Goal: Task Accomplishment & Management: Use online tool/utility

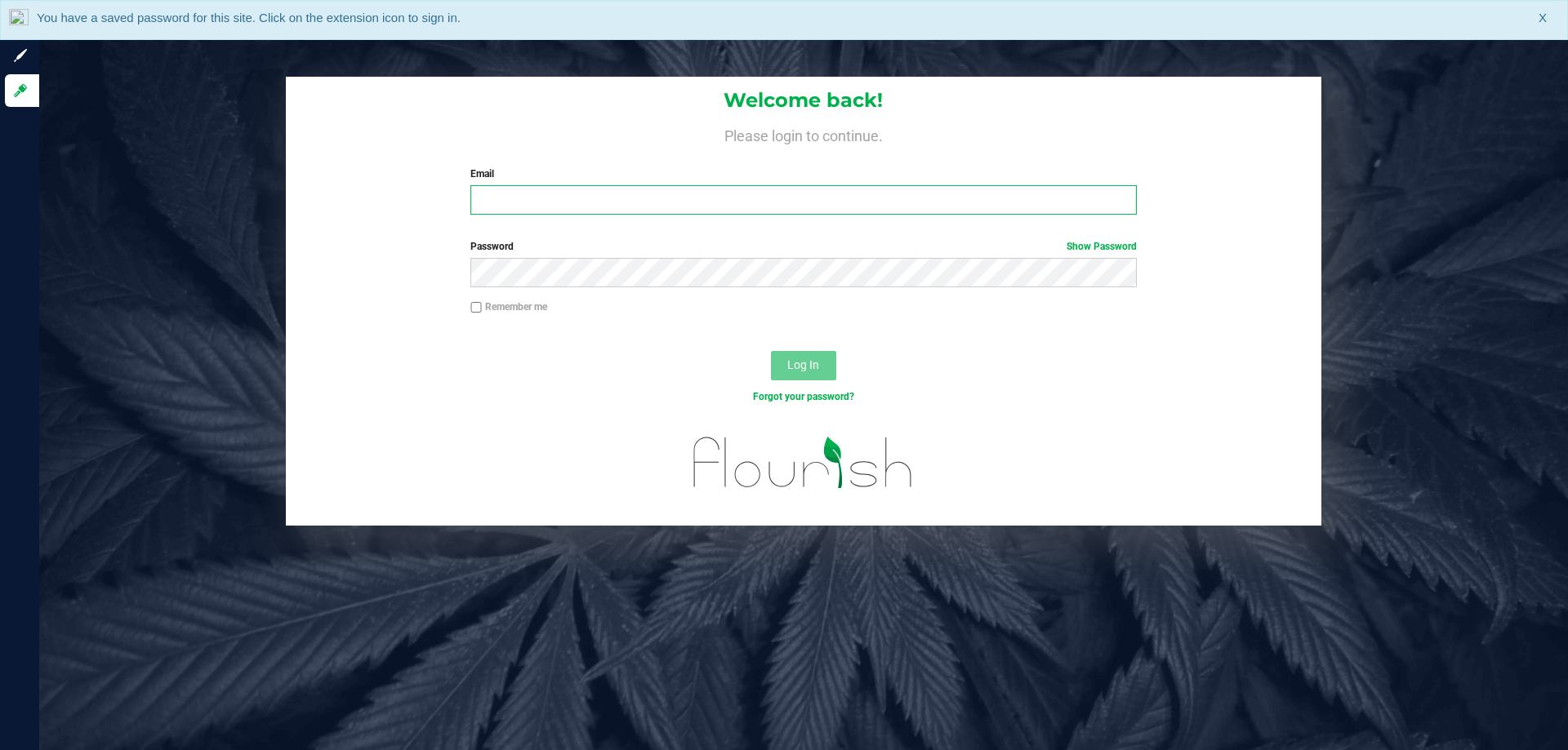
click at [572, 212] on input "Email" at bounding box center [803, 200] width 665 height 29
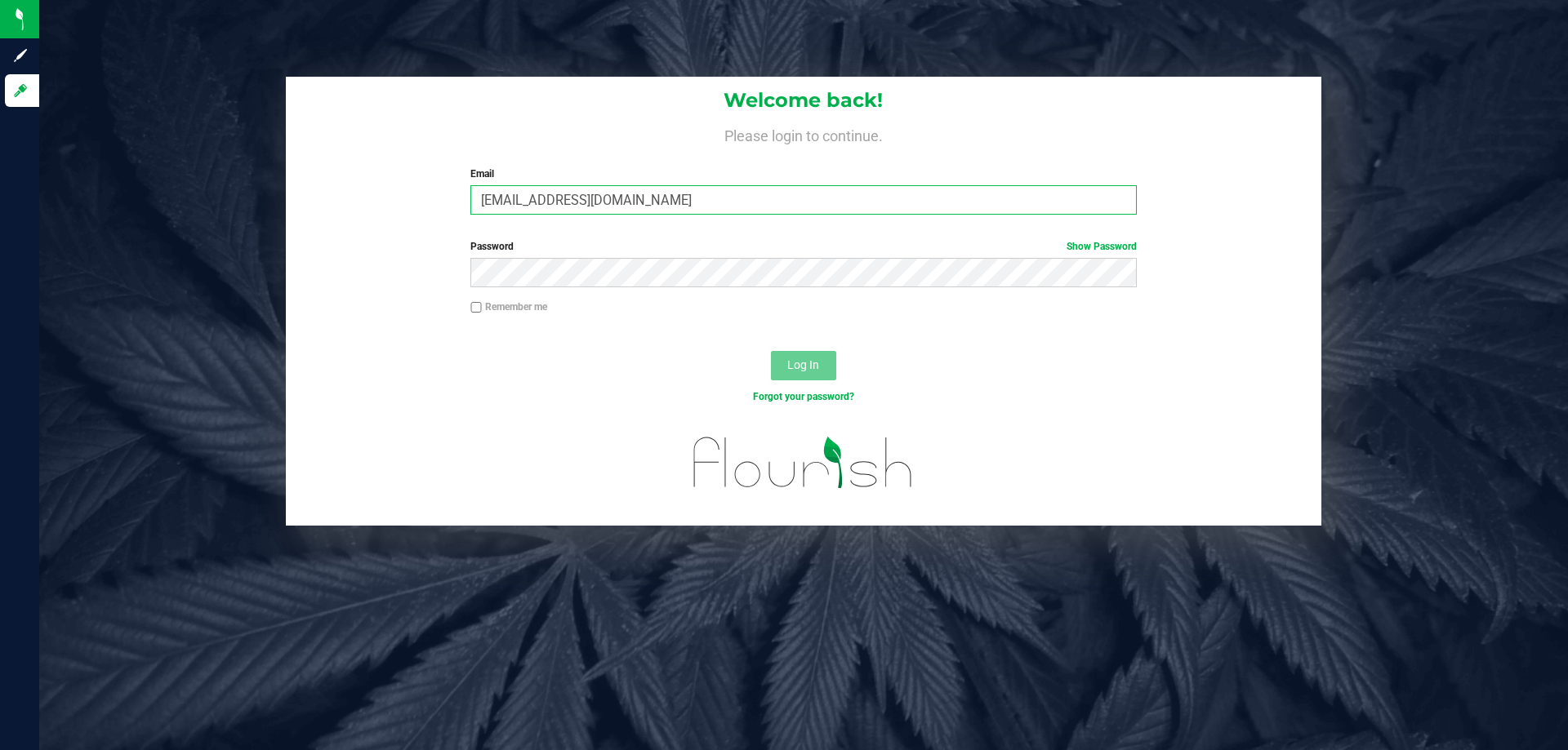
type input "[EMAIL_ADDRESS][DOMAIN_NAME]"
click at [770, 351] on button "Log In" at bounding box center [802, 365] width 65 height 29
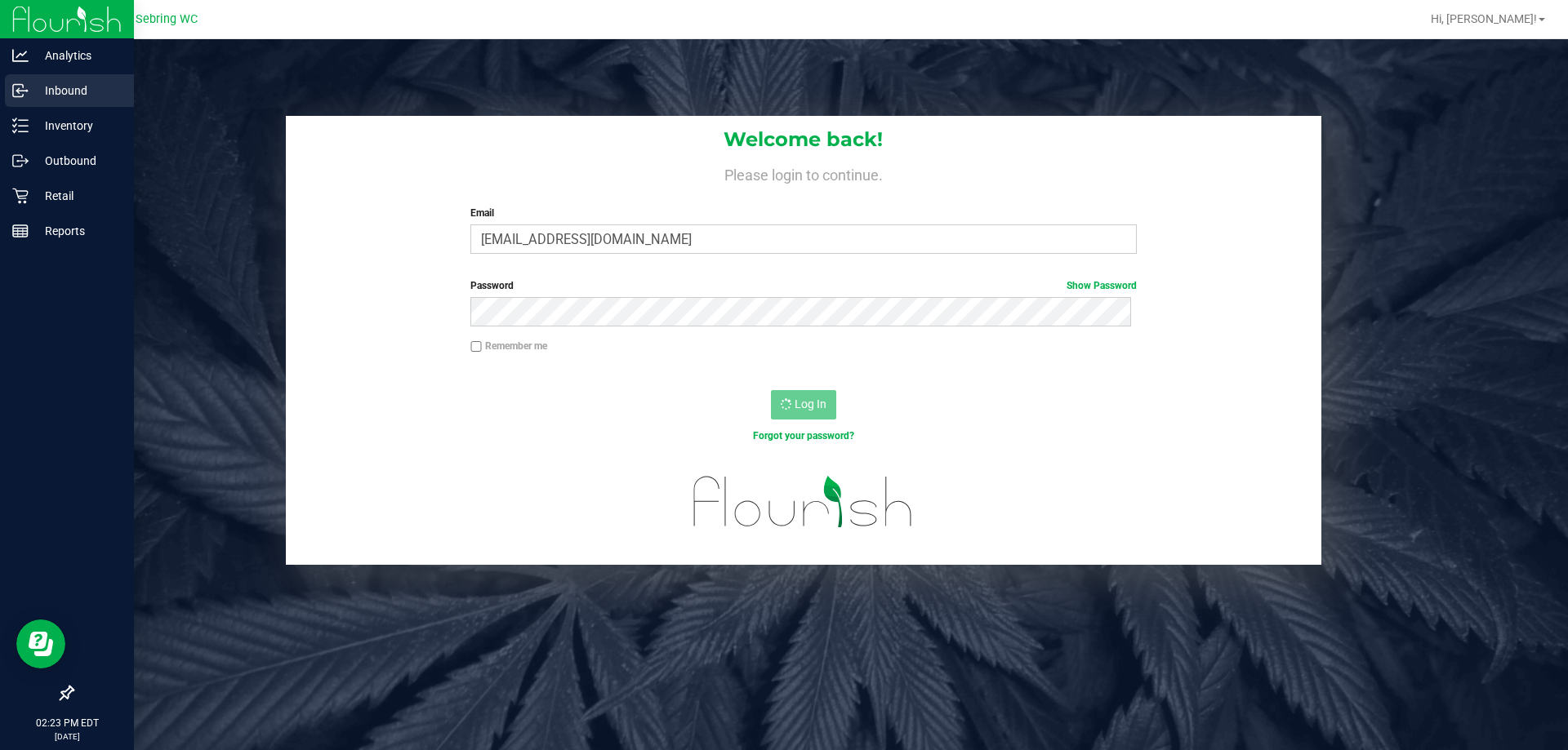
click at [73, 93] on p "Inbound" at bounding box center [77, 90] width 98 height 19
click at [13, 84] on icon at bounding box center [20, 90] width 16 height 16
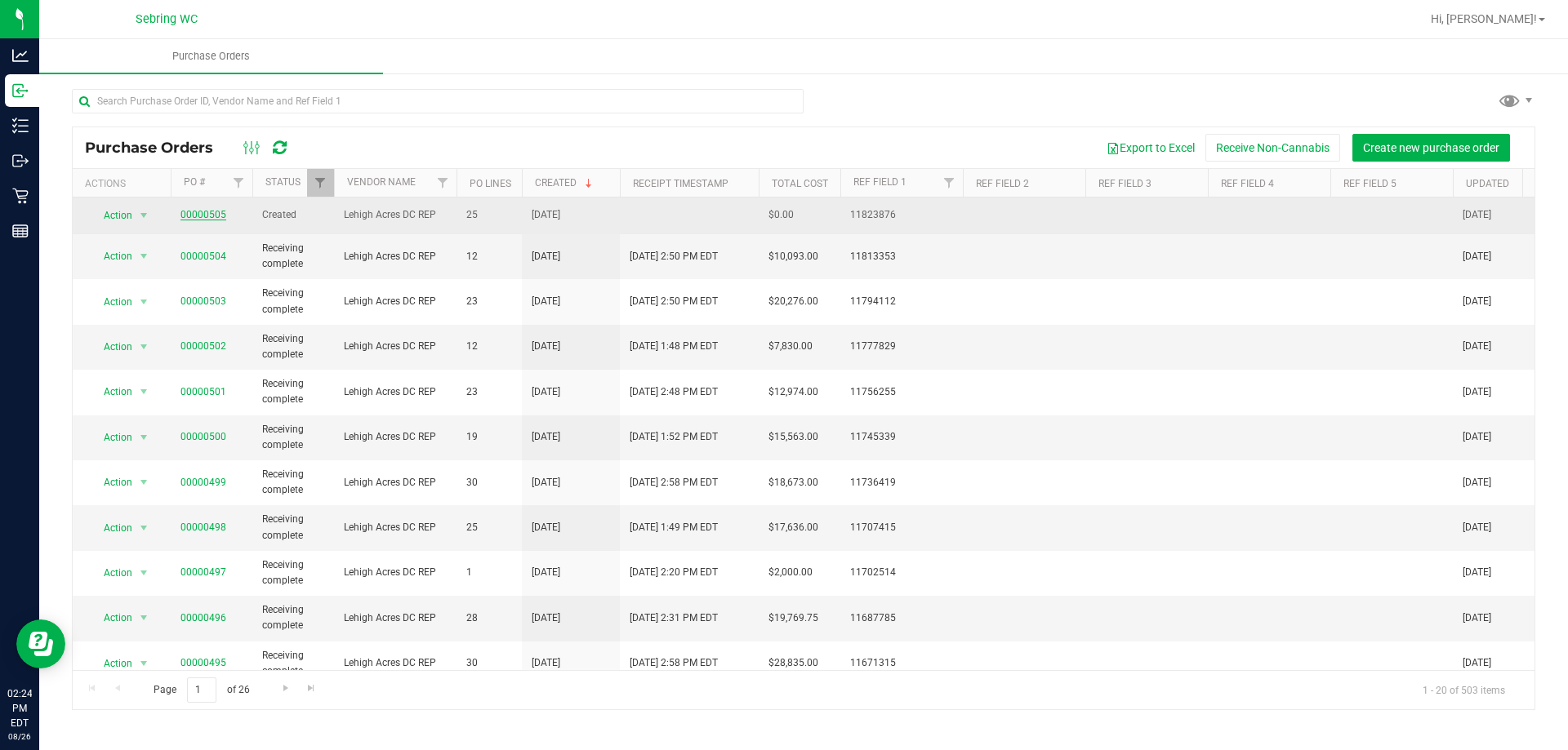
click at [209, 215] on link "00000505" at bounding box center [203, 215] width 46 height 12
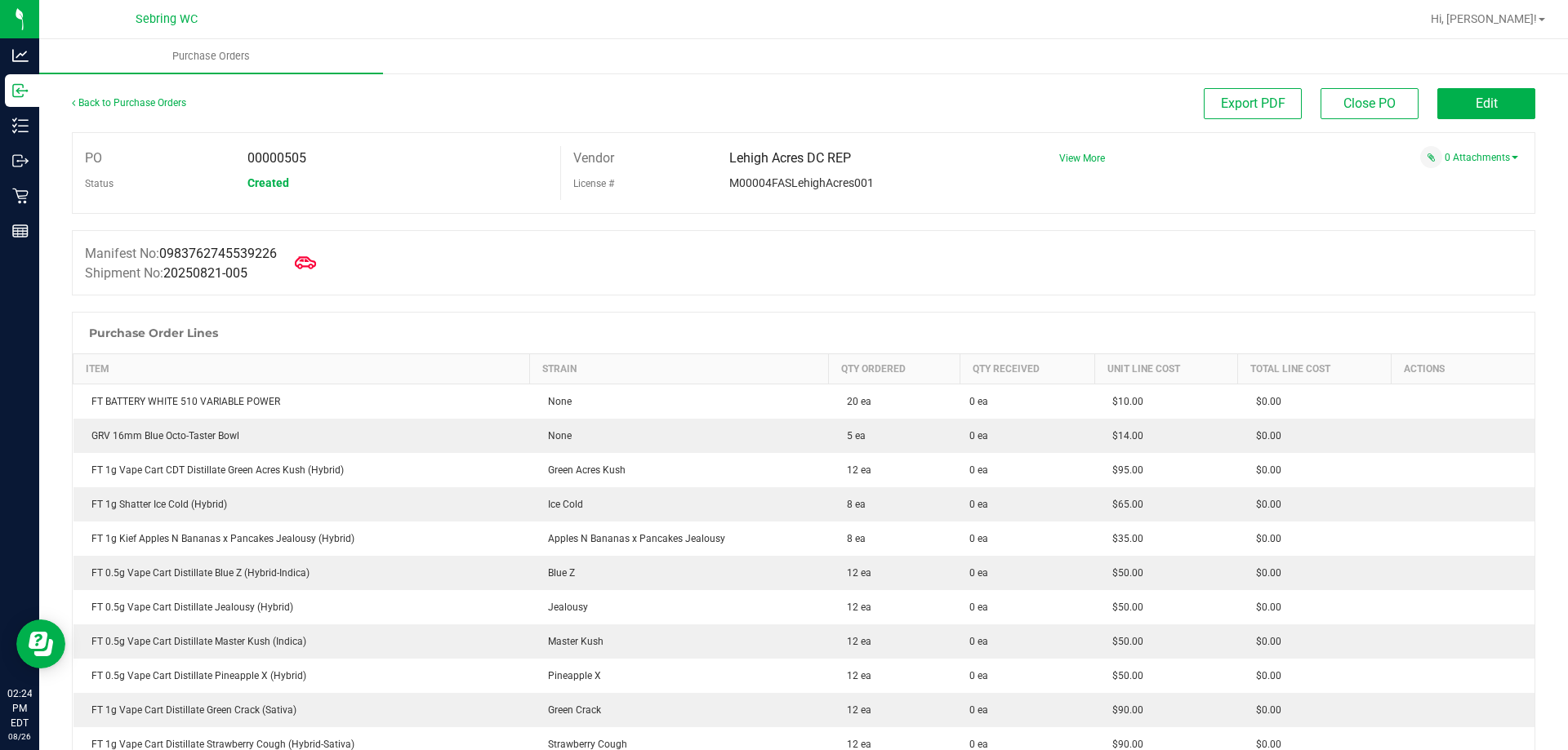
click at [316, 265] on icon at bounding box center [305, 262] width 21 height 12
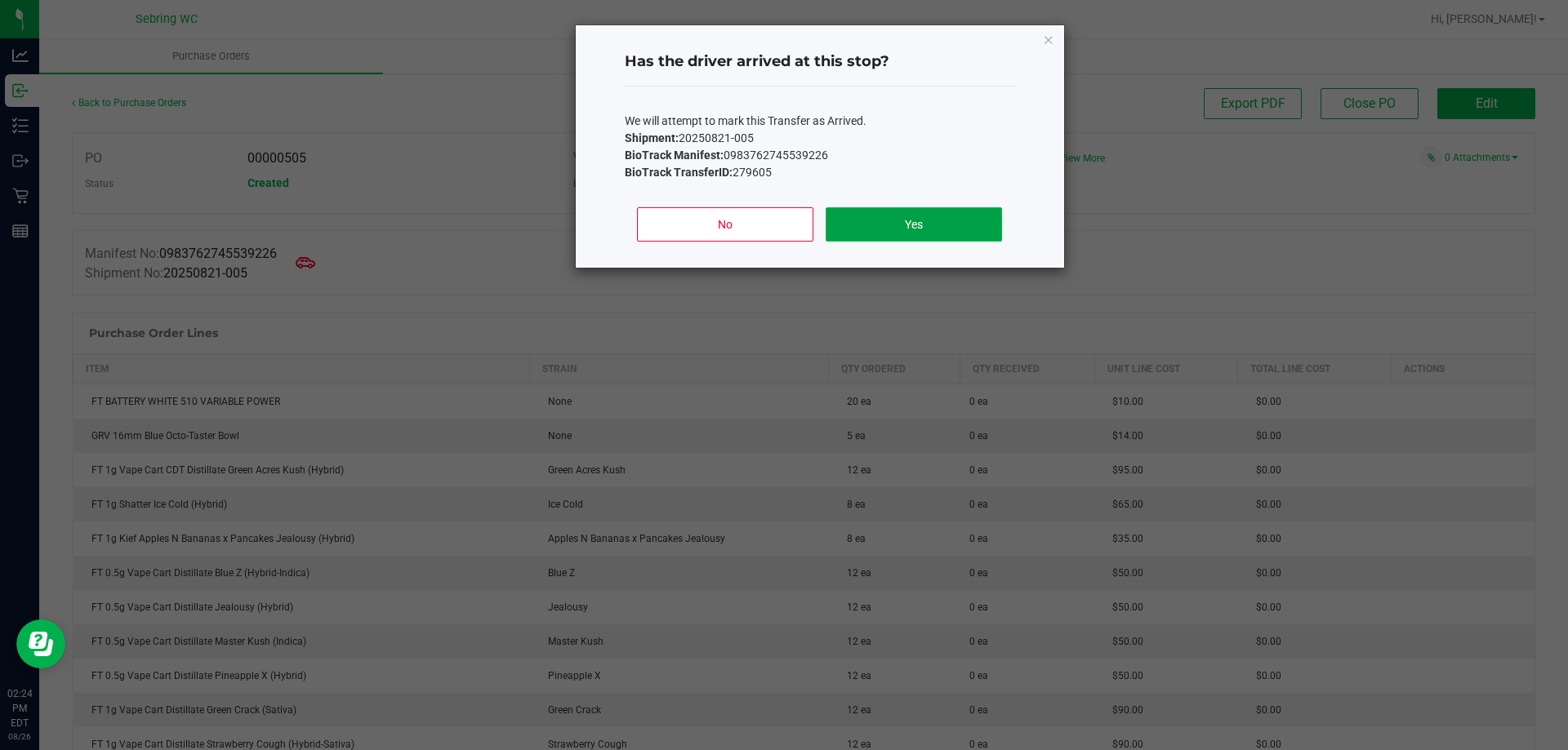
click at [863, 227] on button "Yes" at bounding box center [913, 225] width 175 height 35
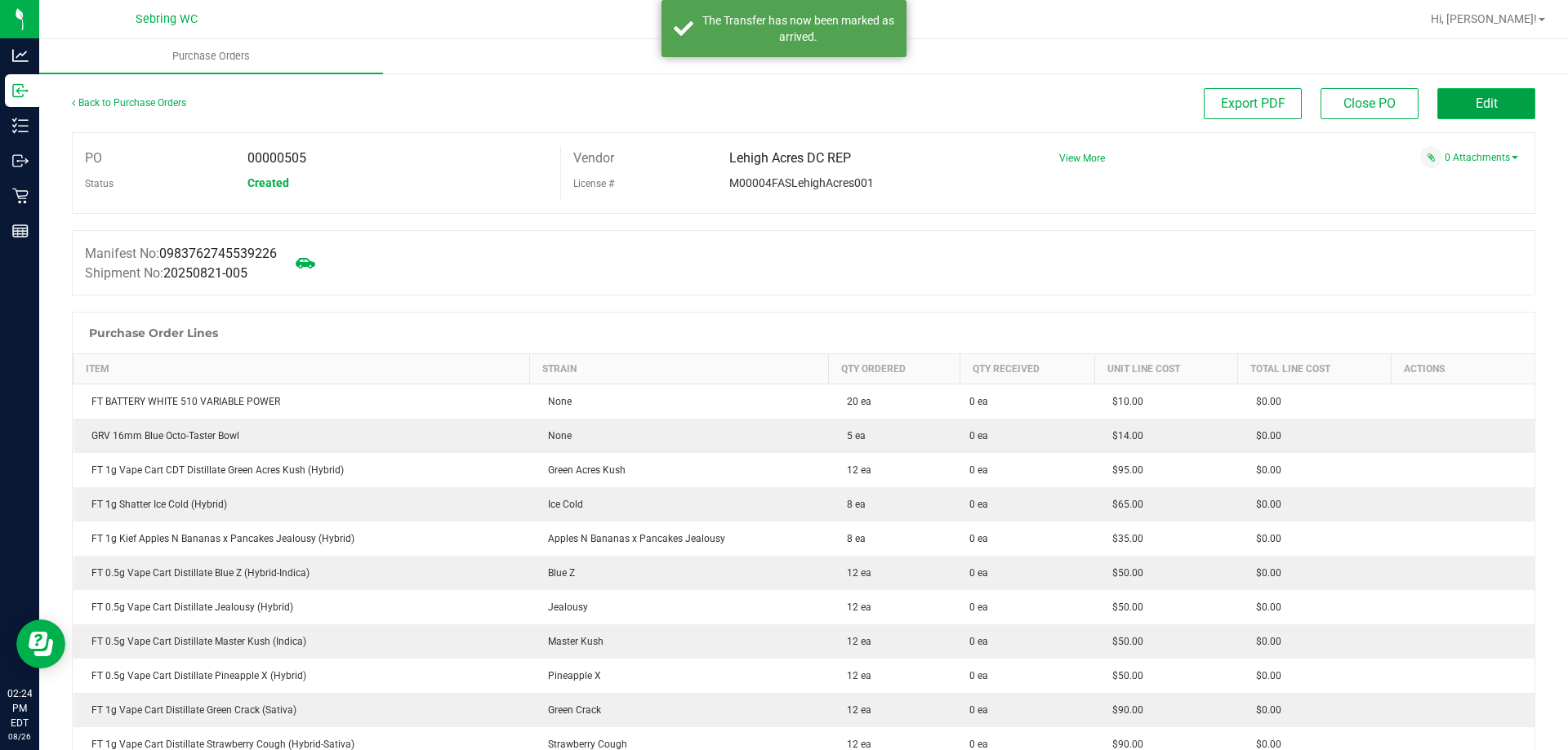
click at [1450, 104] on button "Edit" at bounding box center [1486, 104] width 98 height 31
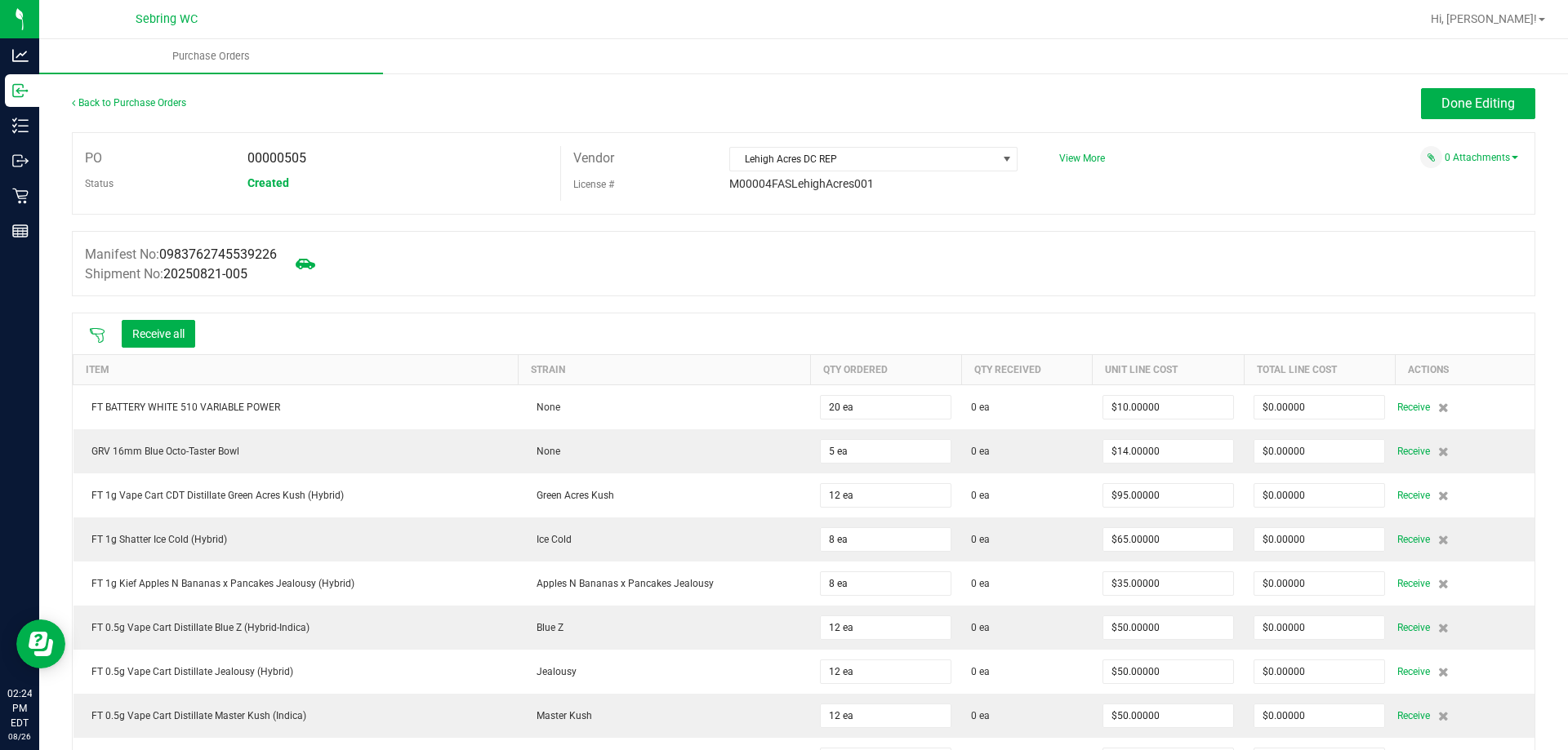
click at [92, 336] on icon at bounding box center [97, 335] width 16 height 16
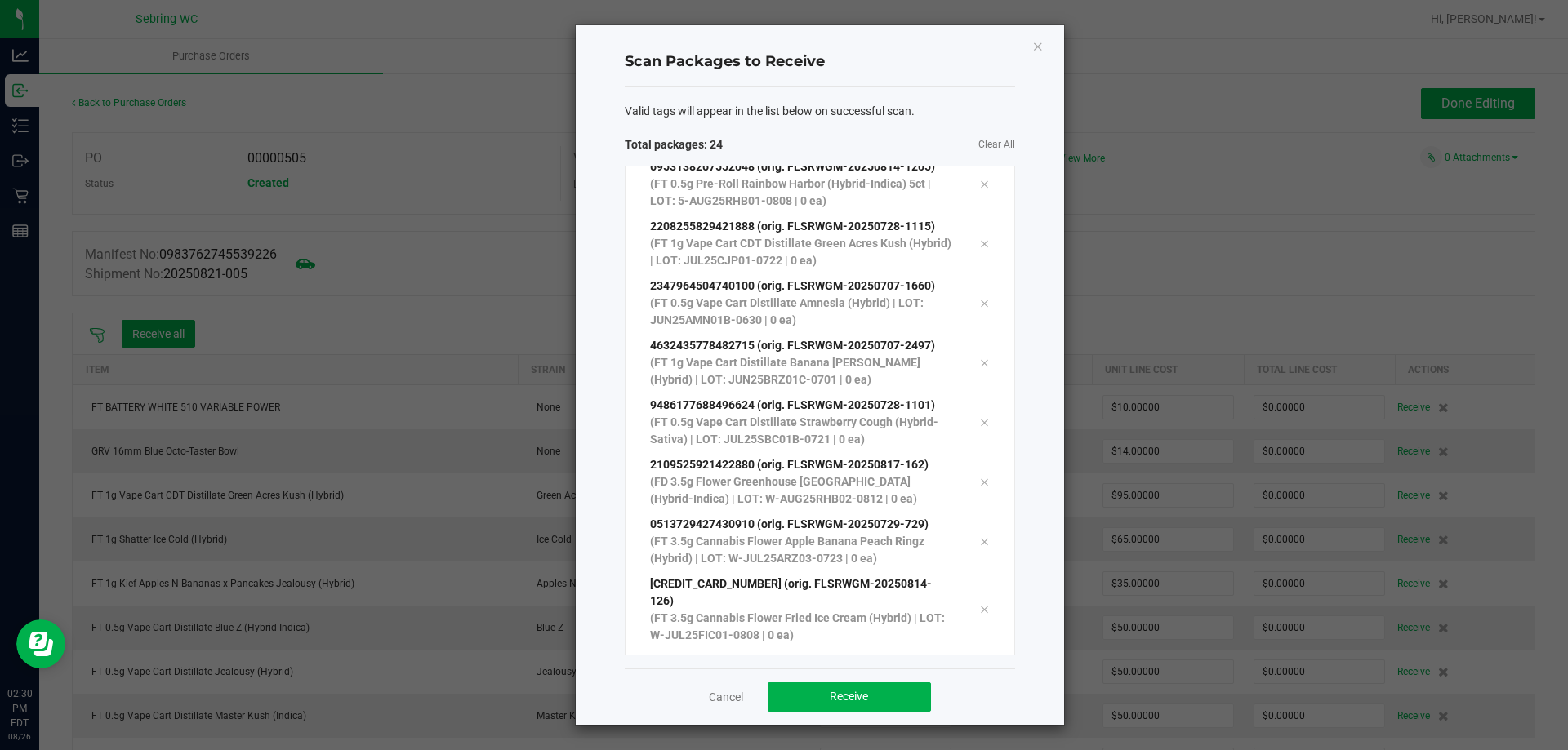
scroll to position [983, 0]
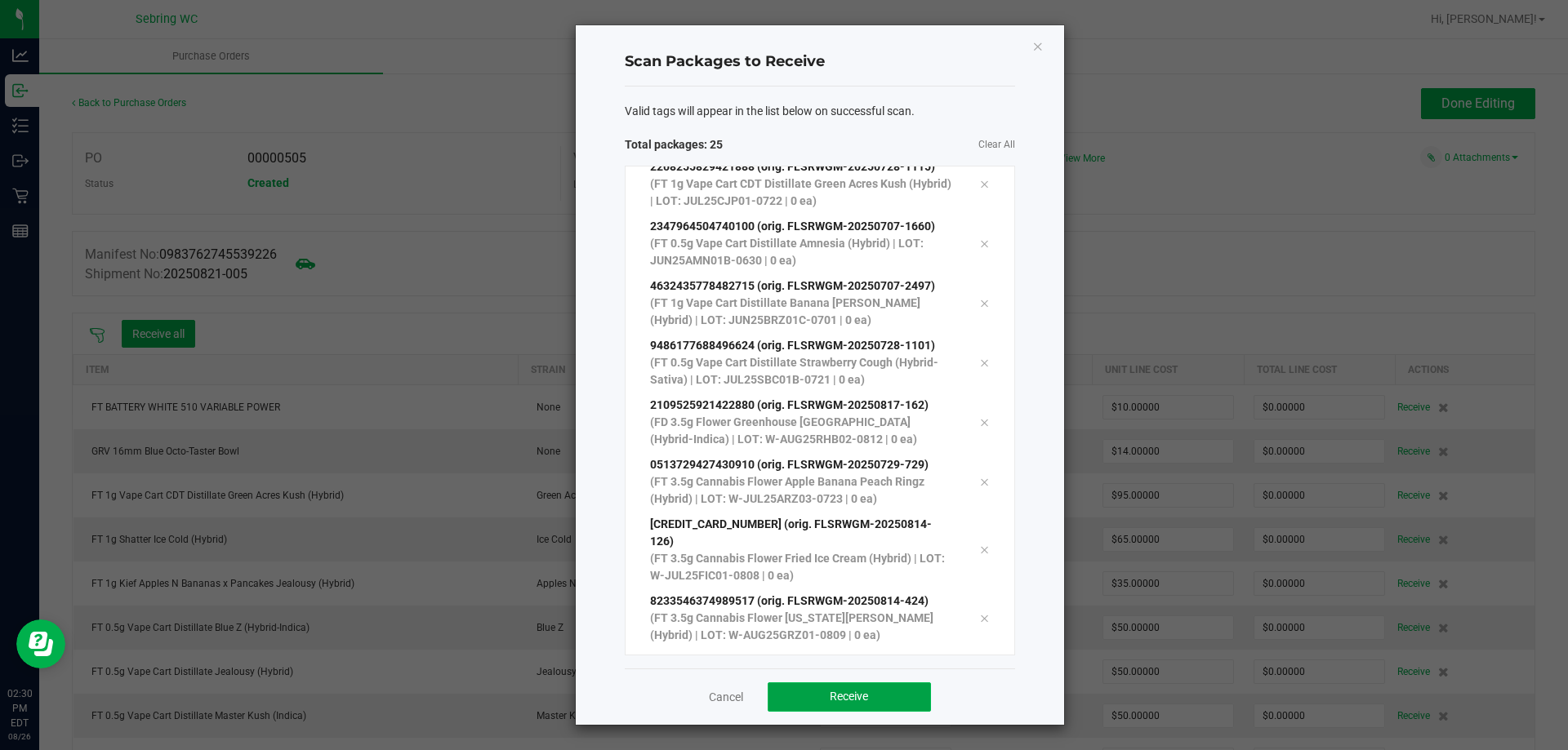
click at [885, 702] on button "Receive" at bounding box center [849, 697] width 164 height 29
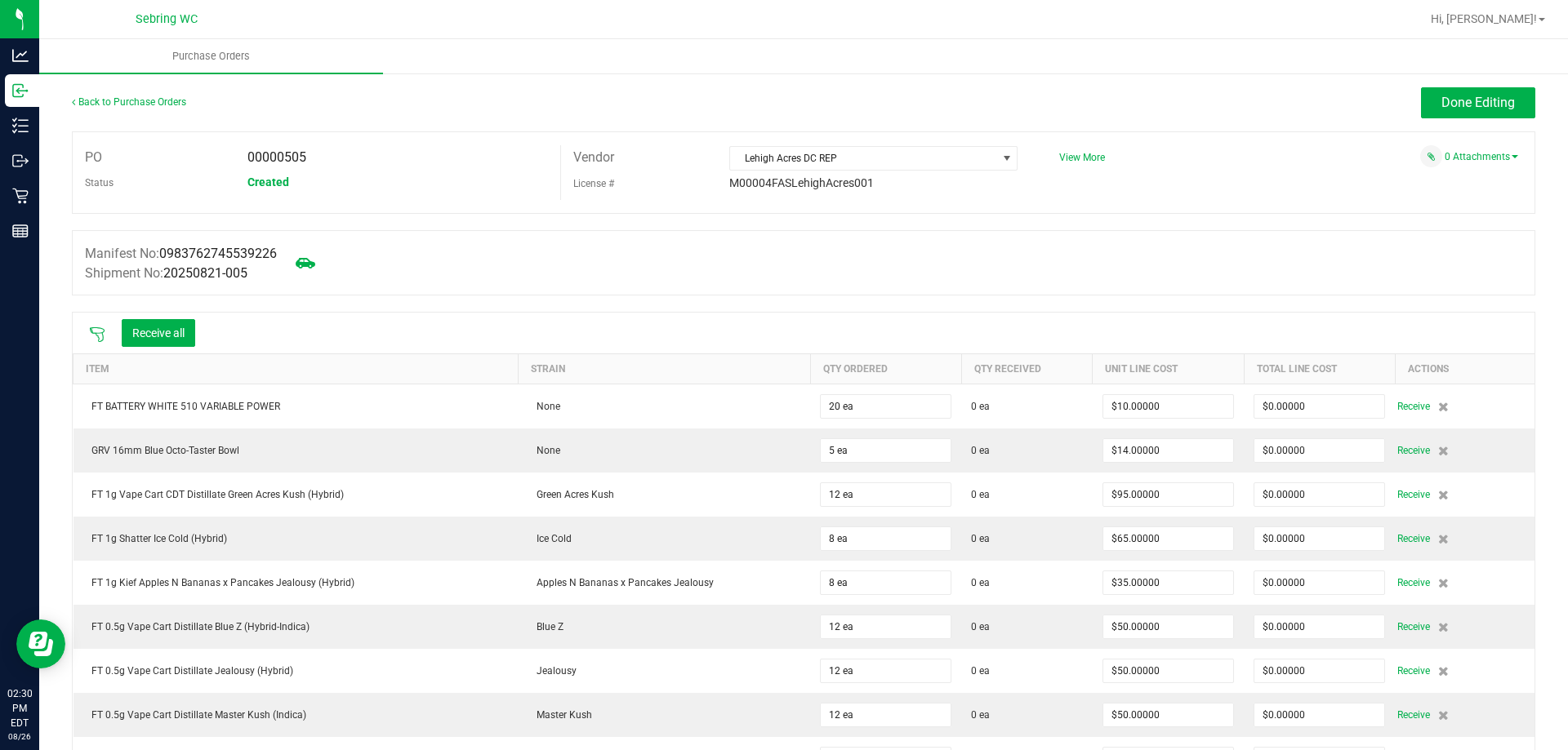
scroll to position [0, 0]
click at [158, 334] on button "Receive all" at bounding box center [158, 333] width 73 height 27
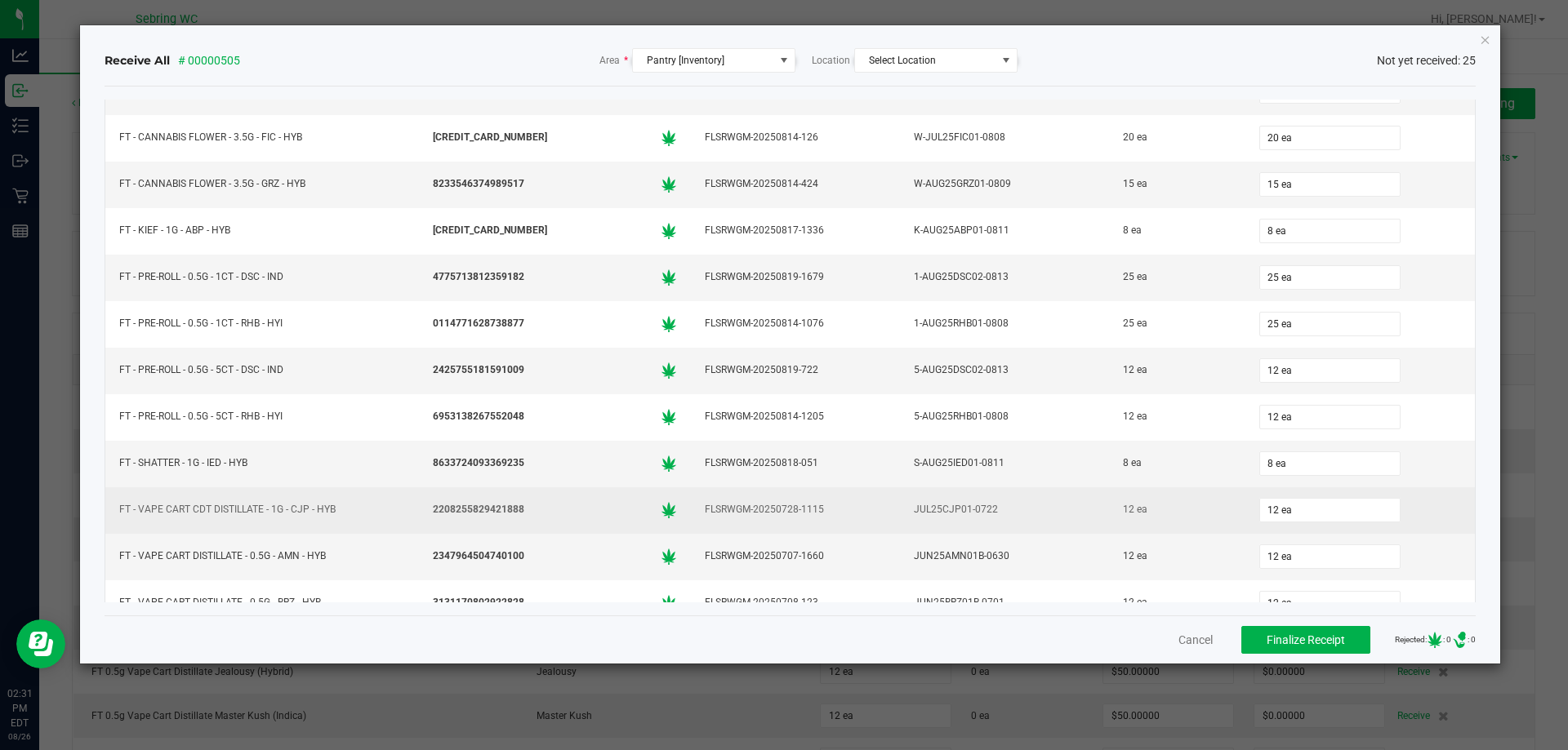
scroll to position [44, 0]
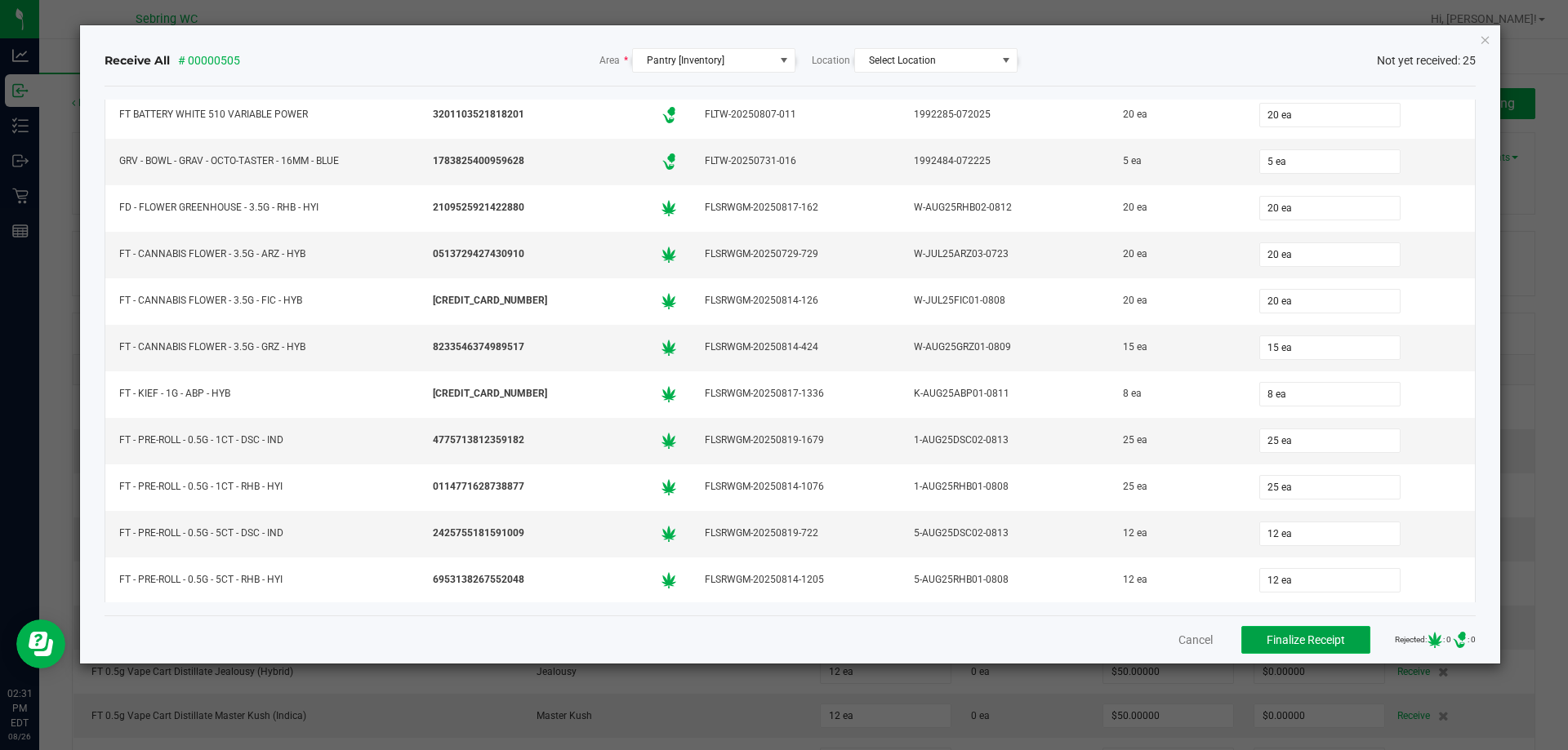
click at [1285, 650] on button "Finalize Receipt" at bounding box center [1305, 639] width 129 height 27
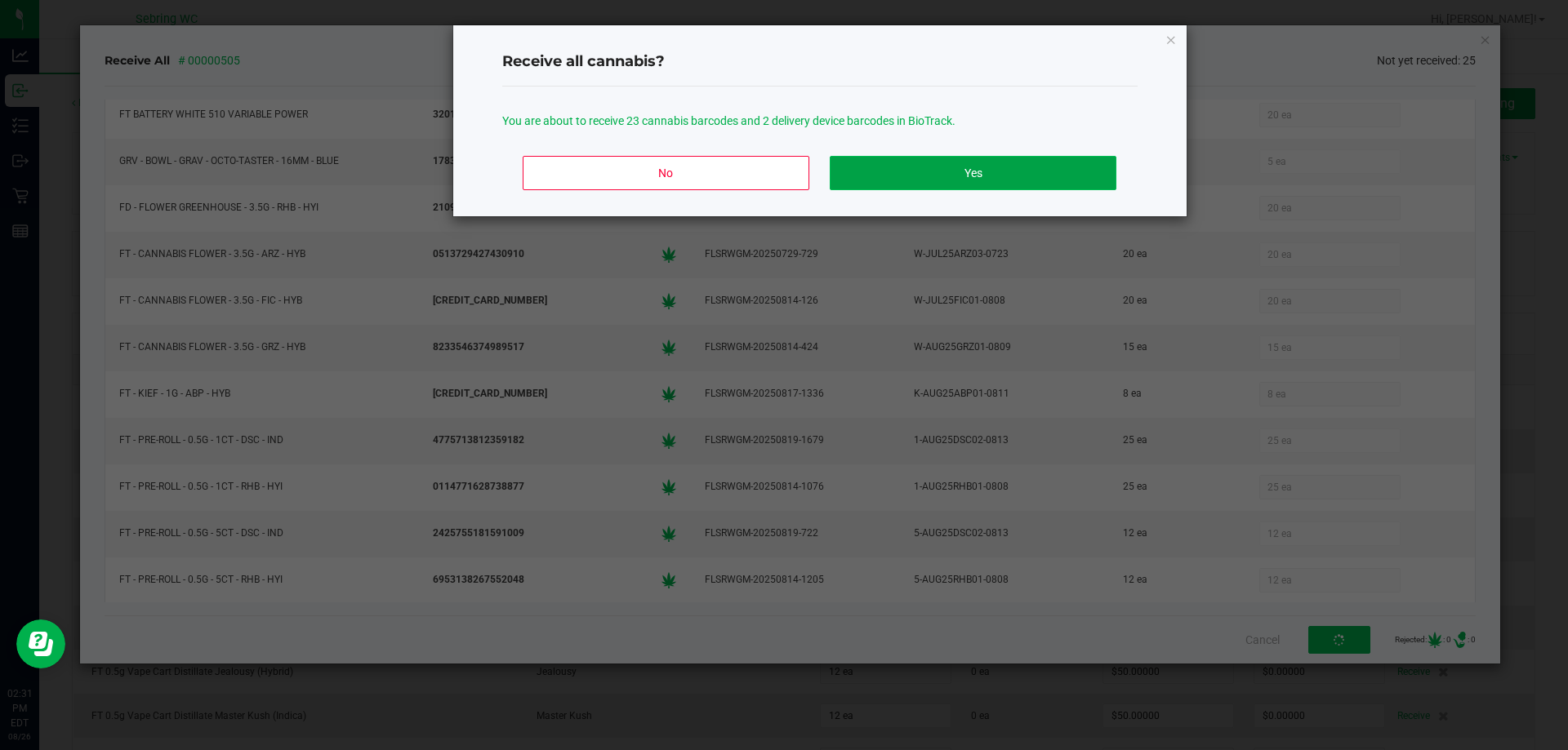
click at [902, 171] on button "Yes" at bounding box center [972, 174] width 286 height 35
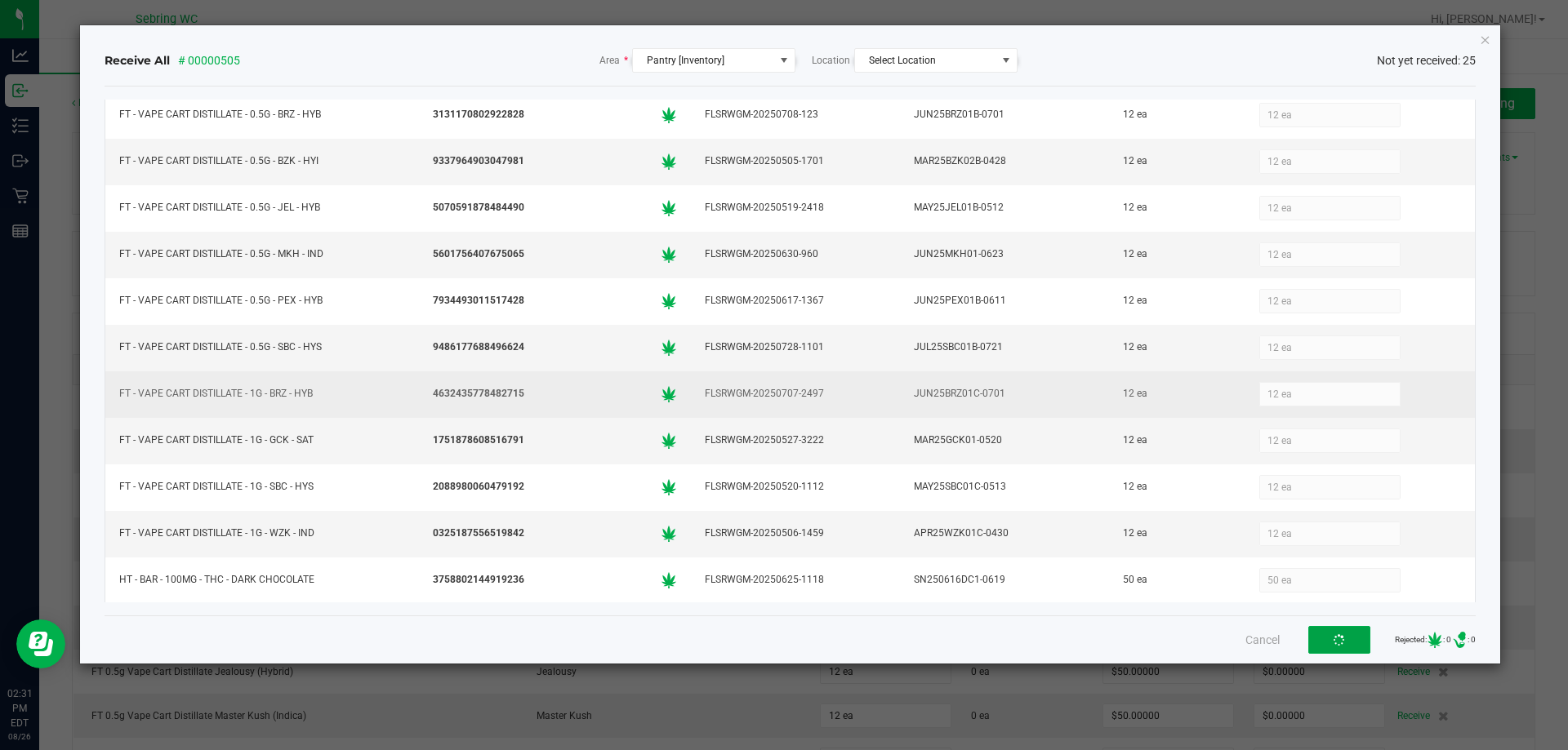
scroll to position [697, 0]
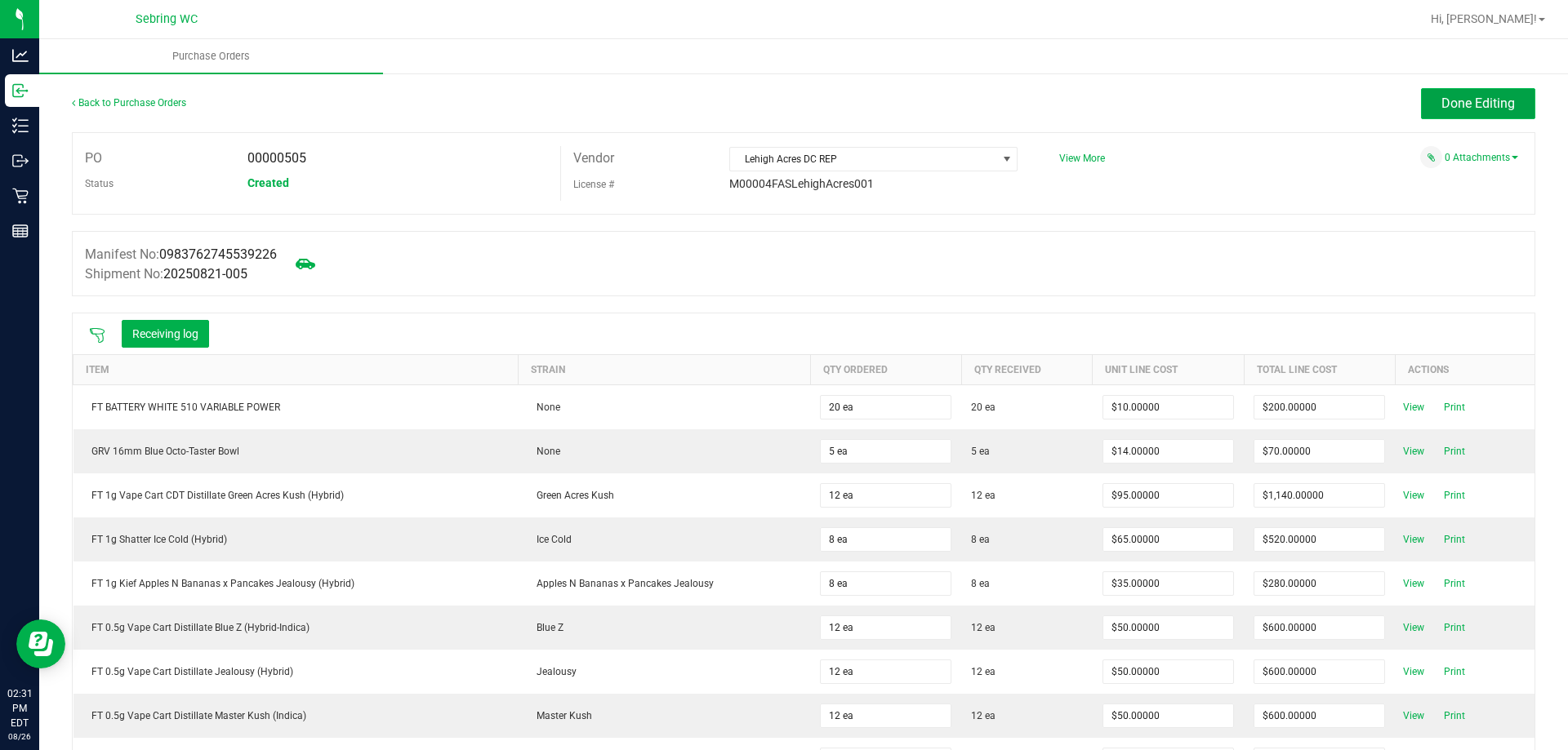
click at [1440, 111] on button "Done Editing" at bounding box center [1478, 104] width 114 height 31
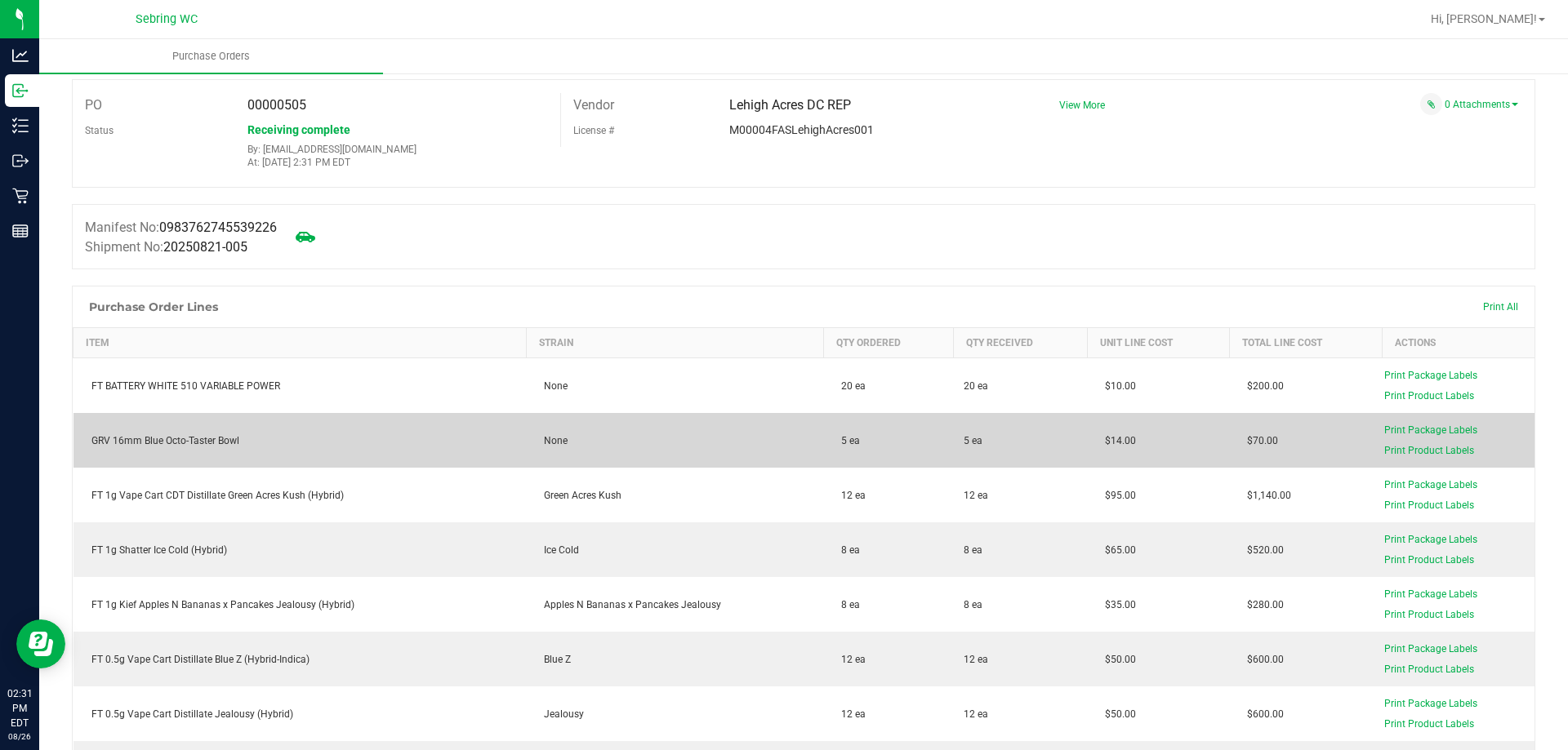
scroll to position [164, 0]
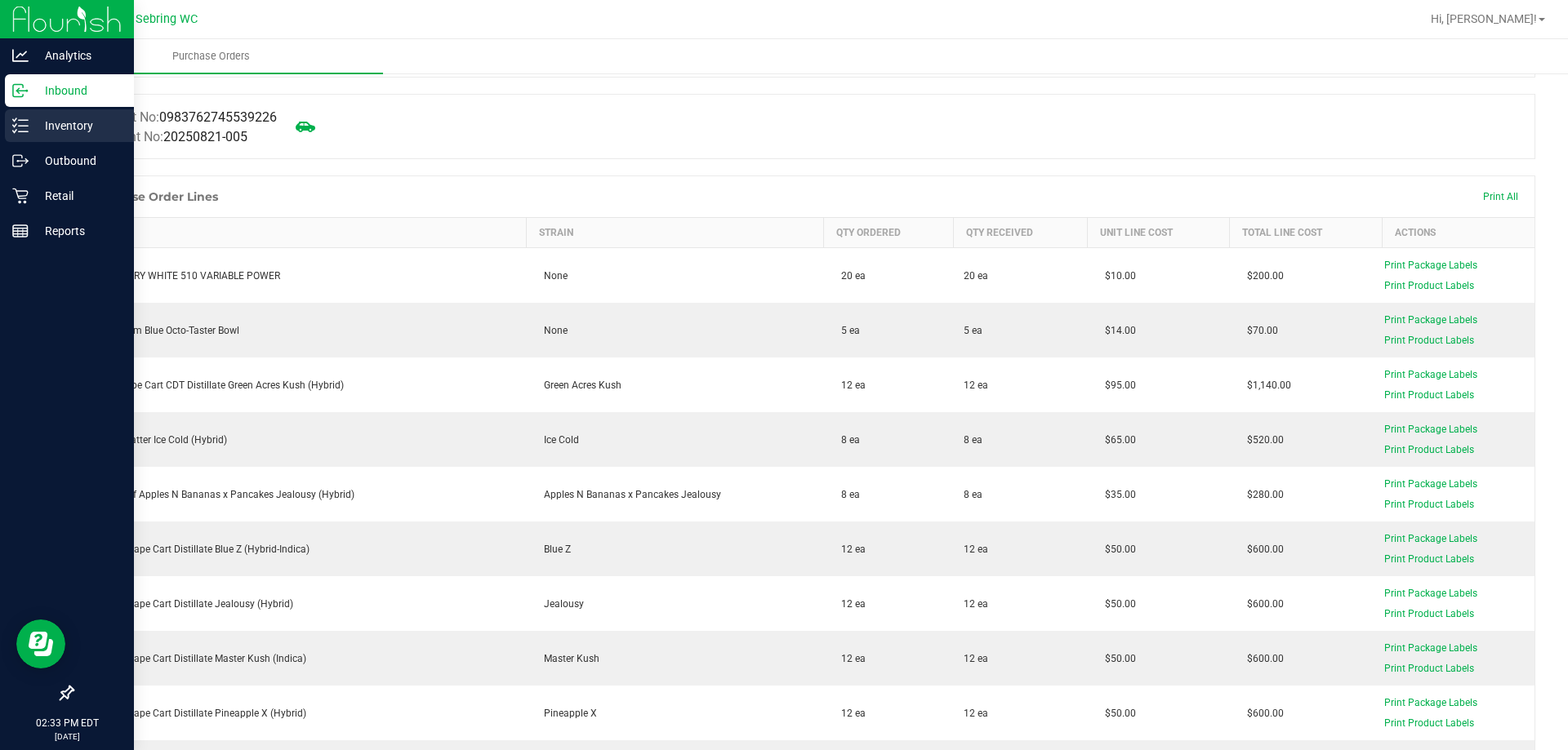
click at [27, 129] on icon at bounding box center [20, 126] width 16 height 16
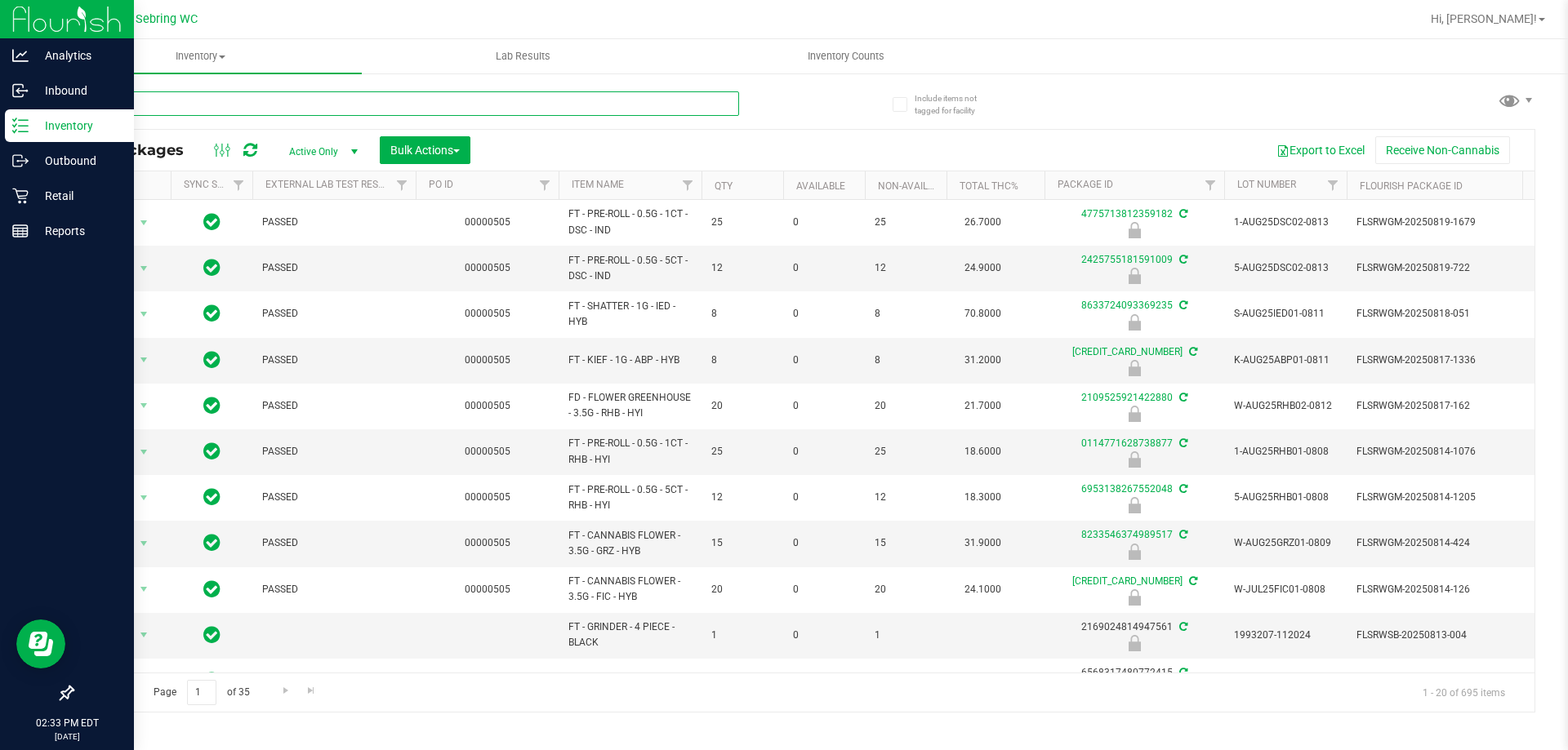
click at [167, 98] on input "text" at bounding box center [406, 103] width 667 height 25
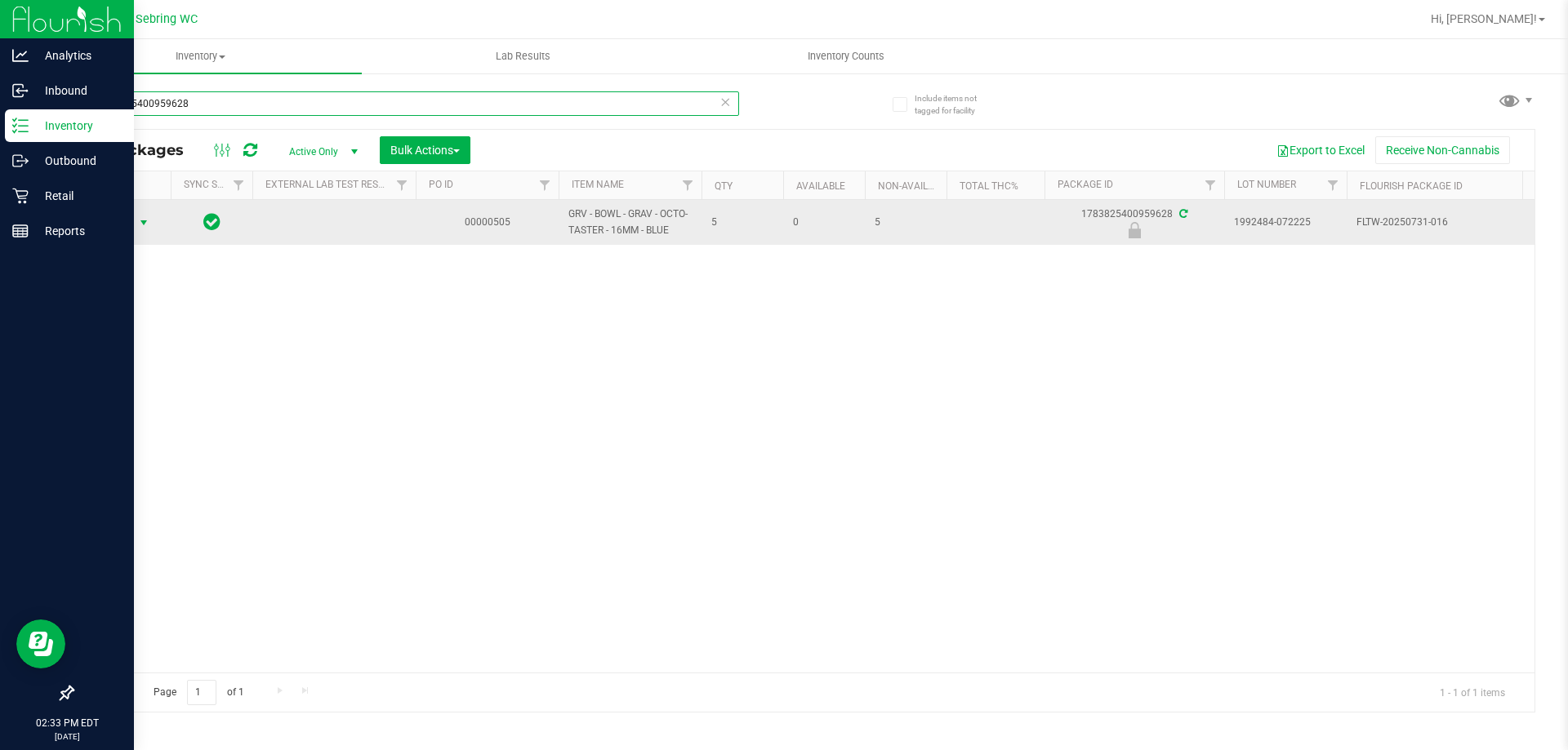
type input "1783825400959628"
click at [143, 224] on span "select" at bounding box center [143, 223] width 13 height 13
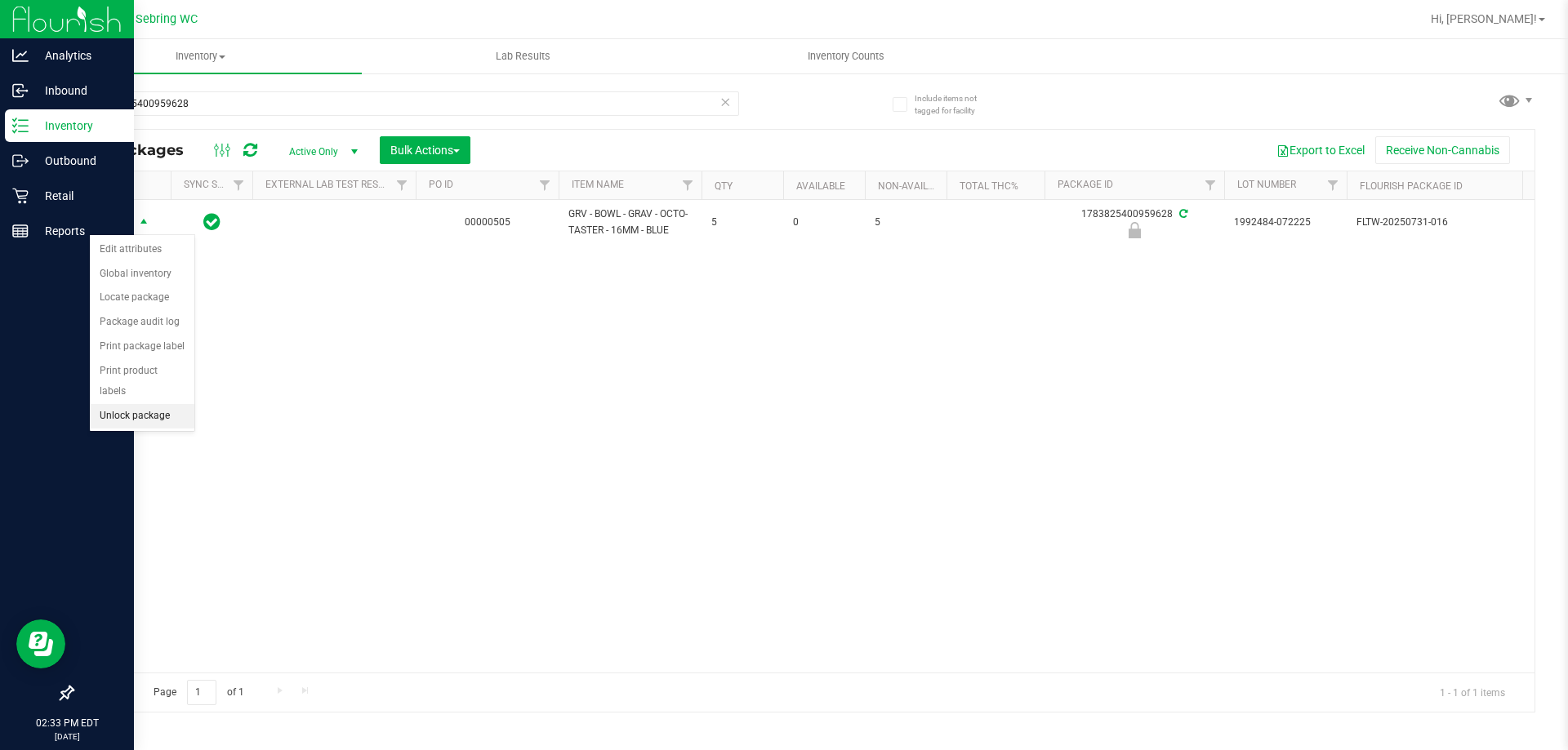
click at [157, 404] on li "Unlock package" at bounding box center [142, 416] width 104 height 25
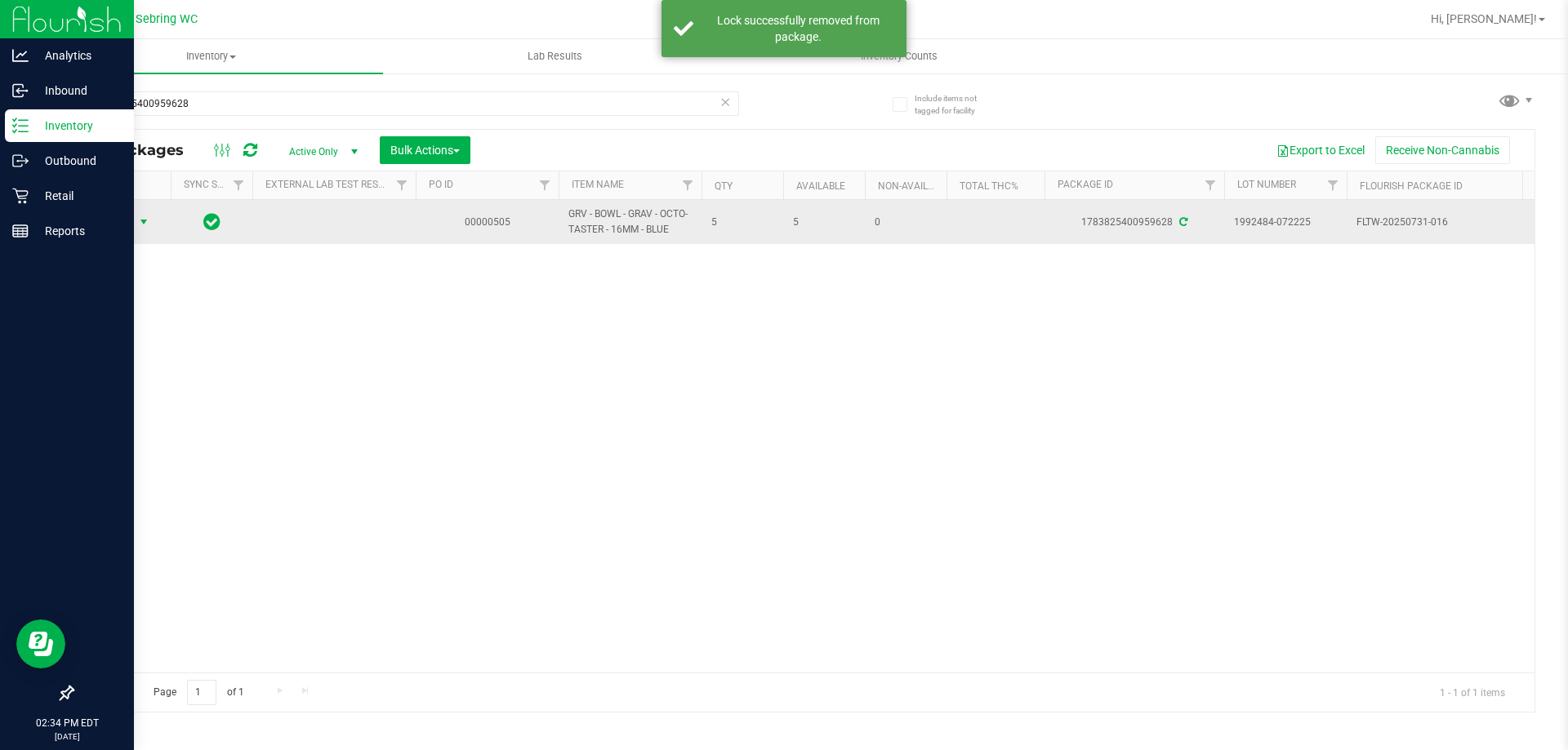
click at [142, 222] on span "select" at bounding box center [143, 222] width 13 height 13
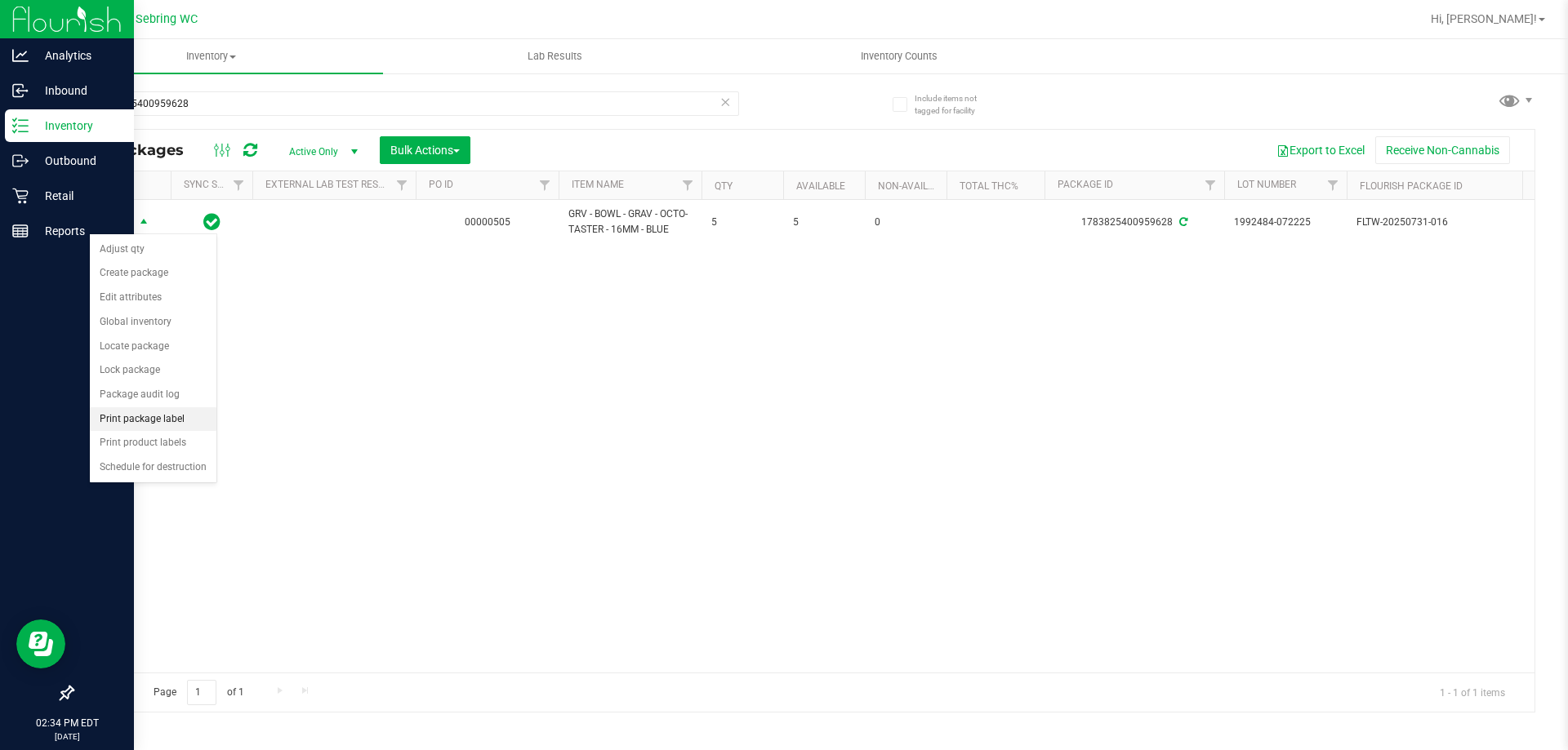
click at [156, 424] on li "Print package label" at bounding box center [153, 419] width 126 height 25
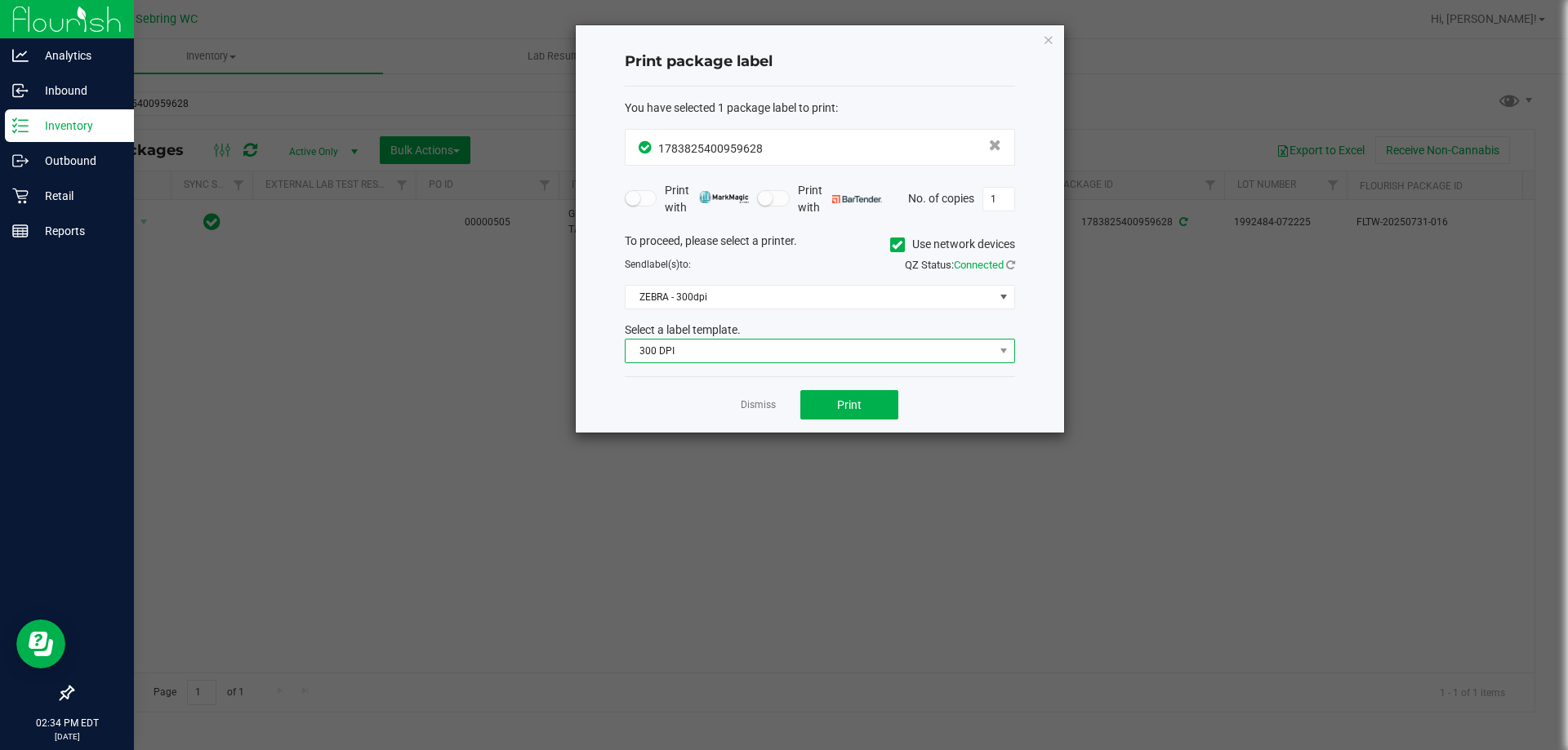
click at [683, 359] on span "300 DPI" at bounding box center [809, 351] width 368 height 23
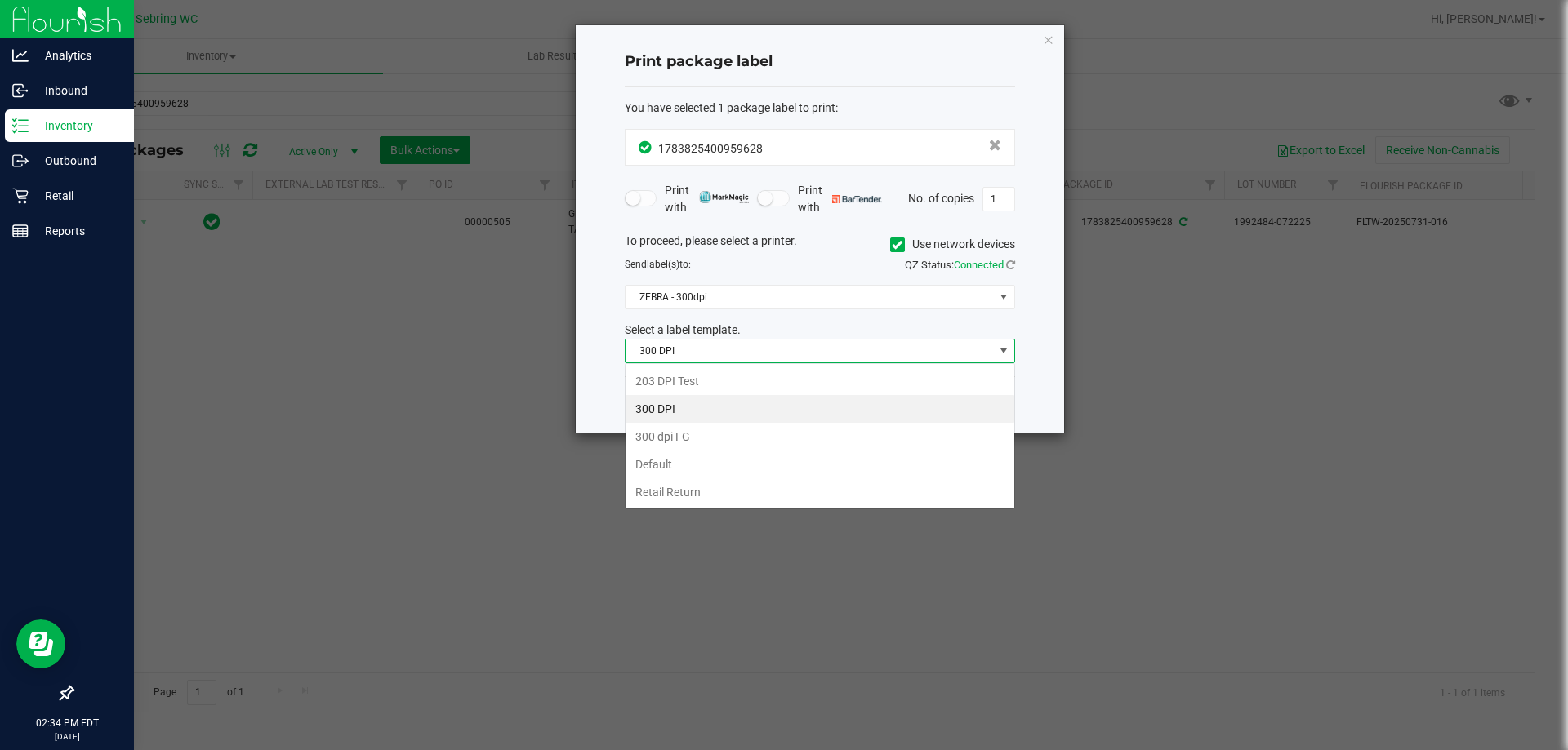
scroll to position [25, 390]
click at [683, 487] on li "Retail Return" at bounding box center [819, 492] width 388 height 27
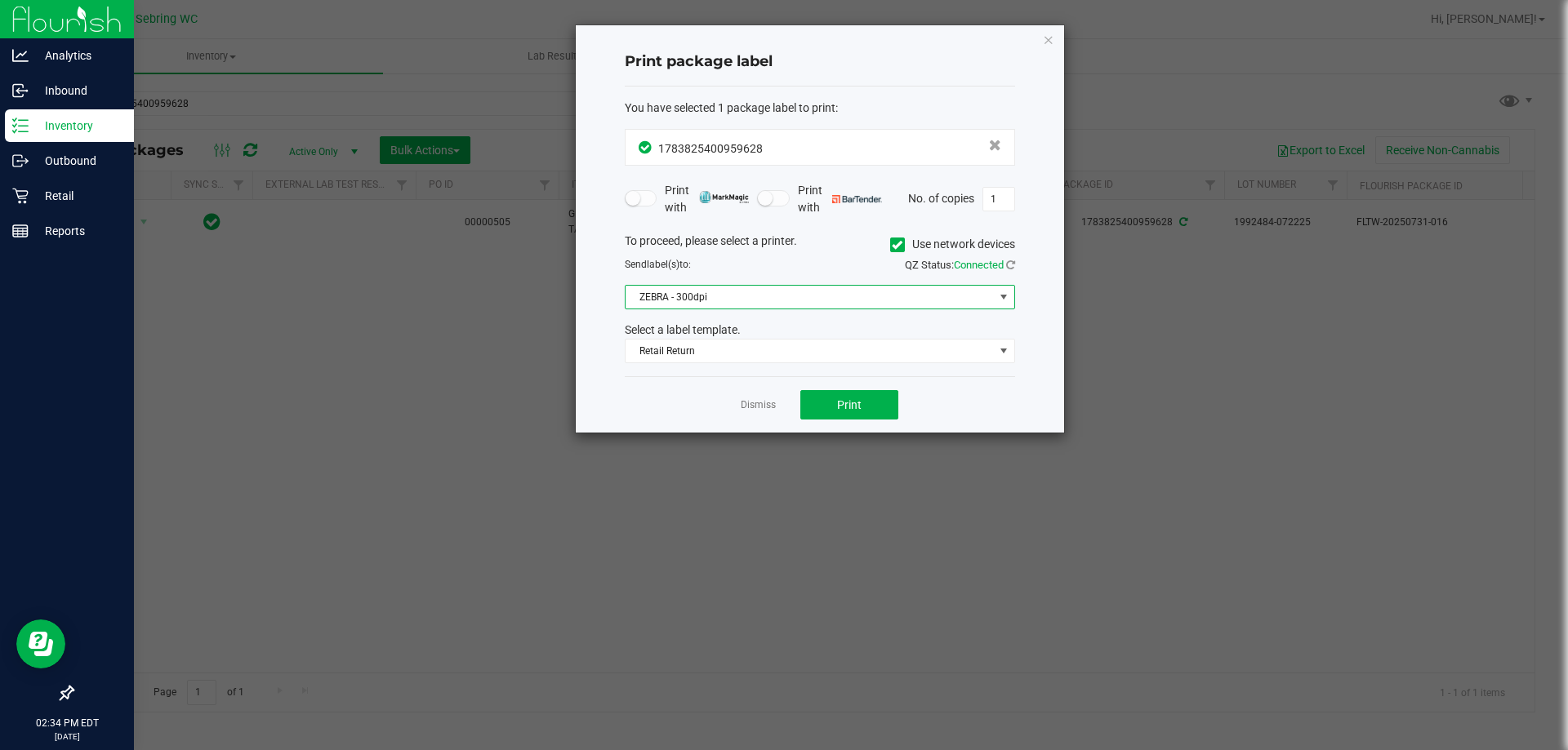
click at [798, 300] on span "ZEBRA - 300dpi" at bounding box center [809, 297] width 368 height 23
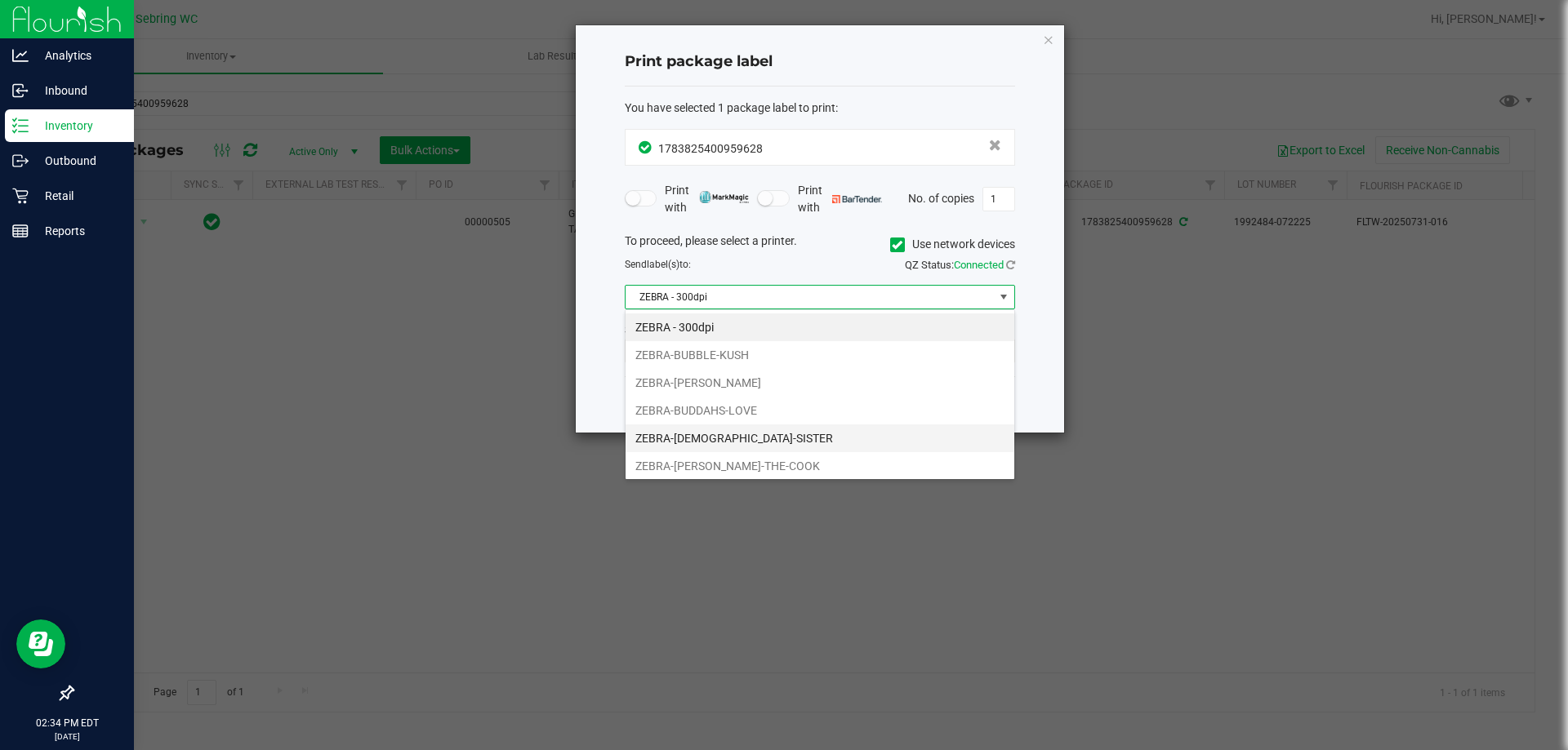
click at [730, 435] on li "ZEBRA-[DEMOGRAPHIC_DATA]-SISTER" at bounding box center [819, 438] width 388 height 27
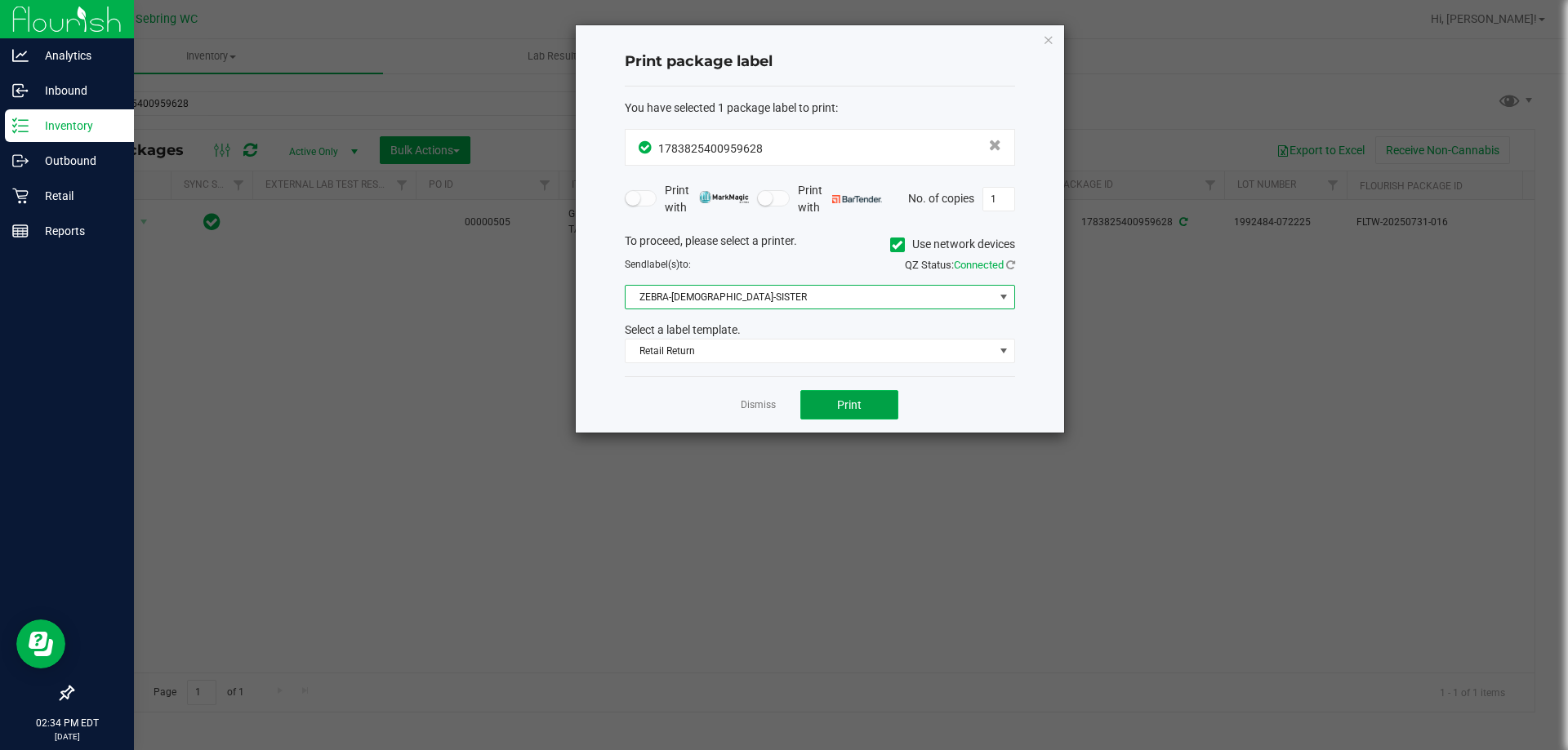
click at [855, 407] on span "Print" at bounding box center [849, 405] width 25 height 13
click at [636, 303] on span "ZEBRA-[DEMOGRAPHIC_DATA]-SISTER" at bounding box center [809, 297] width 368 height 23
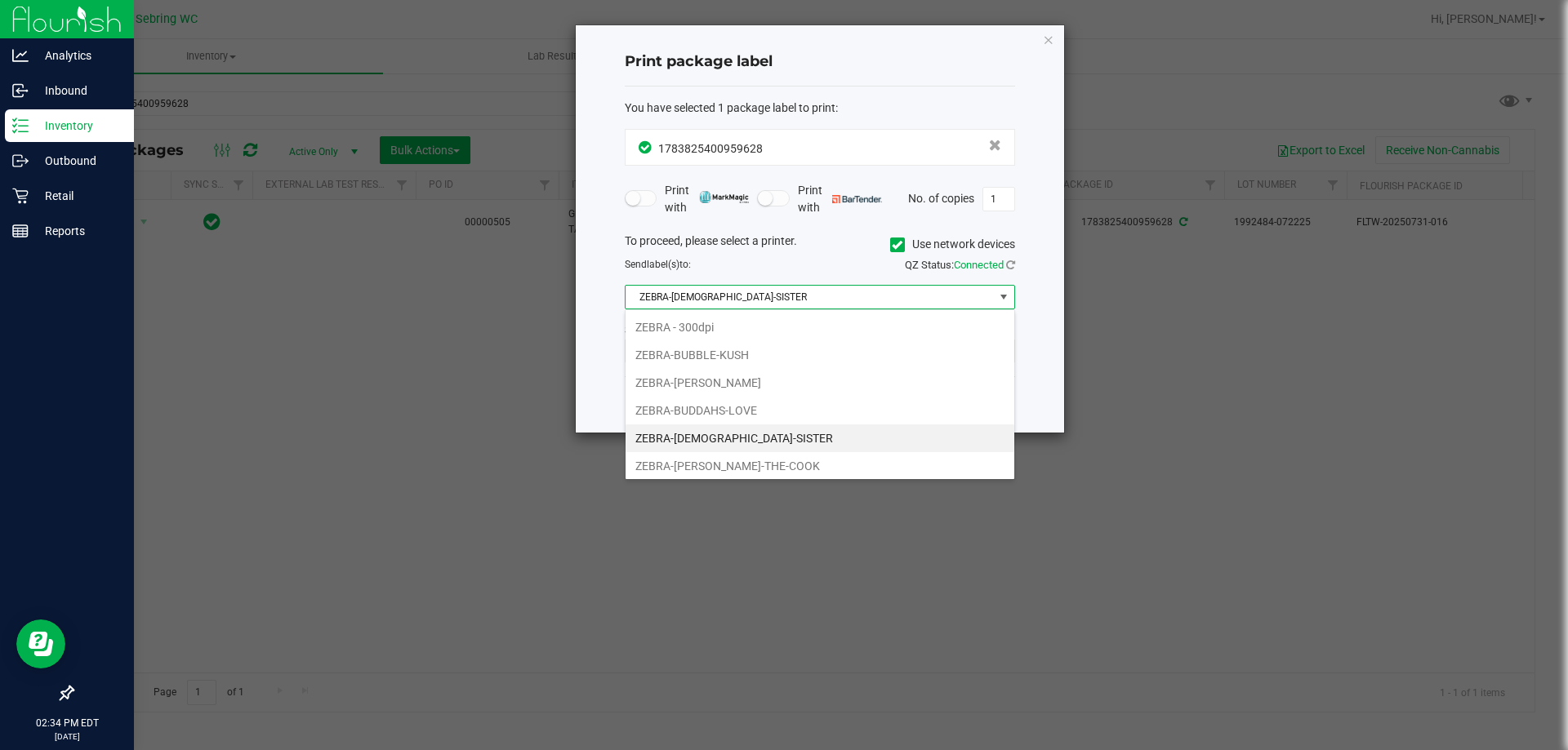
click at [636, 303] on span "ZEBRA-[DEMOGRAPHIC_DATA]-SISTER" at bounding box center [809, 297] width 368 height 23
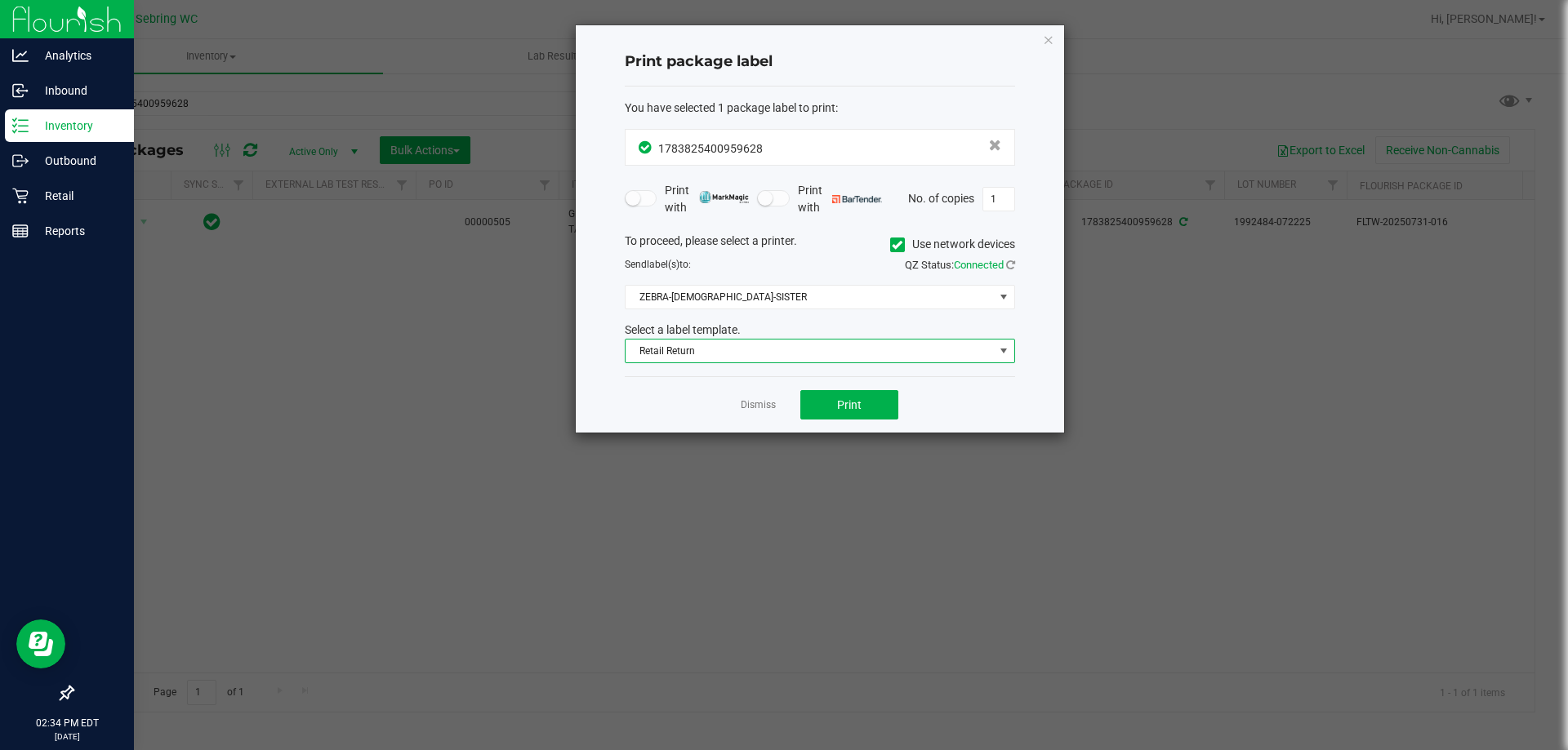
click at [662, 349] on span "Retail Return" at bounding box center [809, 351] width 368 height 23
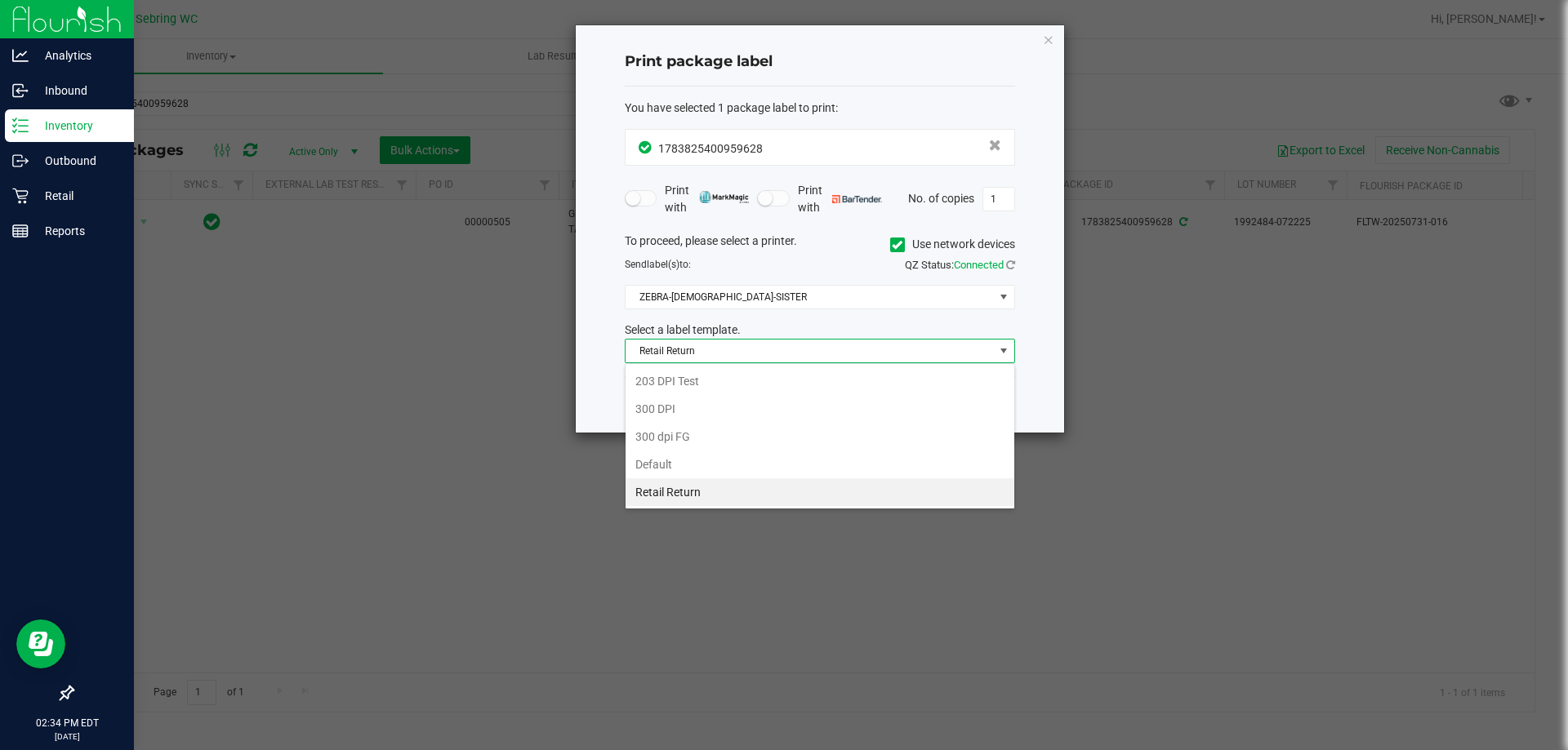
click at [604, 396] on div "Print package label You have selected 1 package label to print : 17838254009596…" at bounding box center [820, 229] width 488 height 407
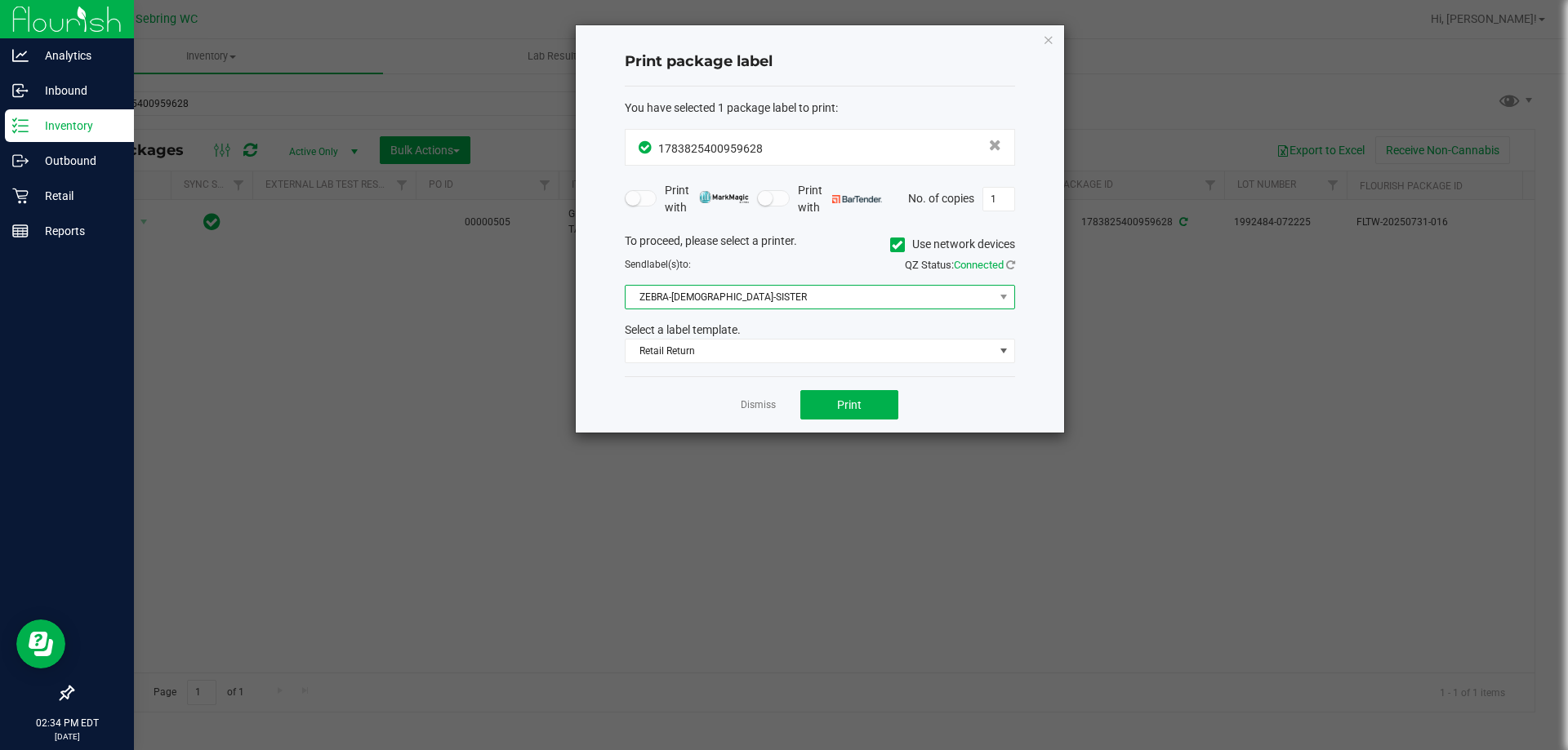
click at [650, 291] on span "ZEBRA-[DEMOGRAPHIC_DATA]-SISTER" at bounding box center [809, 297] width 368 height 23
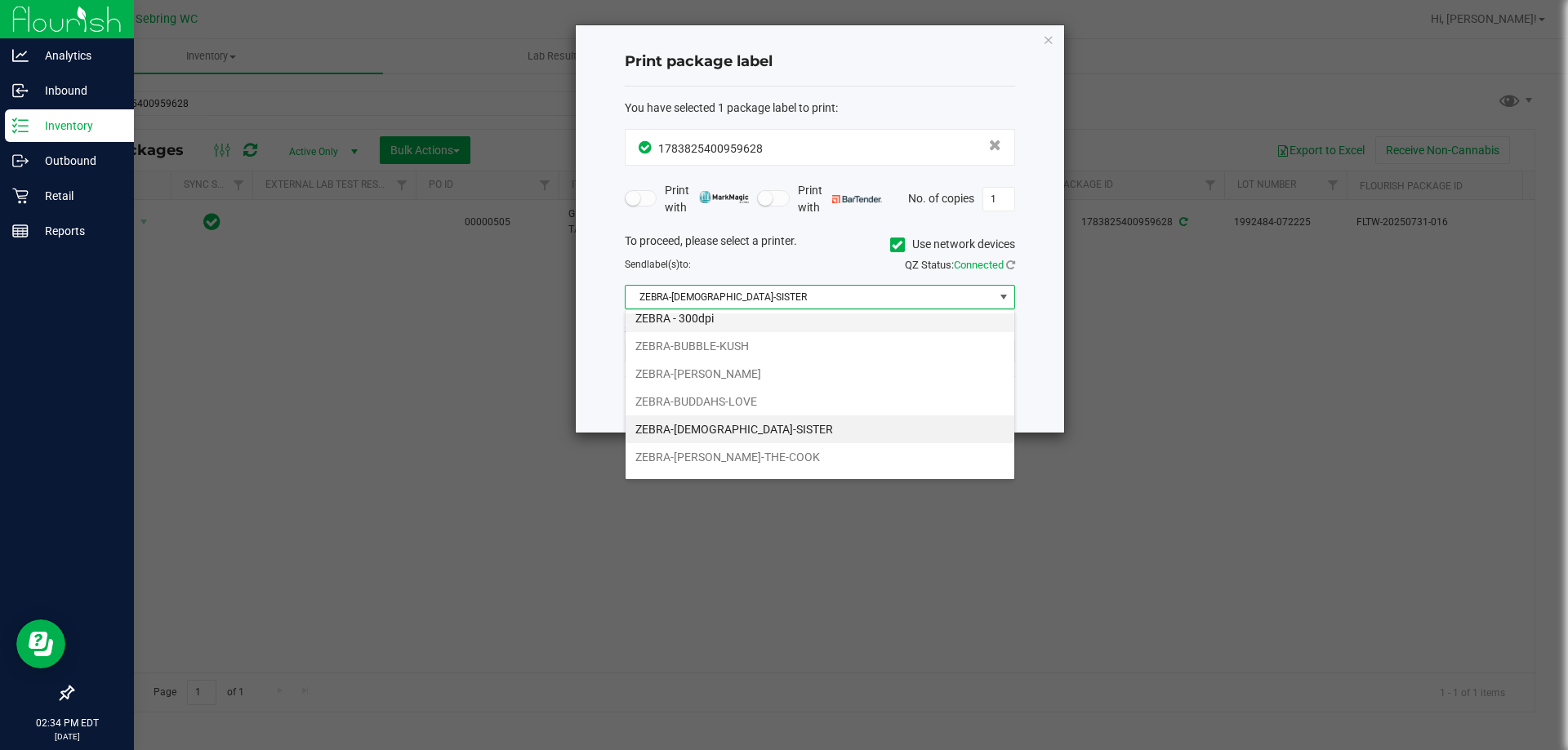
scroll to position [0, 0]
click at [701, 330] on li "ZEBRA - 300dpi" at bounding box center [819, 327] width 388 height 27
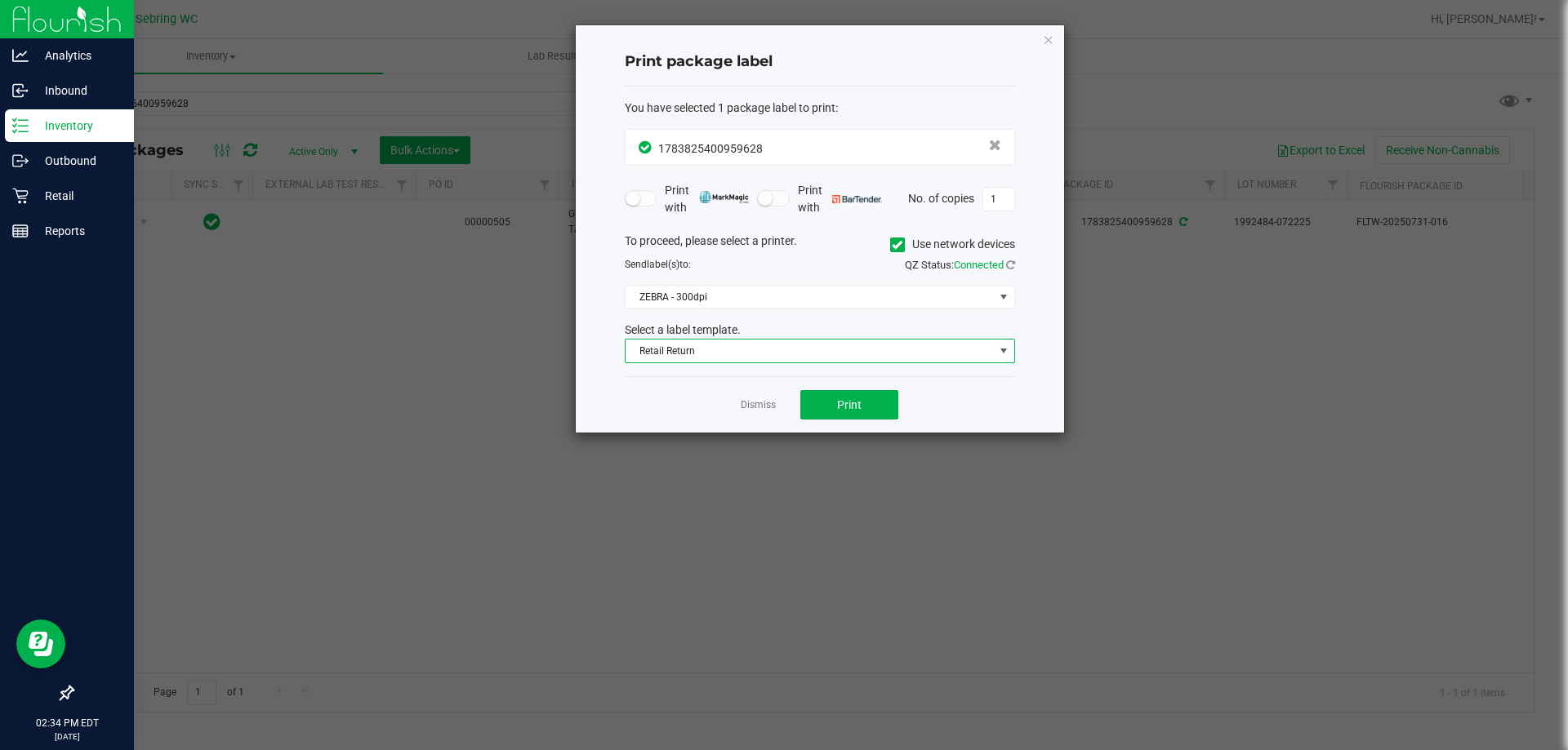
click at [699, 350] on span "Retail Return" at bounding box center [809, 351] width 368 height 23
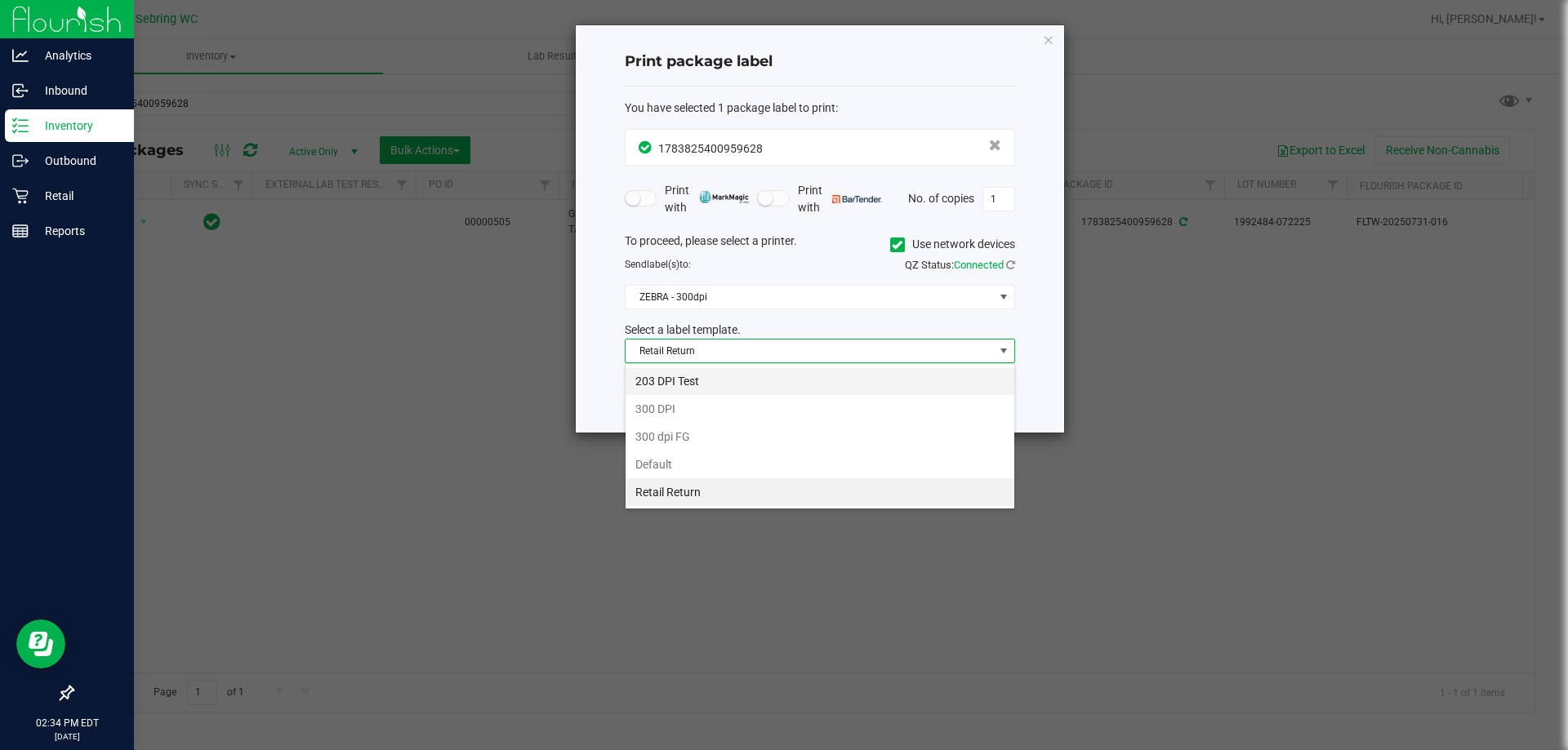
scroll to position [25, 390]
click at [617, 375] on div "Print package label You have selected 1 package label to print : 17838254009596…" at bounding box center [820, 229] width 488 height 407
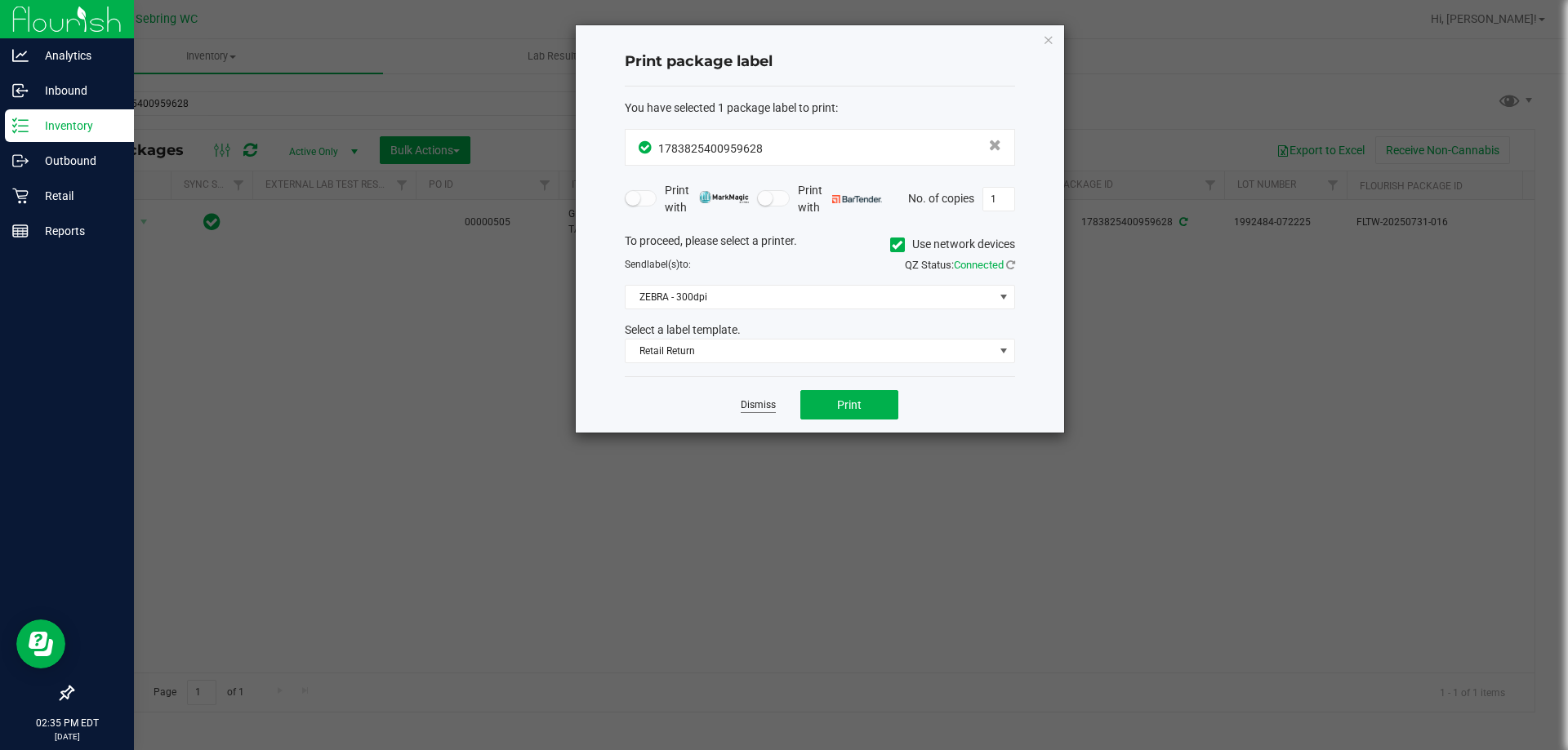
click at [760, 410] on link "Dismiss" at bounding box center [758, 405] width 35 height 14
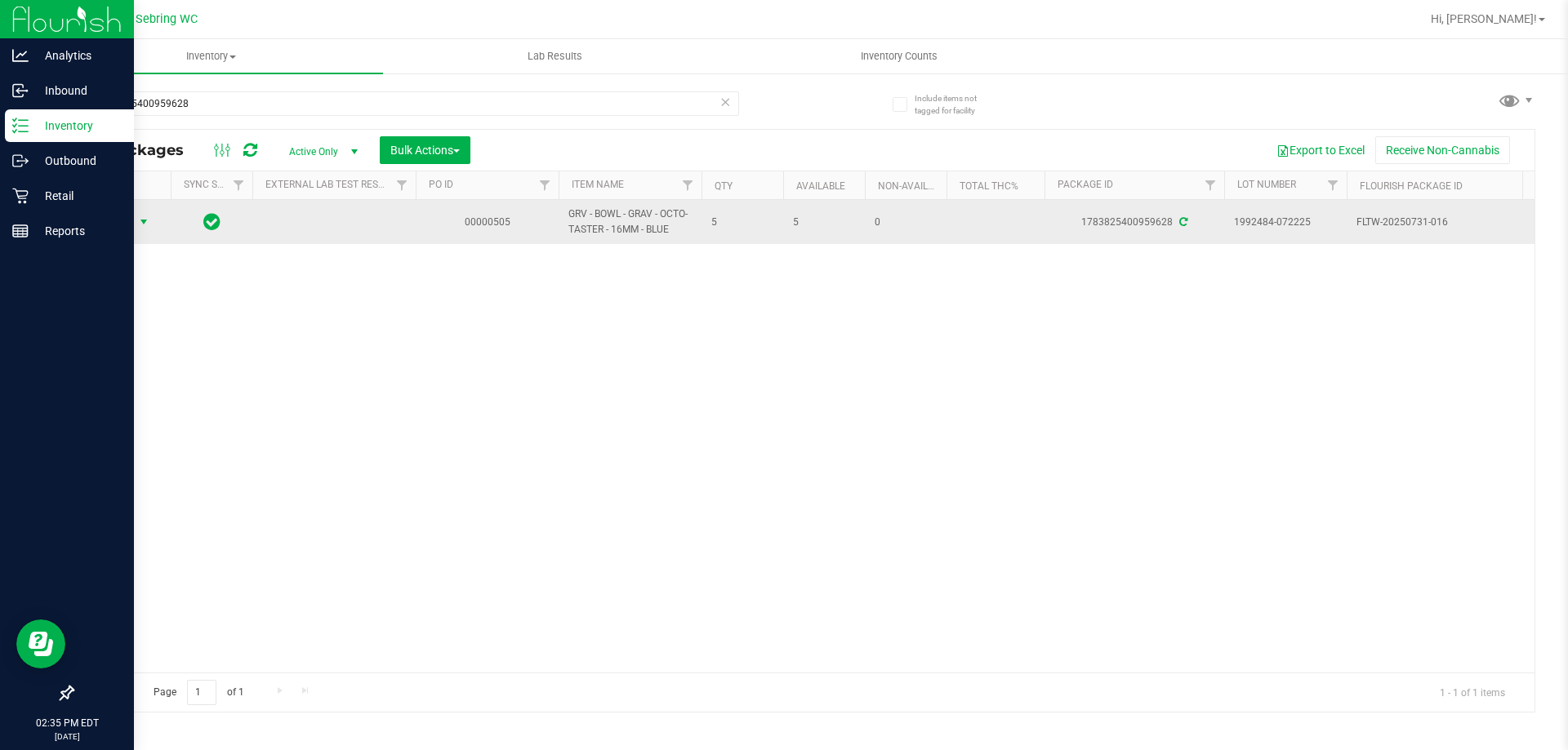
click at [142, 220] on span "select" at bounding box center [143, 222] width 13 height 13
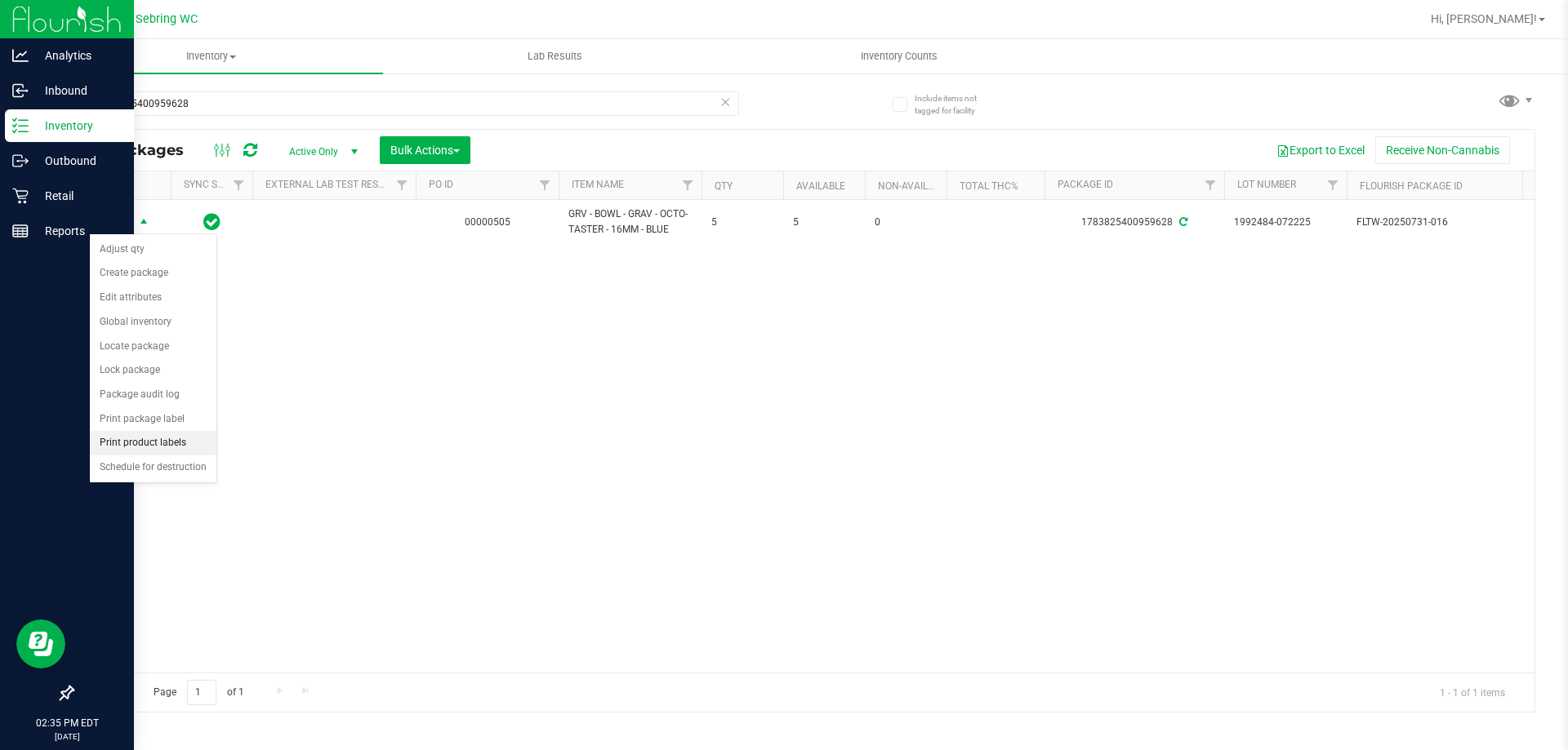
click at [164, 446] on li "Print product labels" at bounding box center [153, 443] width 126 height 25
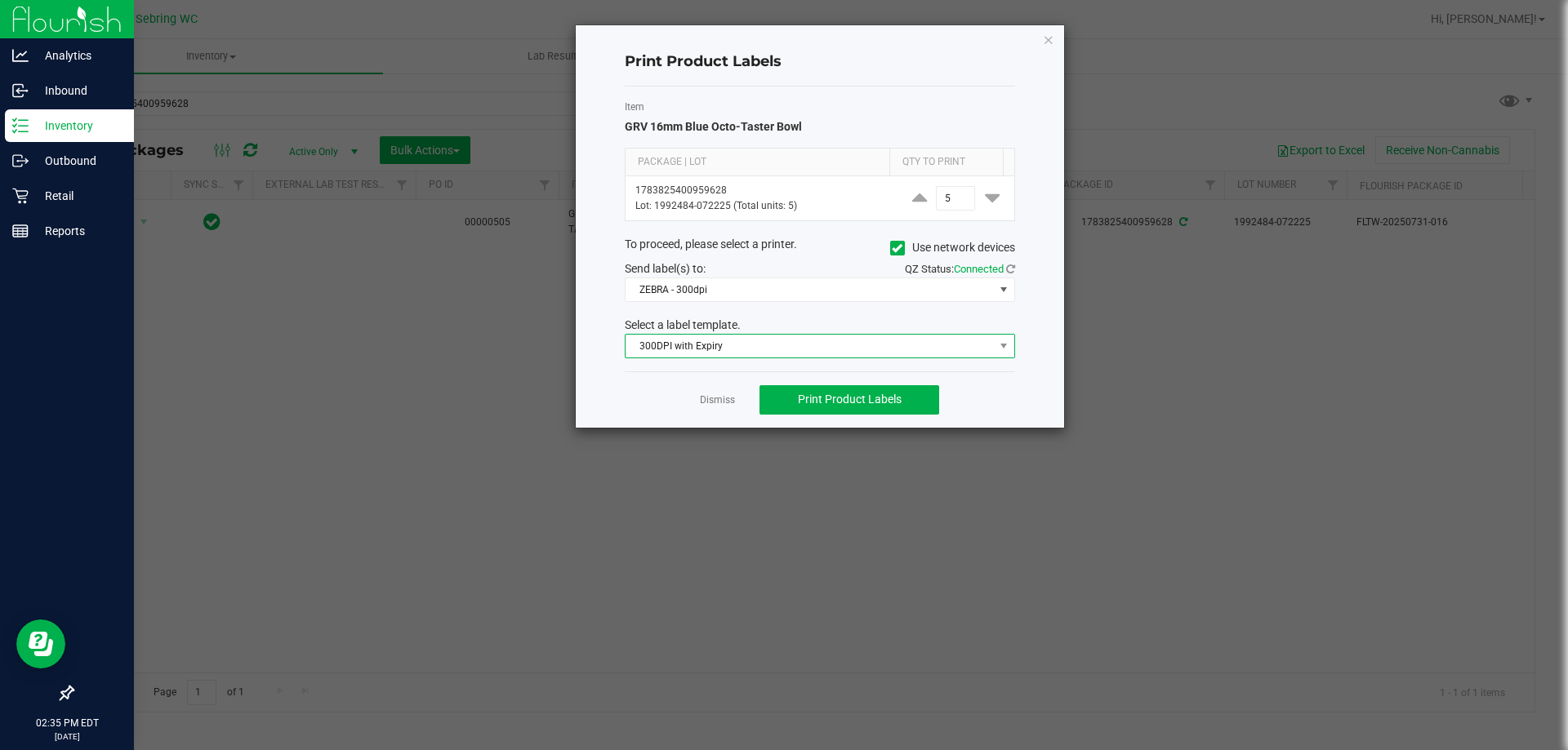
click at [751, 356] on span "300DPI with Expiry" at bounding box center [809, 345] width 368 height 23
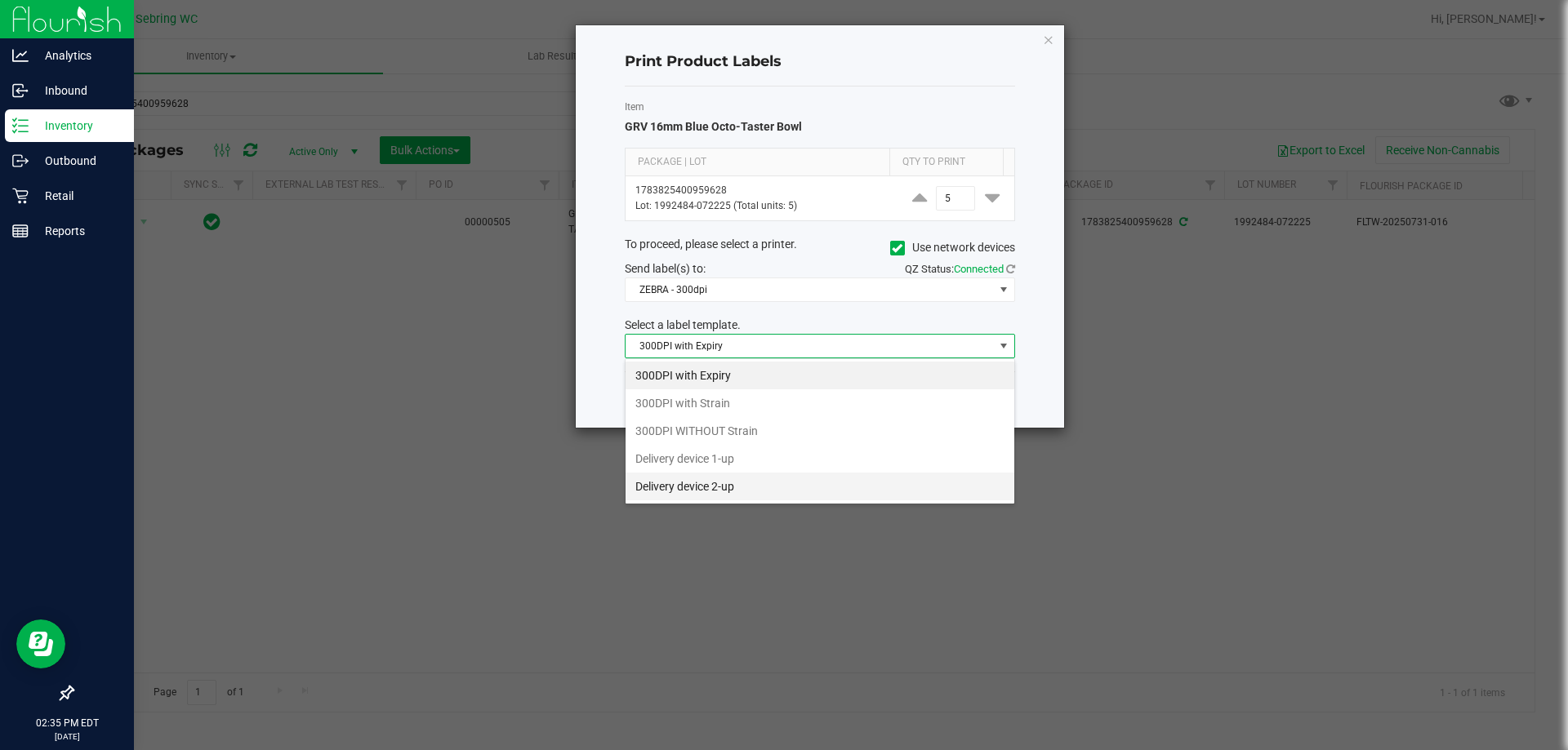
click at [780, 484] on li "Delivery device 2-up" at bounding box center [819, 486] width 388 height 27
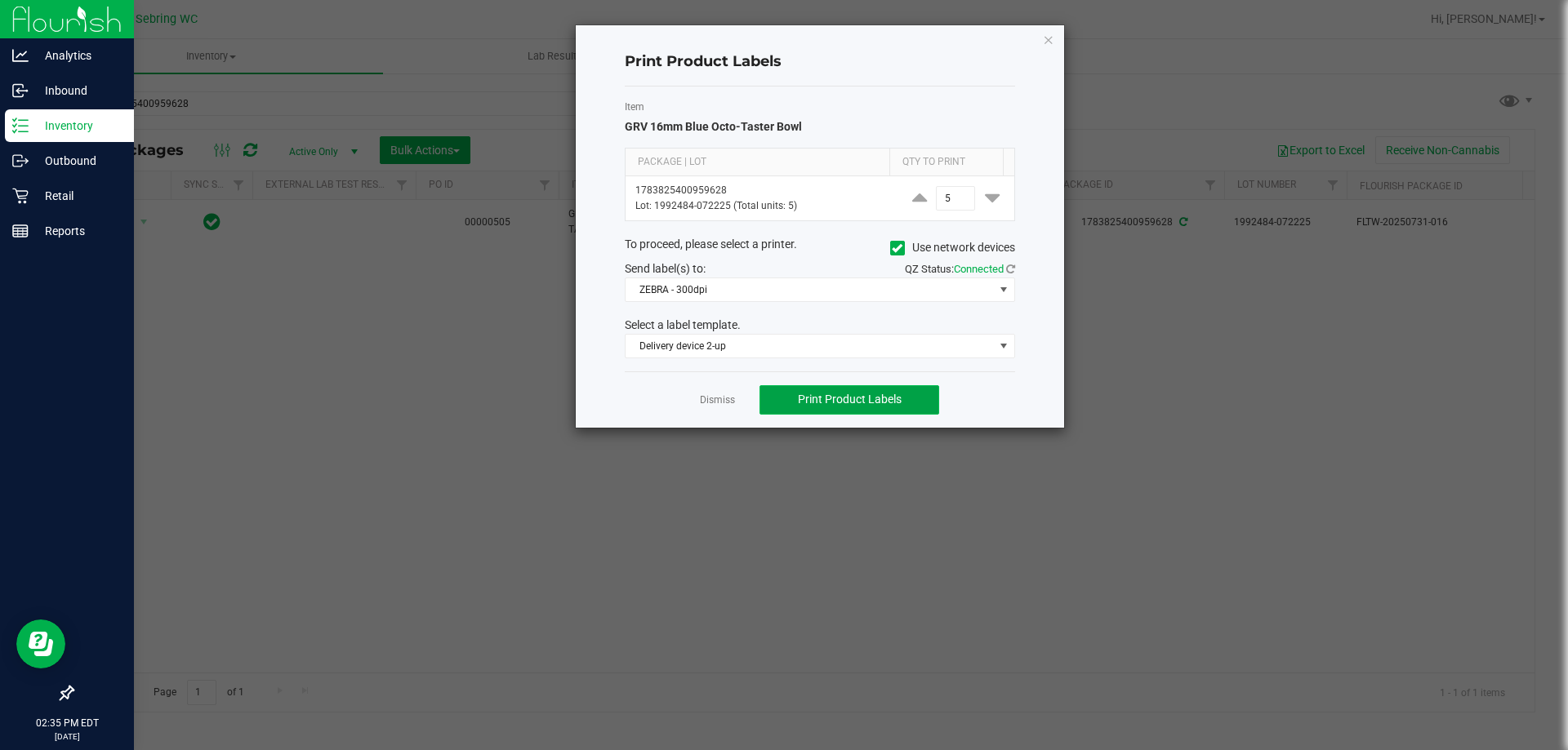
click at [891, 401] on span "Print Product Labels" at bounding box center [849, 399] width 103 height 13
click at [710, 400] on link "Dismiss" at bounding box center [717, 400] width 35 height 14
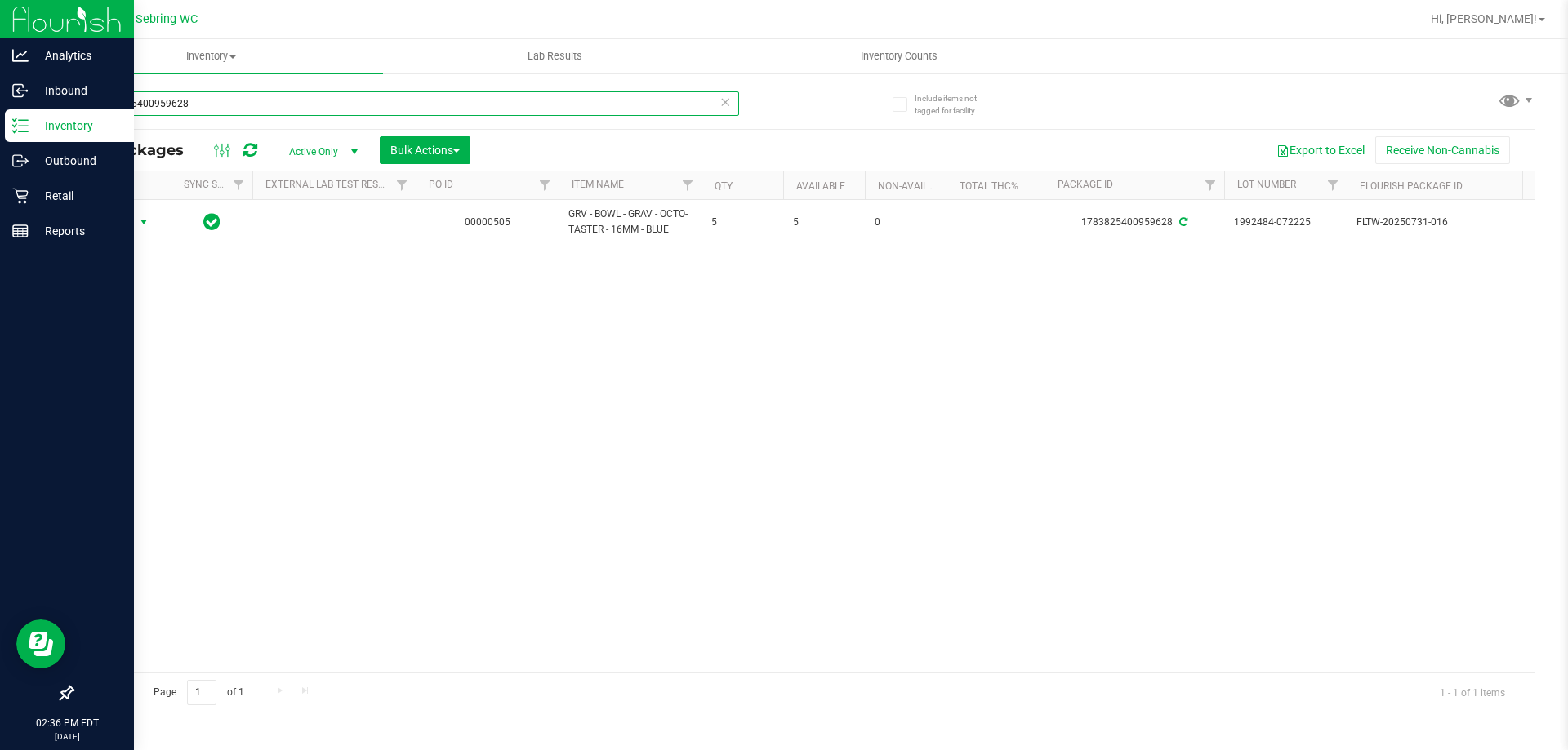
click at [241, 103] on input "1783825400959628" at bounding box center [406, 103] width 667 height 25
click at [240, 103] on input "1783825400959628" at bounding box center [406, 103] width 667 height 25
type input "810014752860"
click at [242, 115] on input "810014752860" at bounding box center [406, 103] width 667 height 25
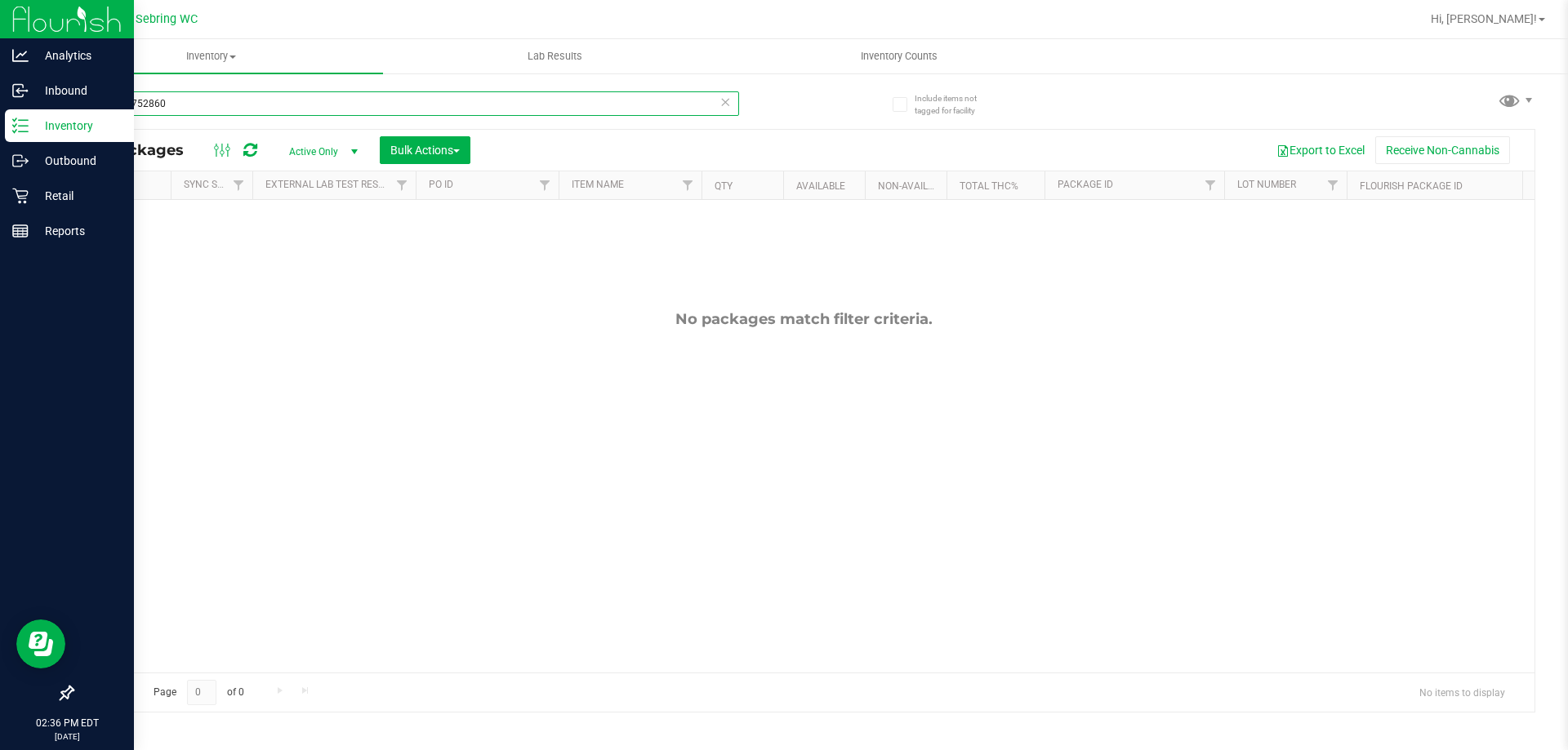
click at [242, 115] on input "810014752860" at bounding box center [406, 103] width 667 height 25
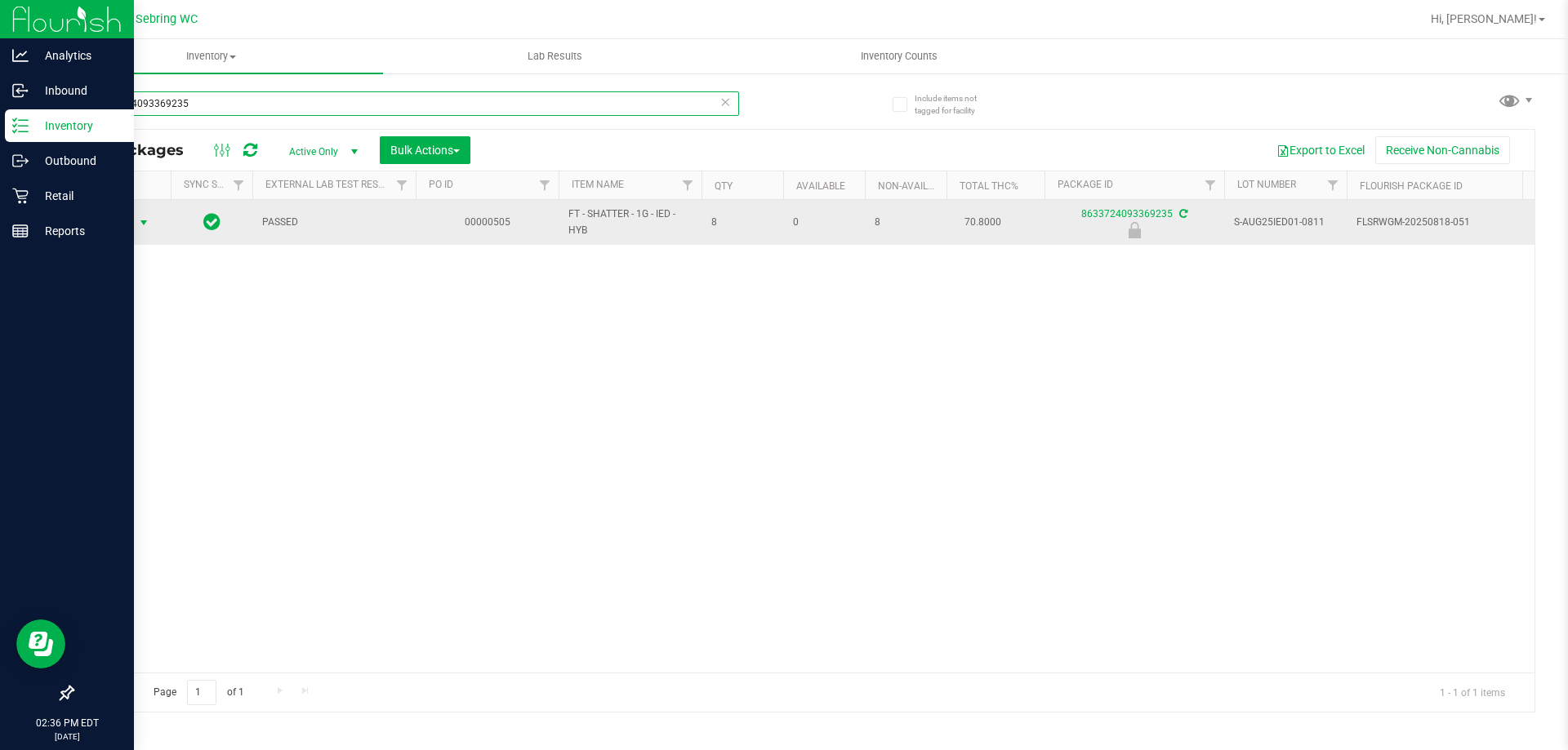
type input "8633724093369235"
click at [147, 217] on span "select" at bounding box center [143, 223] width 13 height 13
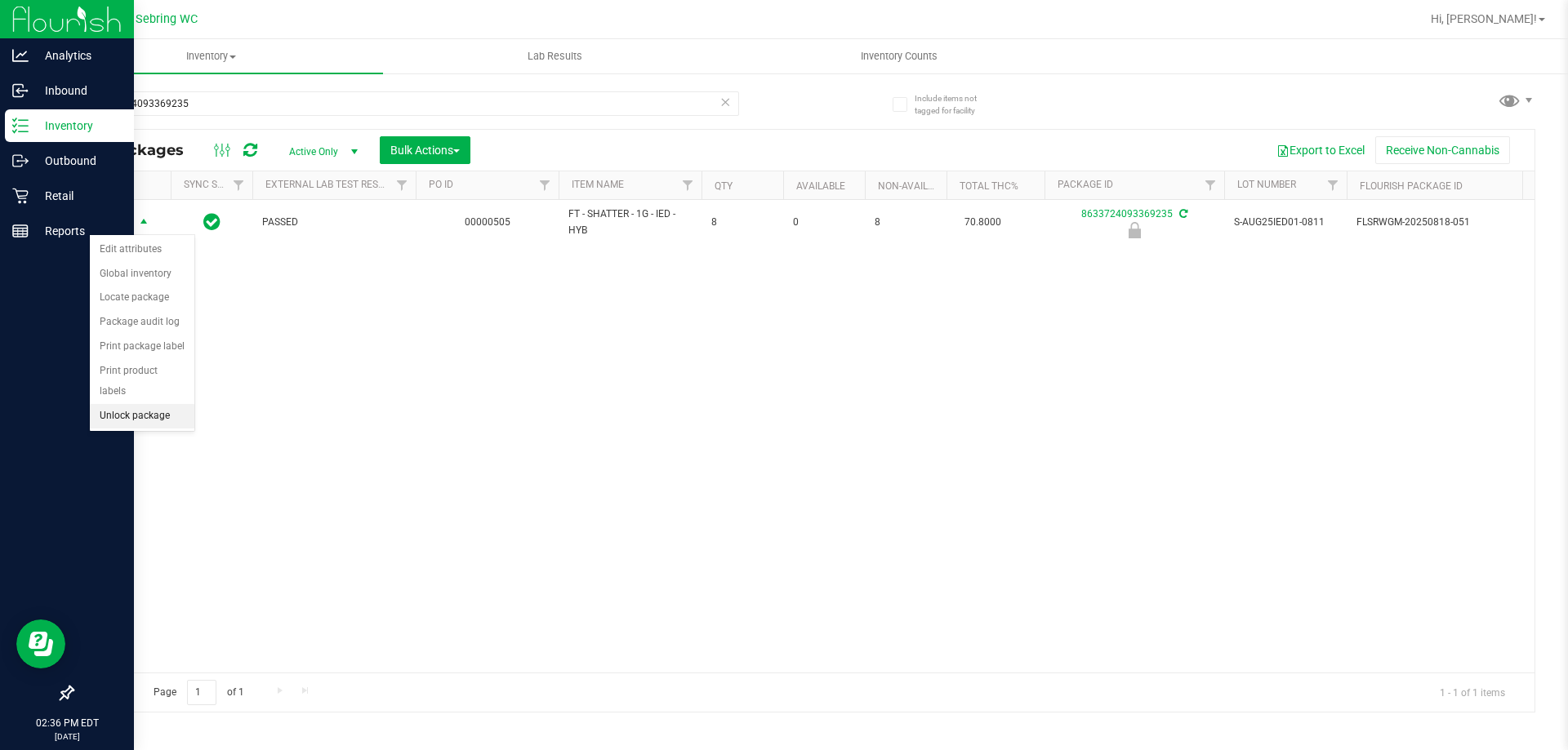
click at [152, 404] on li "Unlock package" at bounding box center [142, 416] width 104 height 25
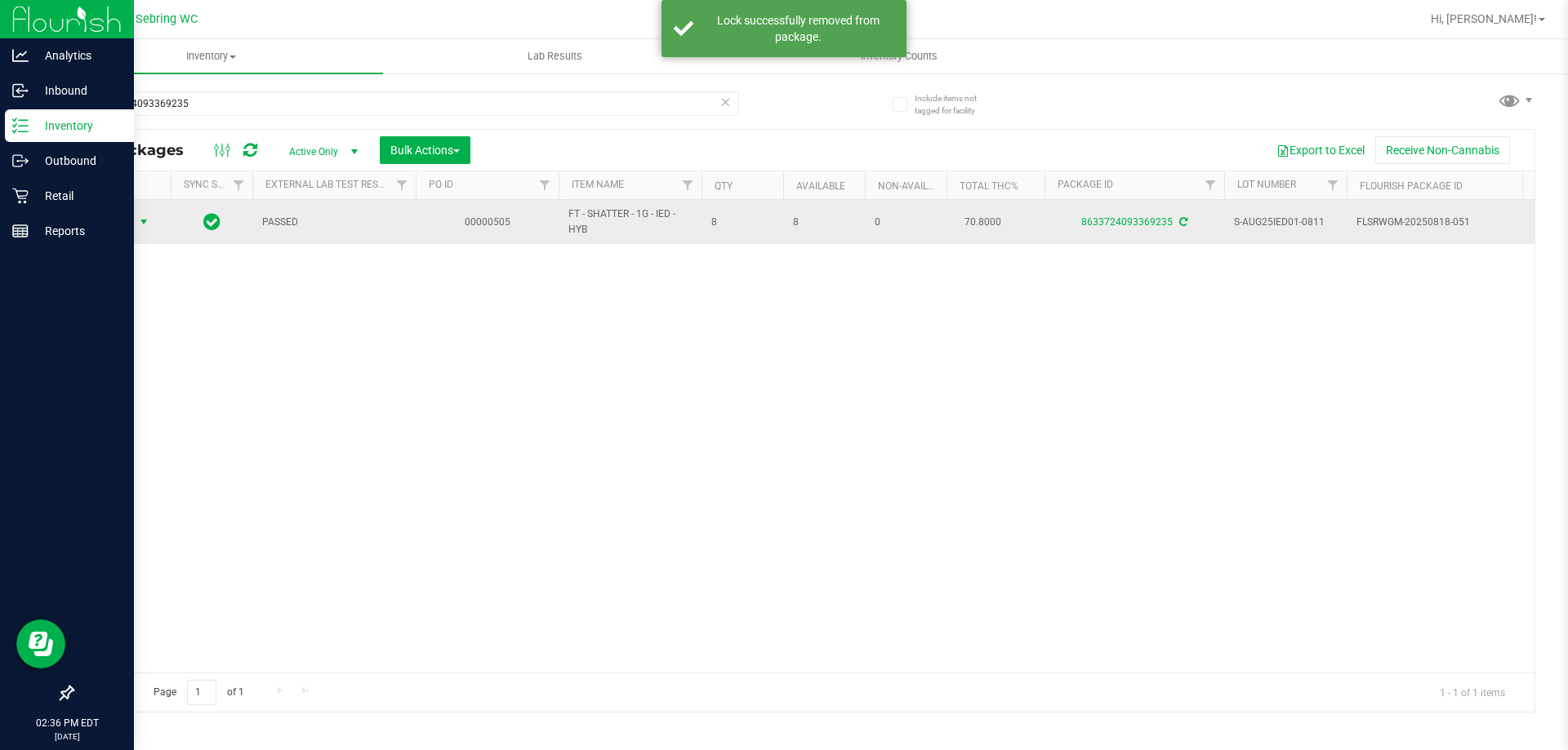
click at [149, 227] on span "select" at bounding box center [143, 222] width 13 height 13
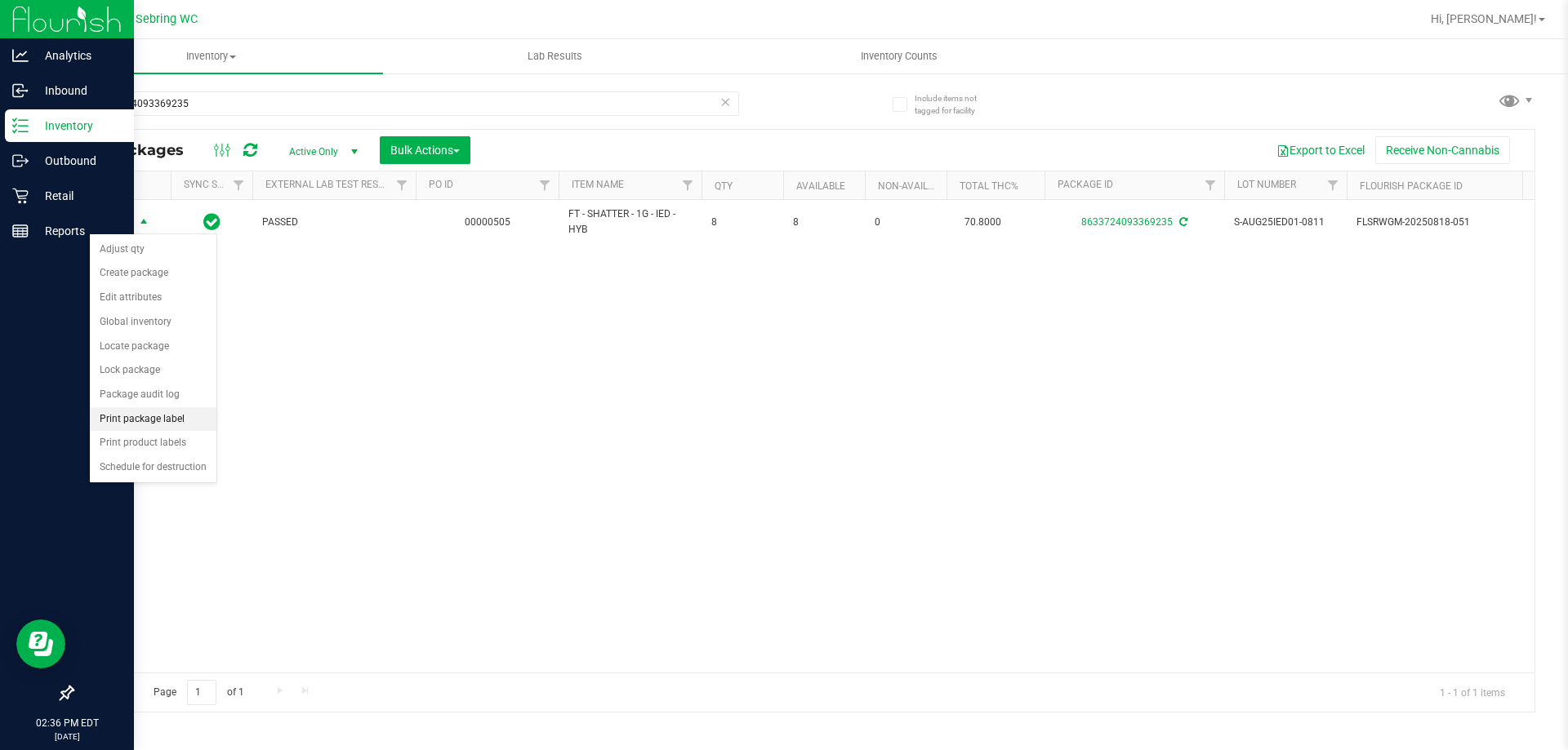
click at [177, 416] on li "Print package label" at bounding box center [153, 419] width 126 height 25
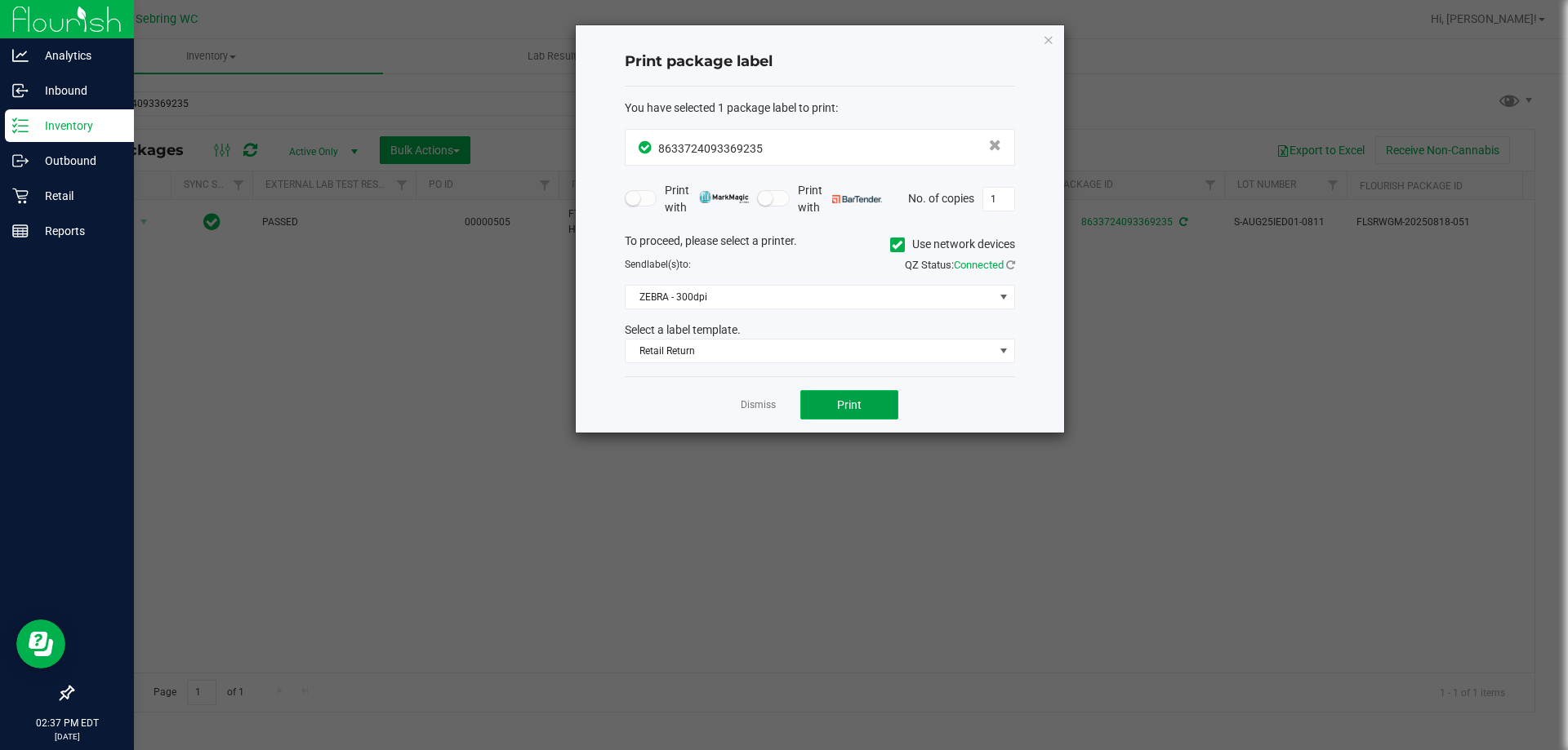
click at [823, 407] on button "Print" at bounding box center [849, 405] width 98 height 29
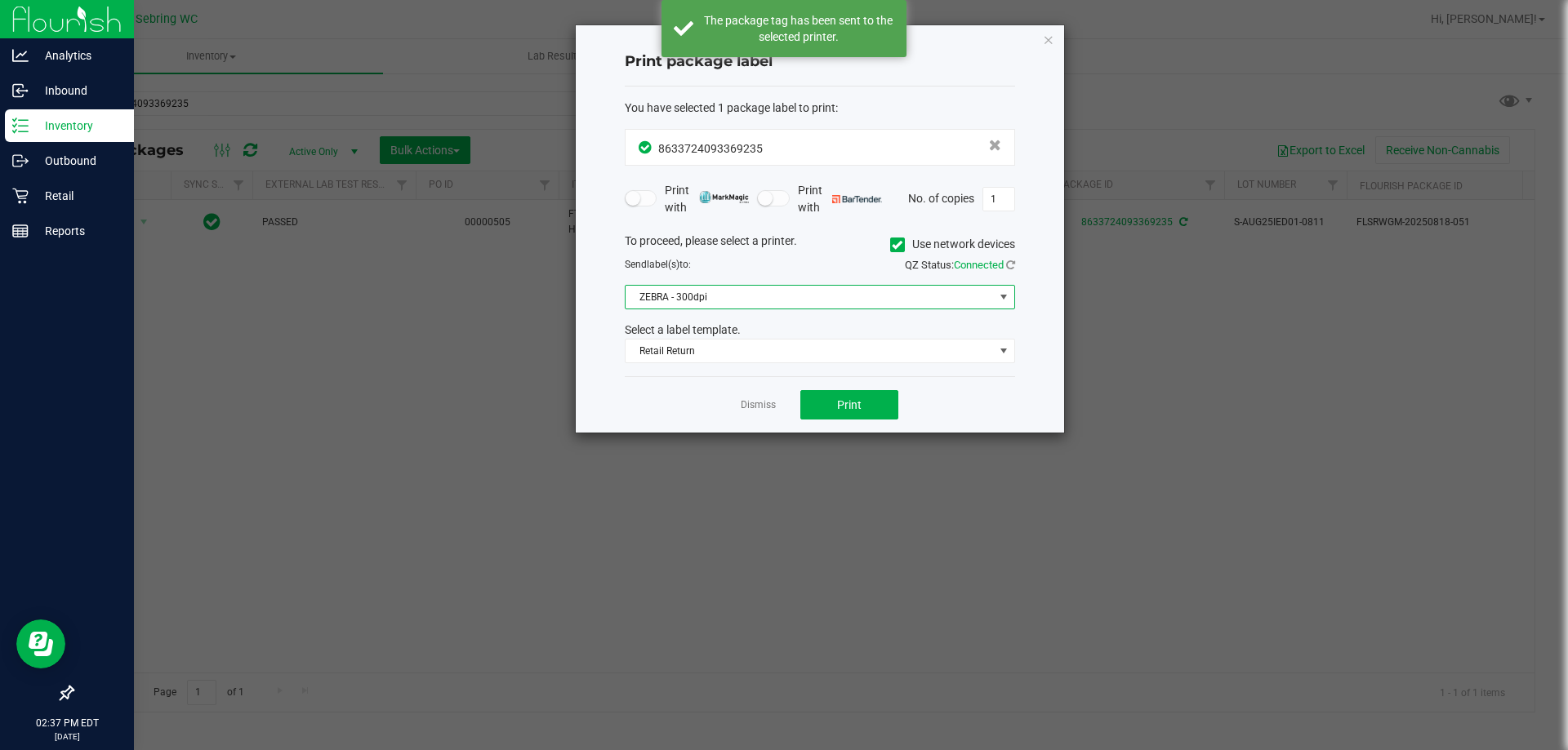
click at [788, 308] on span "ZEBRA - 300dpi" at bounding box center [809, 297] width 368 height 23
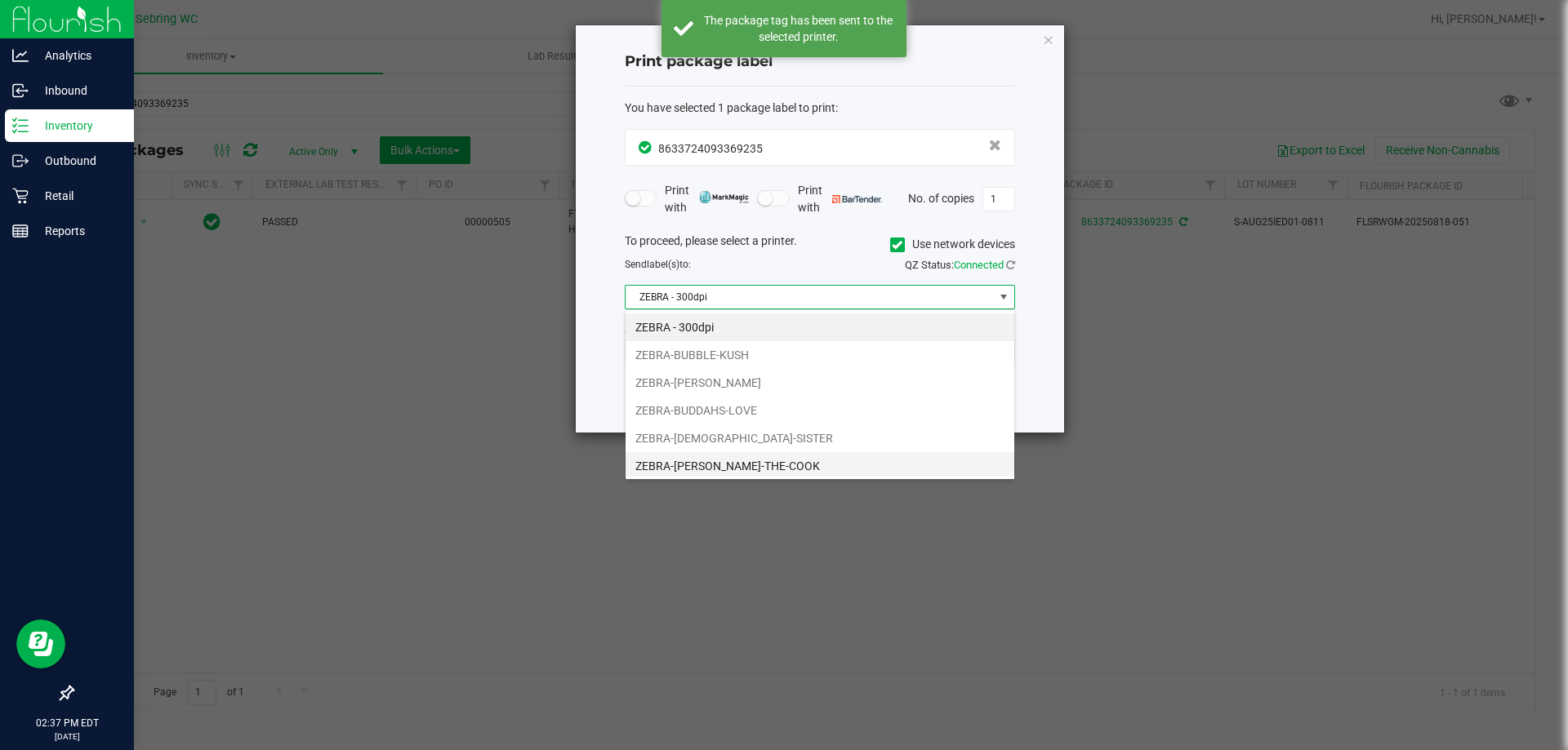
scroll to position [31, 0]
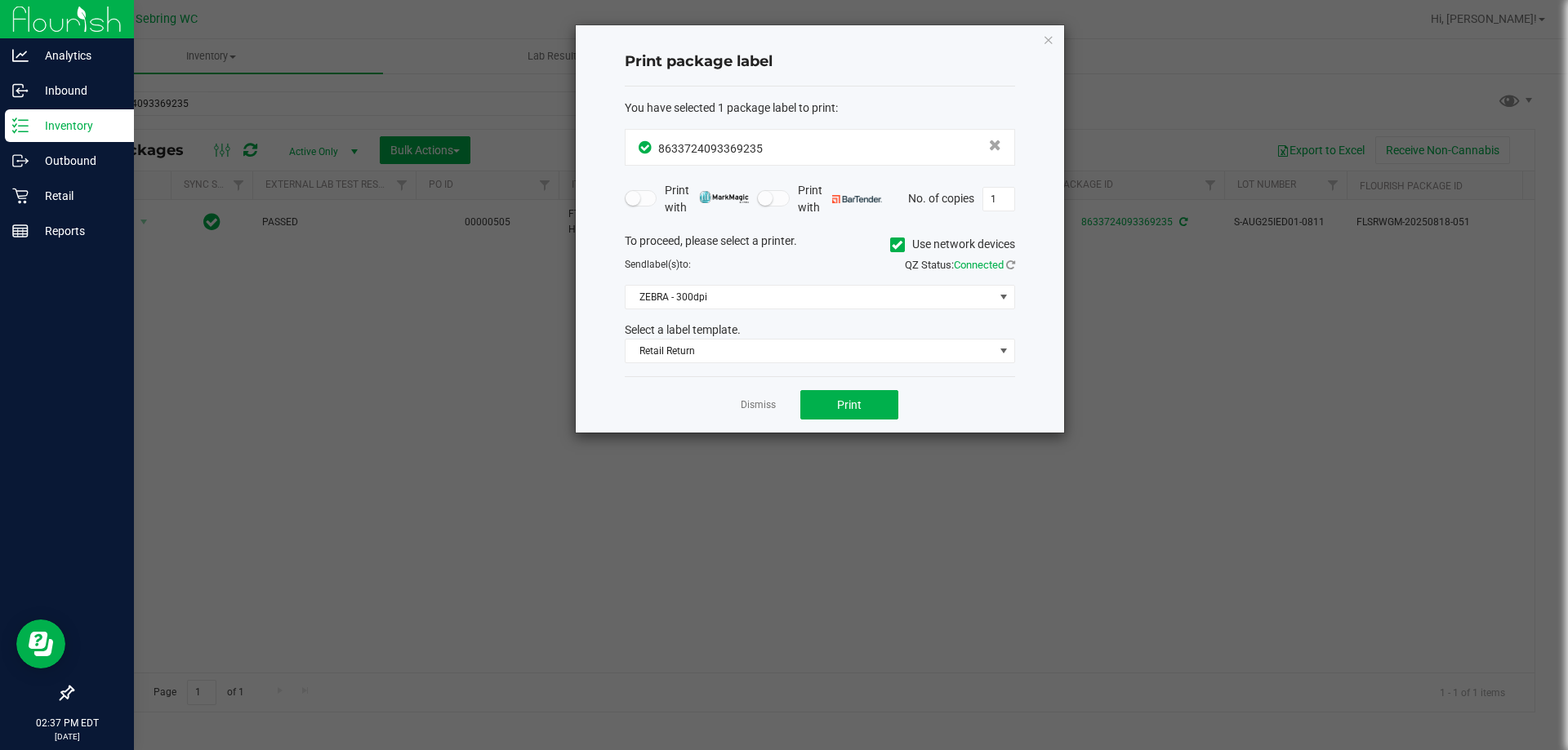
click at [1276, 391] on ngb-modal-window "Print package label You have selected 1 package label to print : 86337240933692…" at bounding box center [789, 375] width 1580 height 750
click at [701, 290] on span "ZEBRA - 300dpi" at bounding box center [809, 297] width 368 height 23
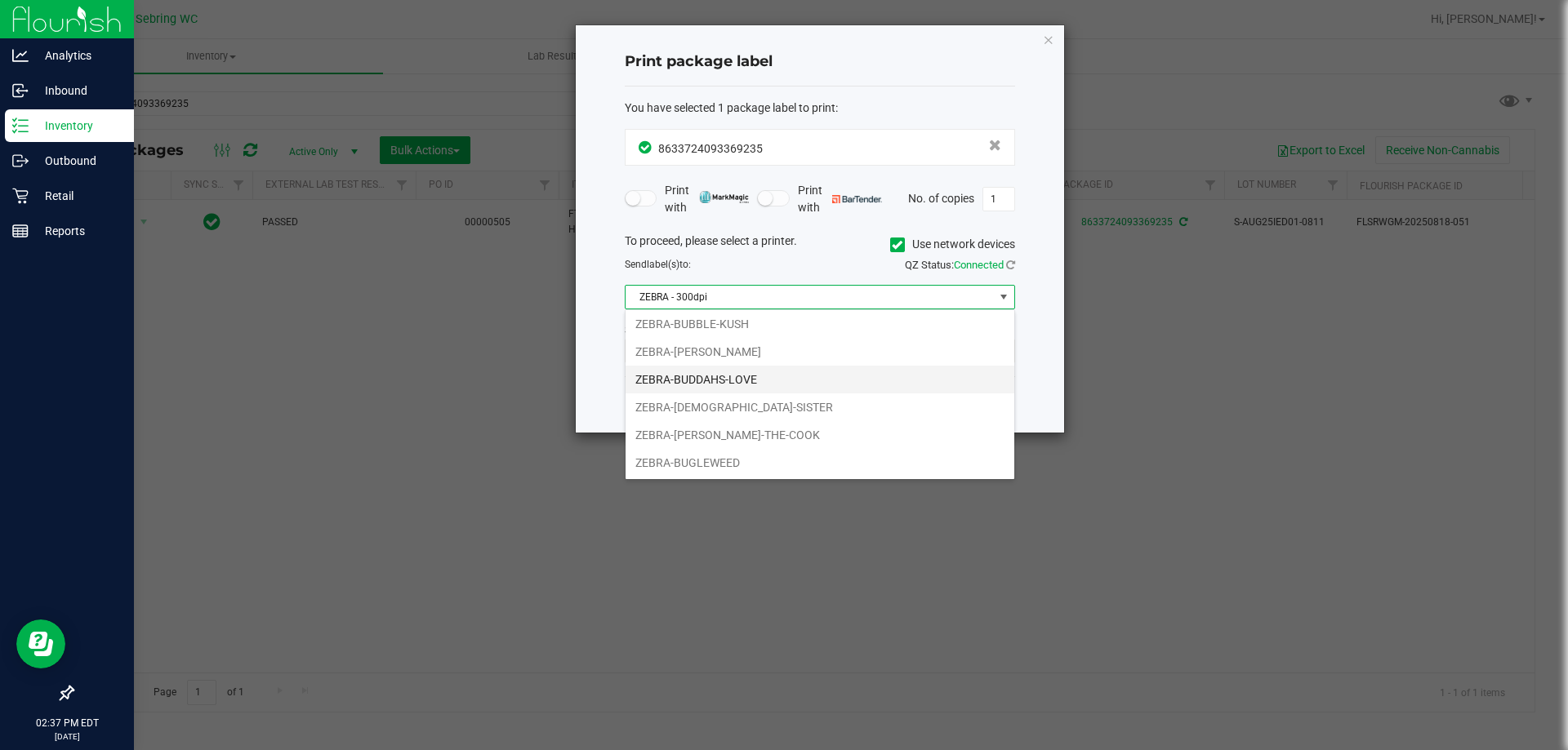
scroll to position [0, 0]
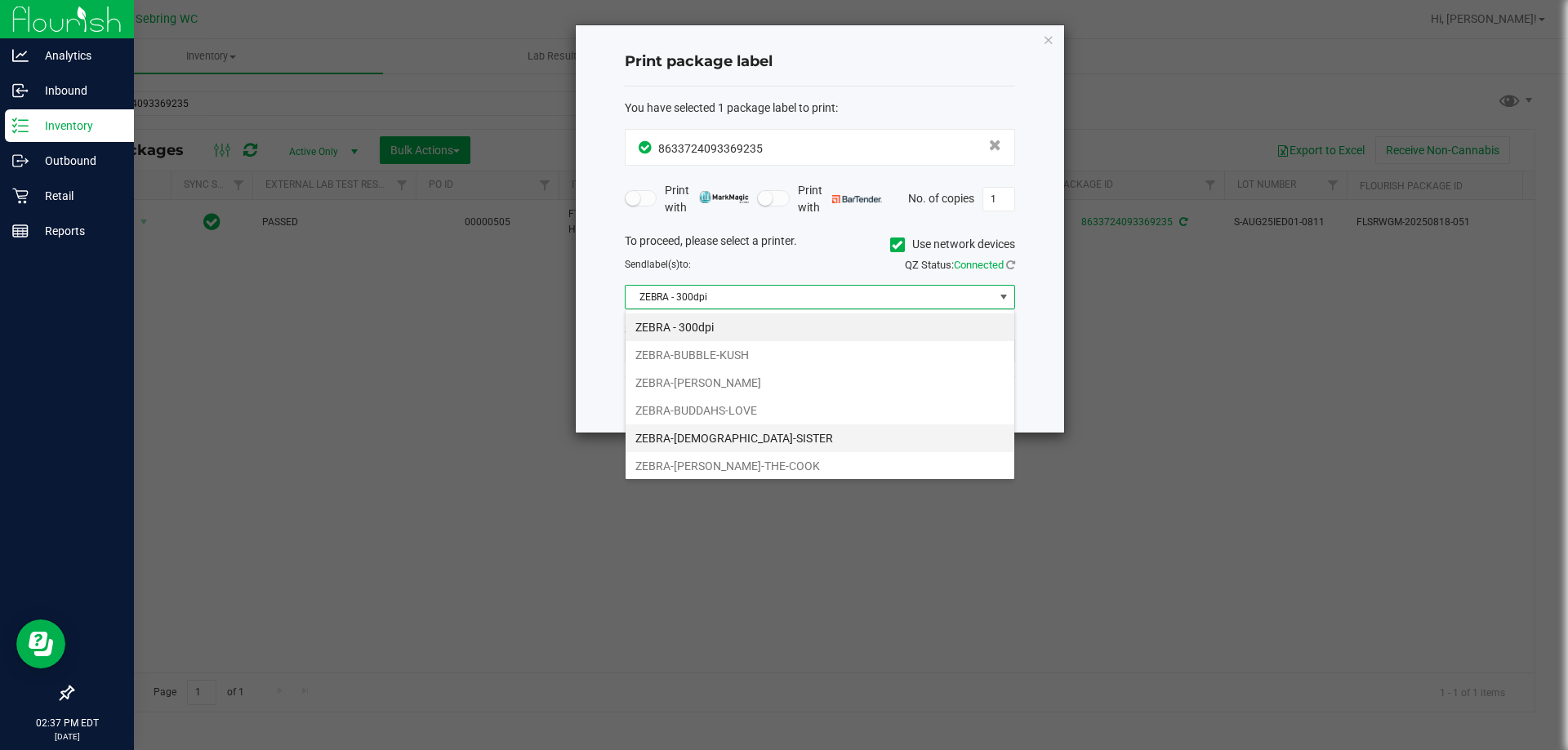
click at [744, 433] on li "ZEBRA-[DEMOGRAPHIC_DATA]-SISTER" at bounding box center [819, 438] width 388 height 27
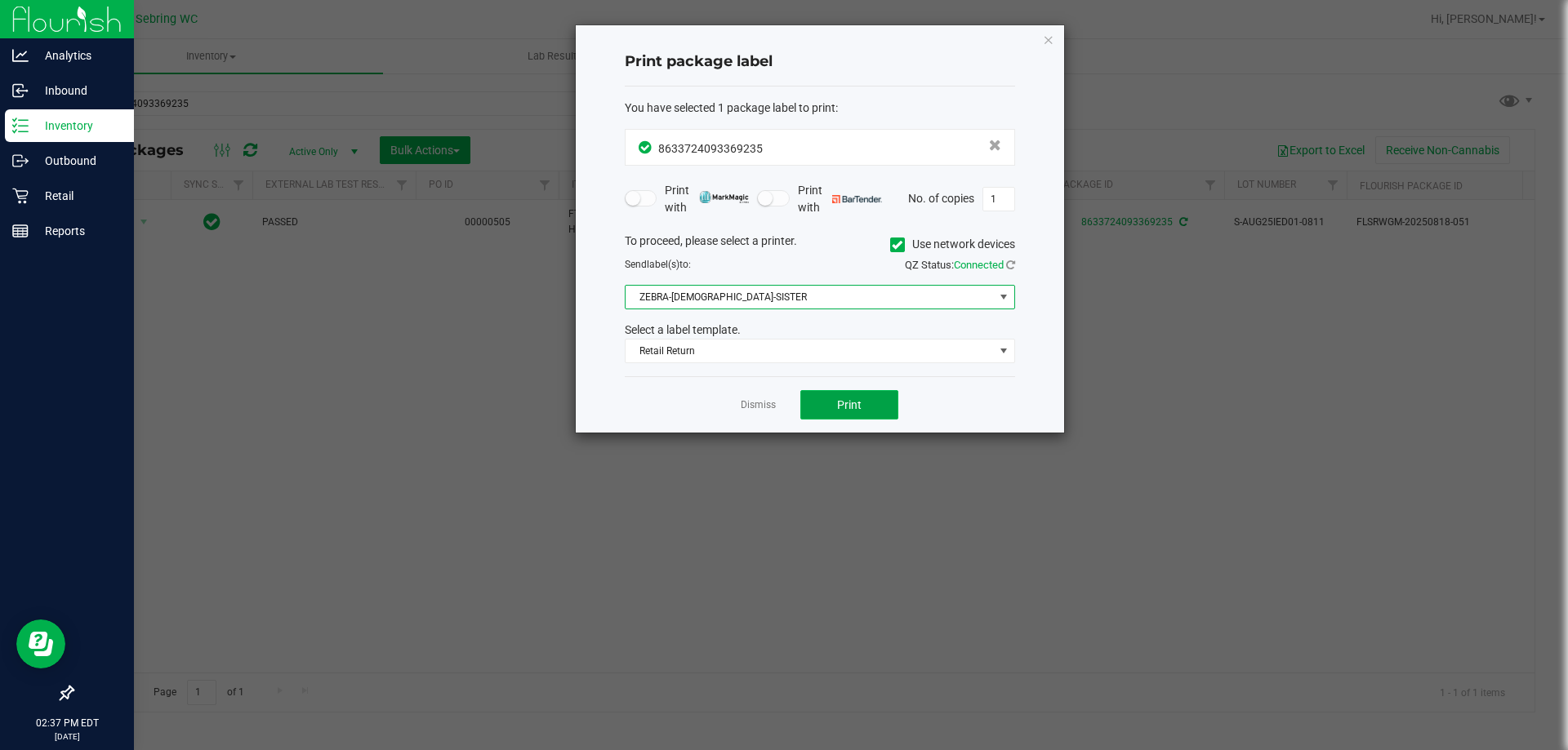
click at [838, 398] on span "Print" at bounding box center [849, 405] width 25 height 13
click at [764, 404] on link "Dismiss" at bounding box center [758, 405] width 35 height 14
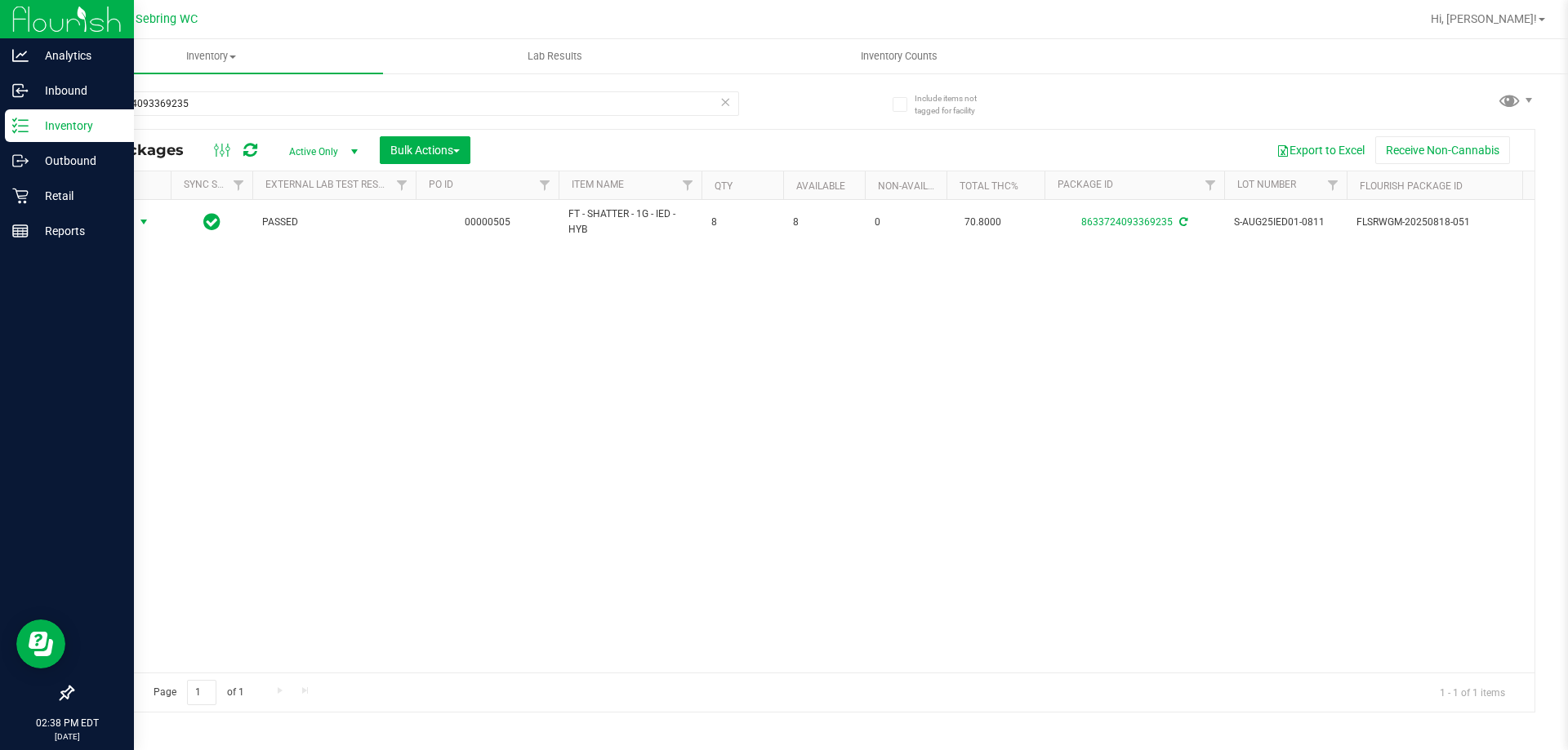
drag, startPoint x: 652, startPoint y: 401, endPoint x: 647, endPoint y: 382, distance: 19.6
click at [651, 400] on div "Action Action Adjust qty Create package Edit attributes Global inventory Locate…" at bounding box center [803, 436] width 1461 height 472
click at [262, 97] on input "8633724093369235" at bounding box center [406, 103] width 667 height 25
click at [261, 97] on input "8633724093369235" at bounding box center [406, 103] width 667 height 25
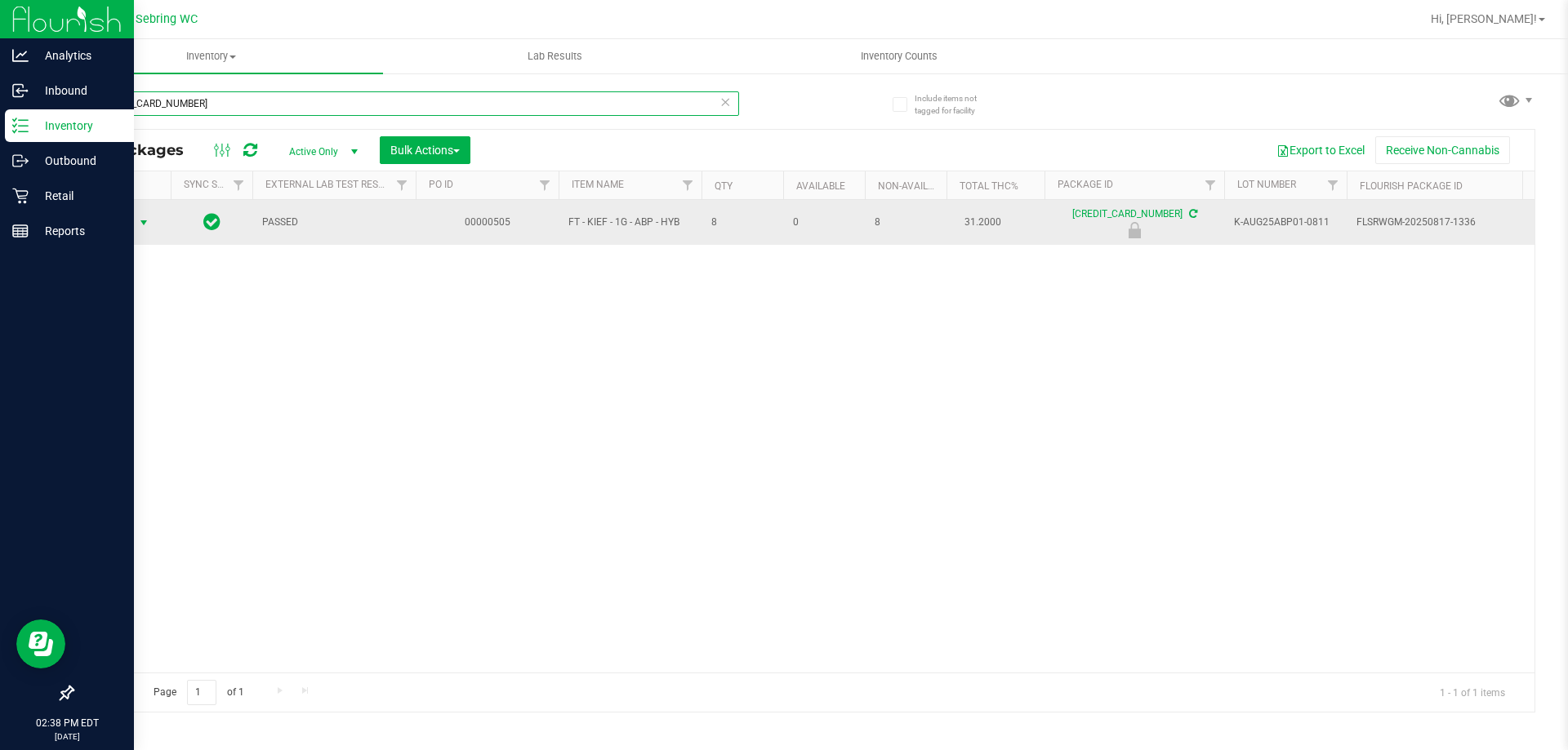
type input "[CREDIT_CARD_NUMBER]"
click at [142, 226] on span "select" at bounding box center [143, 223] width 13 height 13
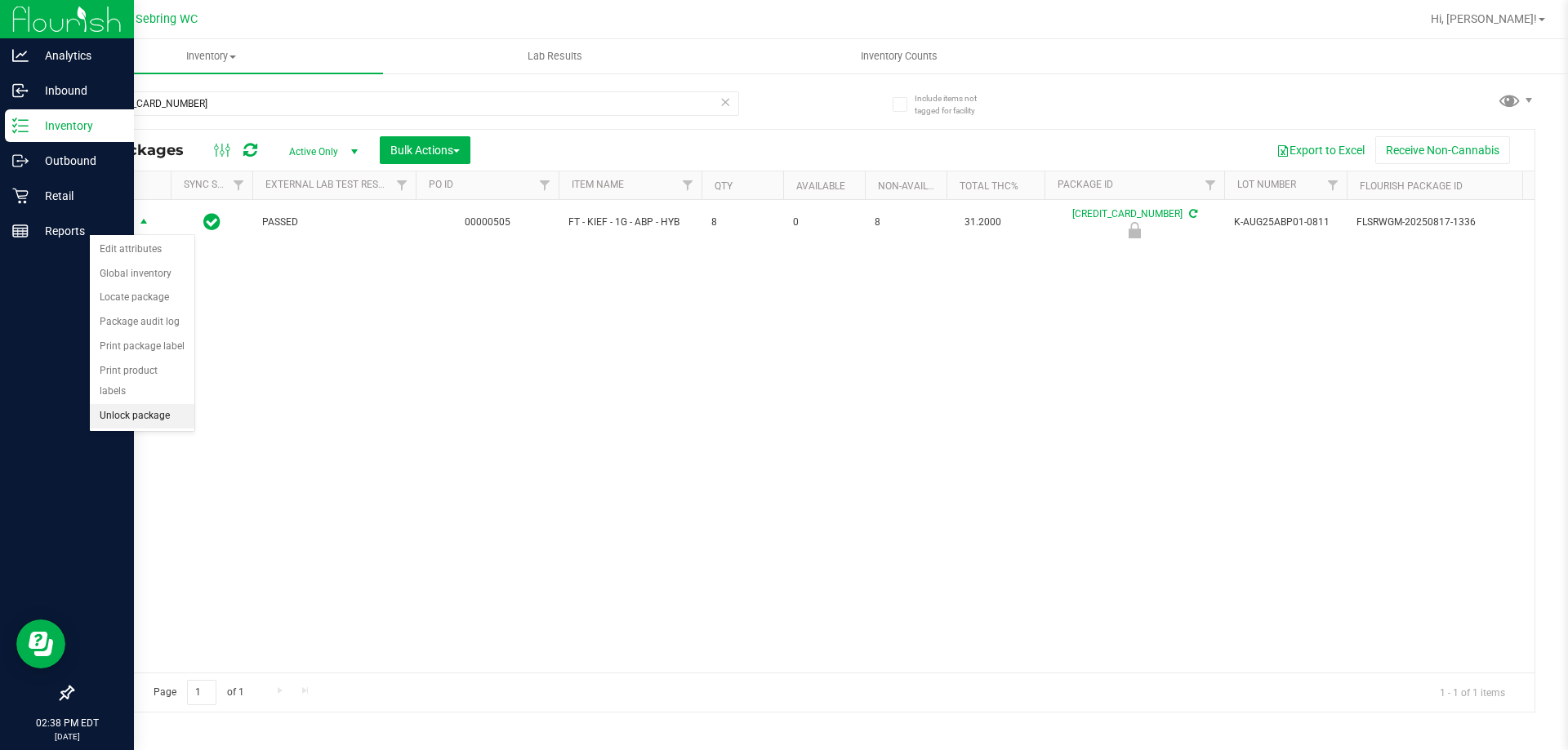
click at [123, 404] on li "Unlock package" at bounding box center [142, 416] width 104 height 25
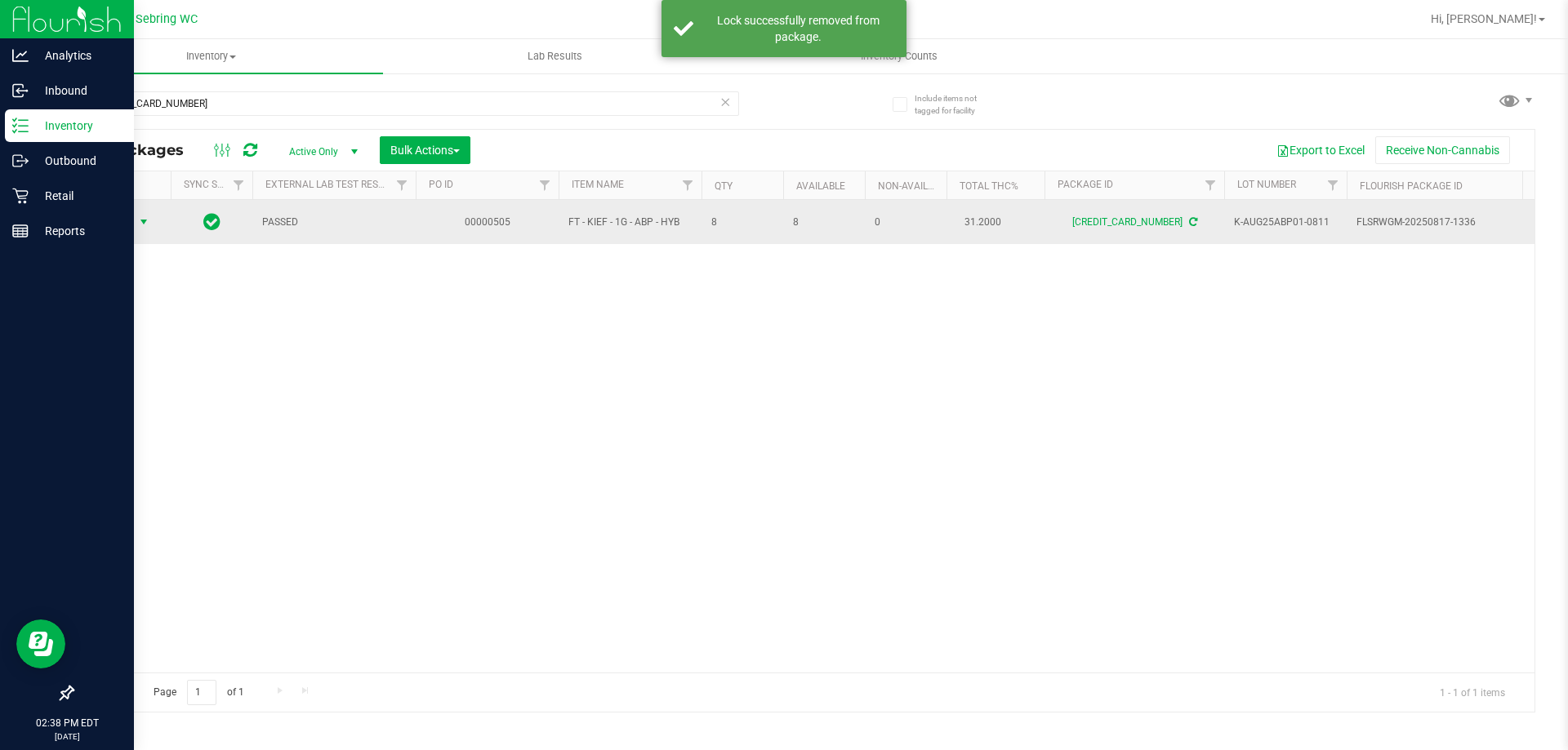
click at [143, 224] on span "select" at bounding box center [143, 222] width 13 height 13
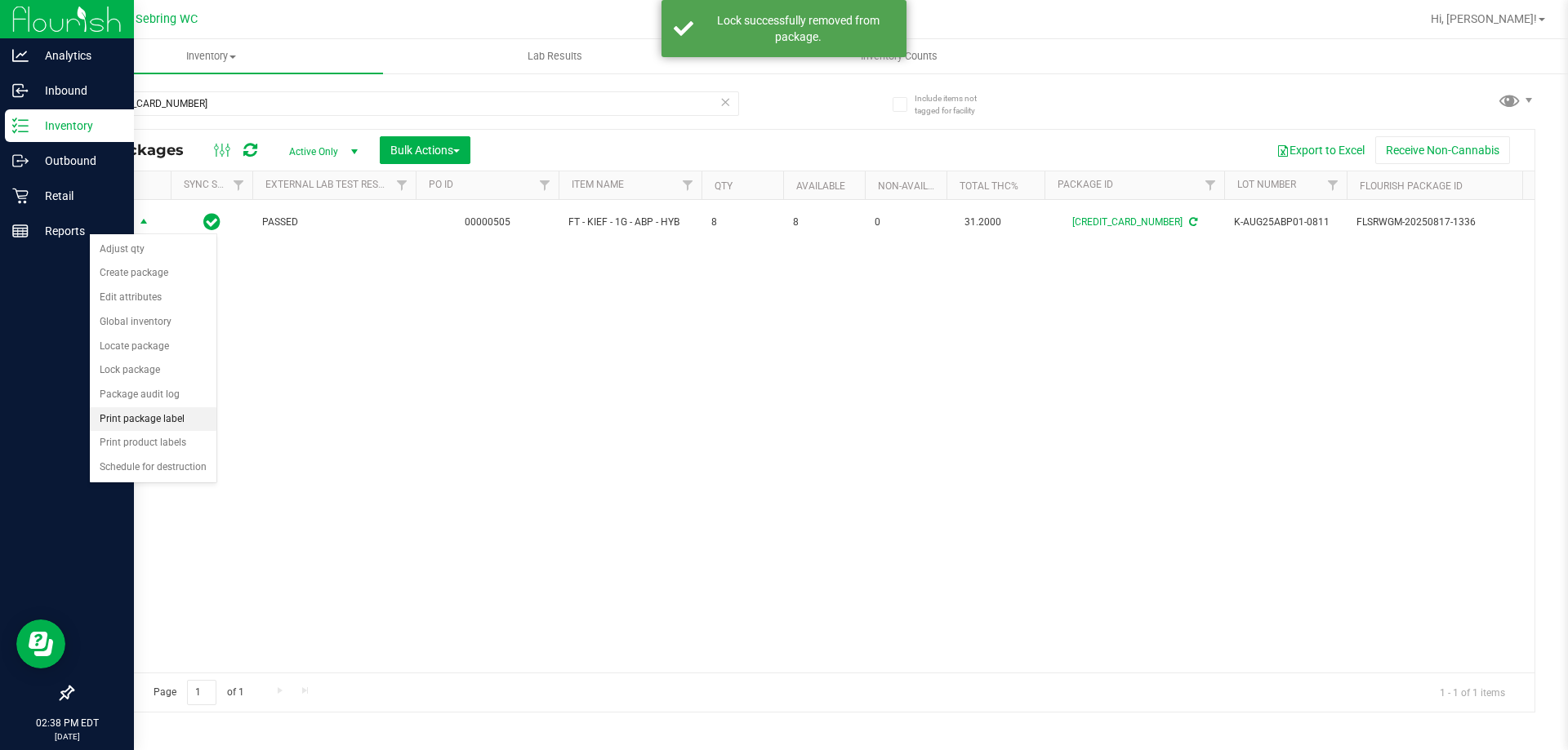
click at [134, 414] on li "Print package label" at bounding box center [153, 419] width 126 height 25
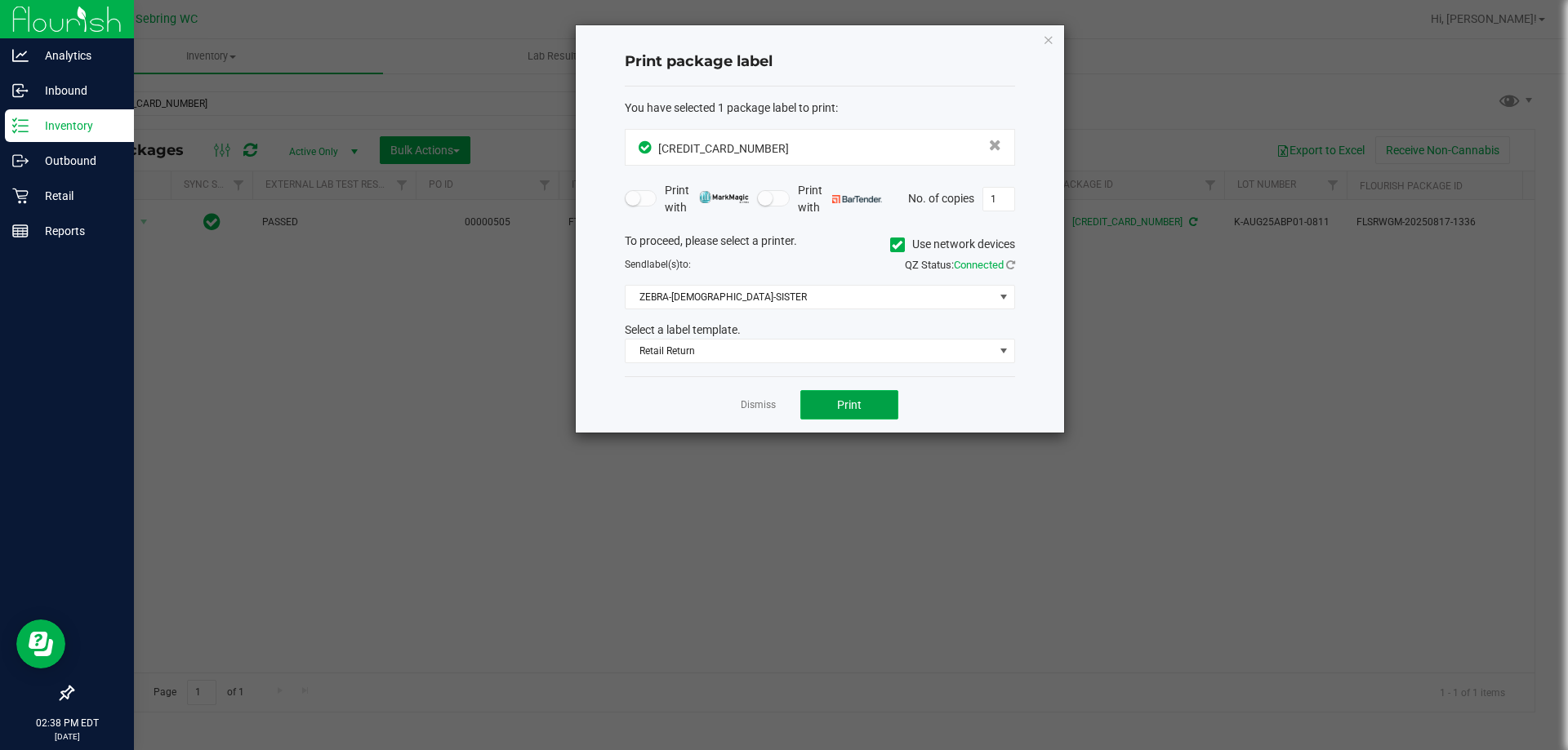
click at [826, 407] on button "Print" at bounding box center [849, 405] width 98 height 29
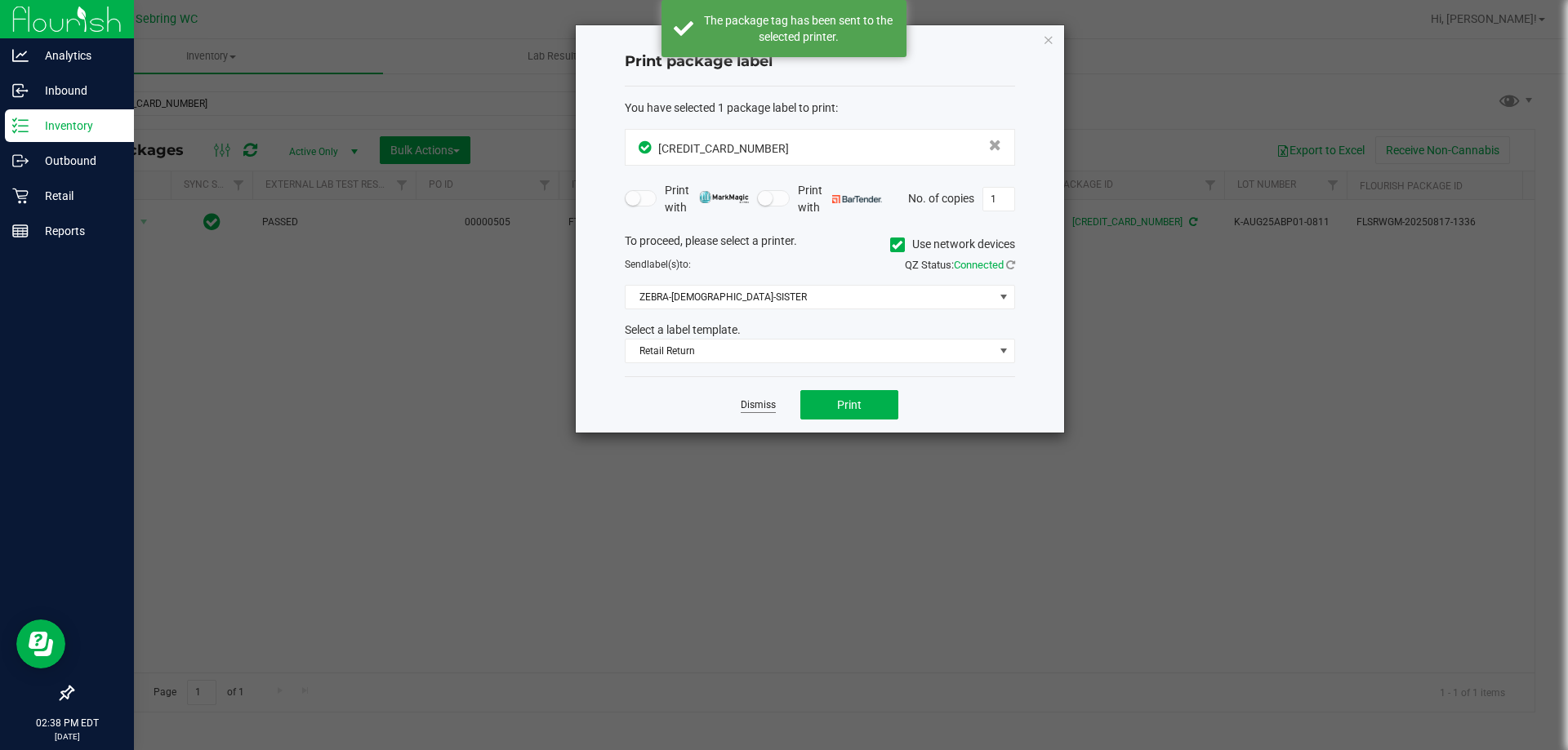
click at [754, 403] on link "Dismiss" at bounding box center [758, 405] width 35 height 14
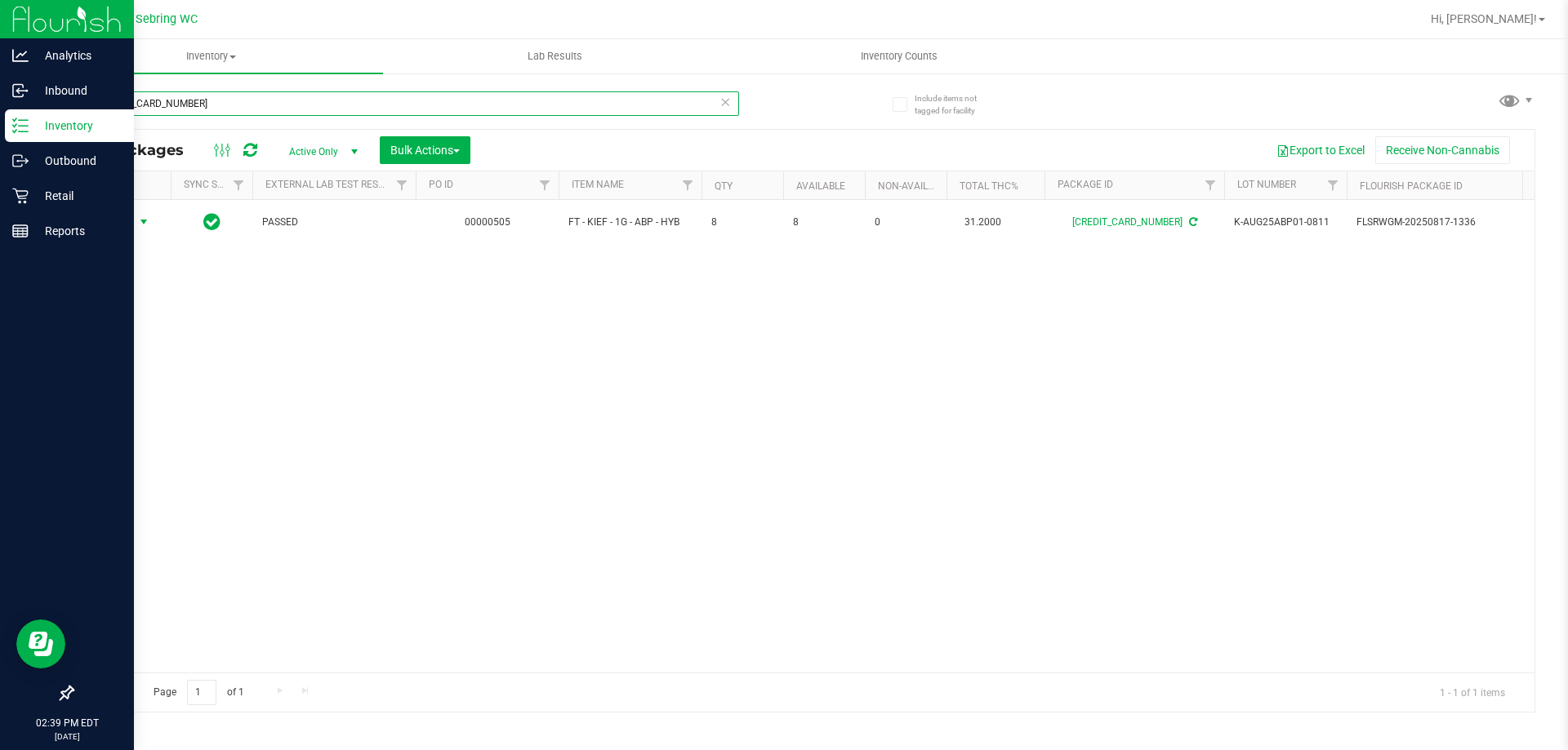
click at [513, 111] on input "[CREDIT_CARD_NUMBER]" at bounding box center [406, 103] width 667 height 25
click at [514, 111] on input "[CREDIT_CARD_NUMBER]" at bounding box center [406, 103] width 667 height 25
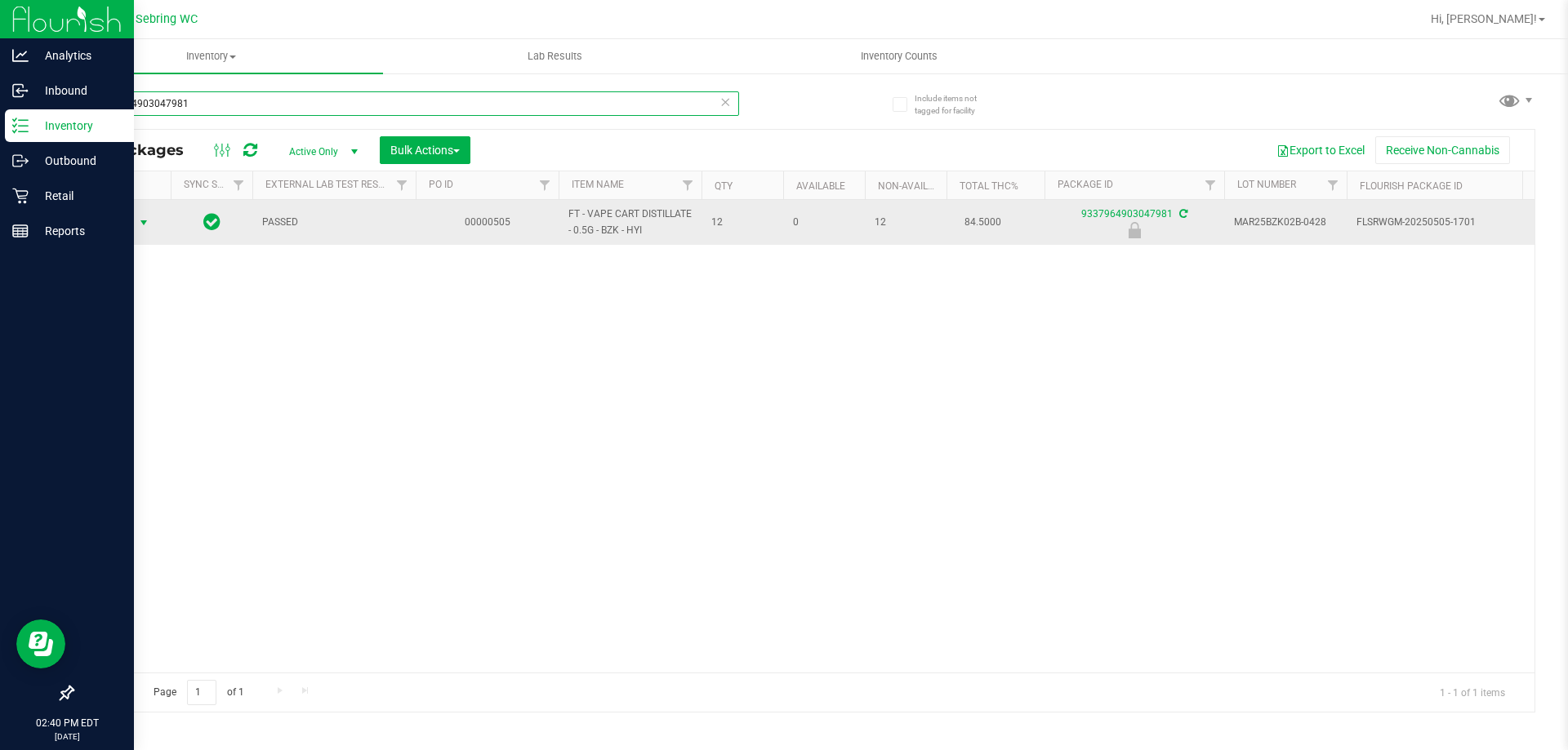
type input "9337964903047981"
click at [143, 227] on span "select" at bounding box center [143, 223] width 13 height 13
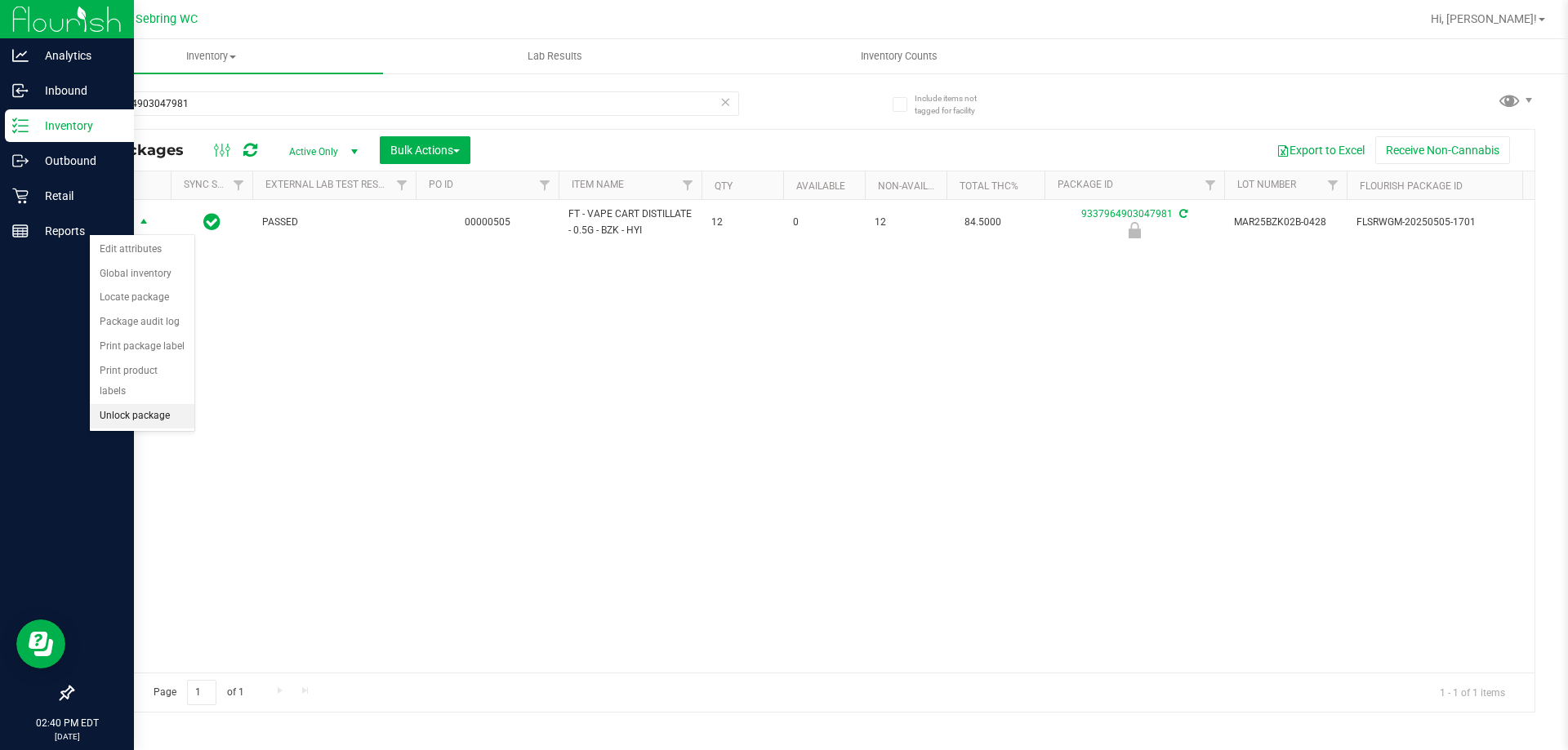
click at [138, 404] on li "Unlock package" at bounding box center [142, 416] width 104 height 25
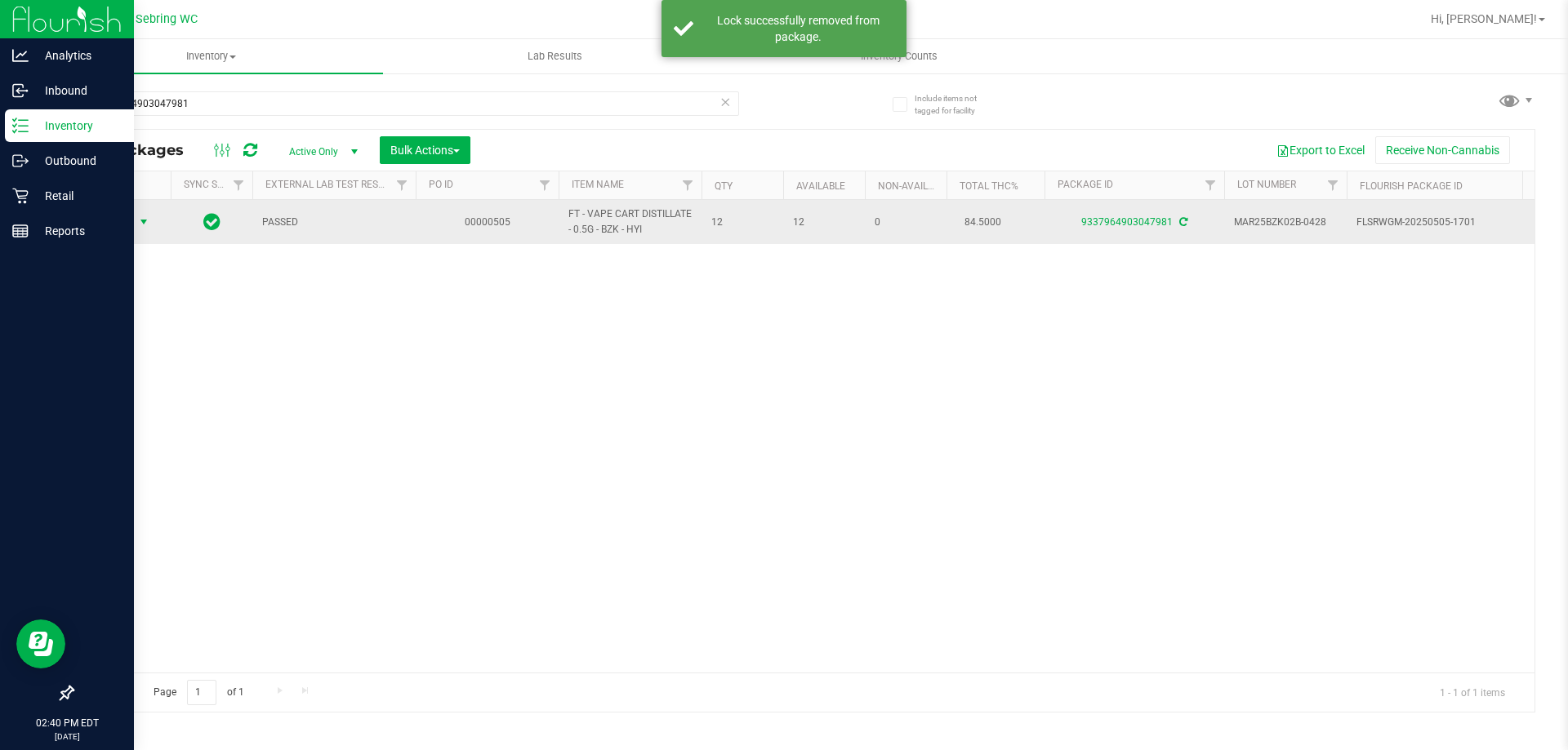
click at [147, 227] on span "select" at bounding box center [143, 222] width 13 height 13
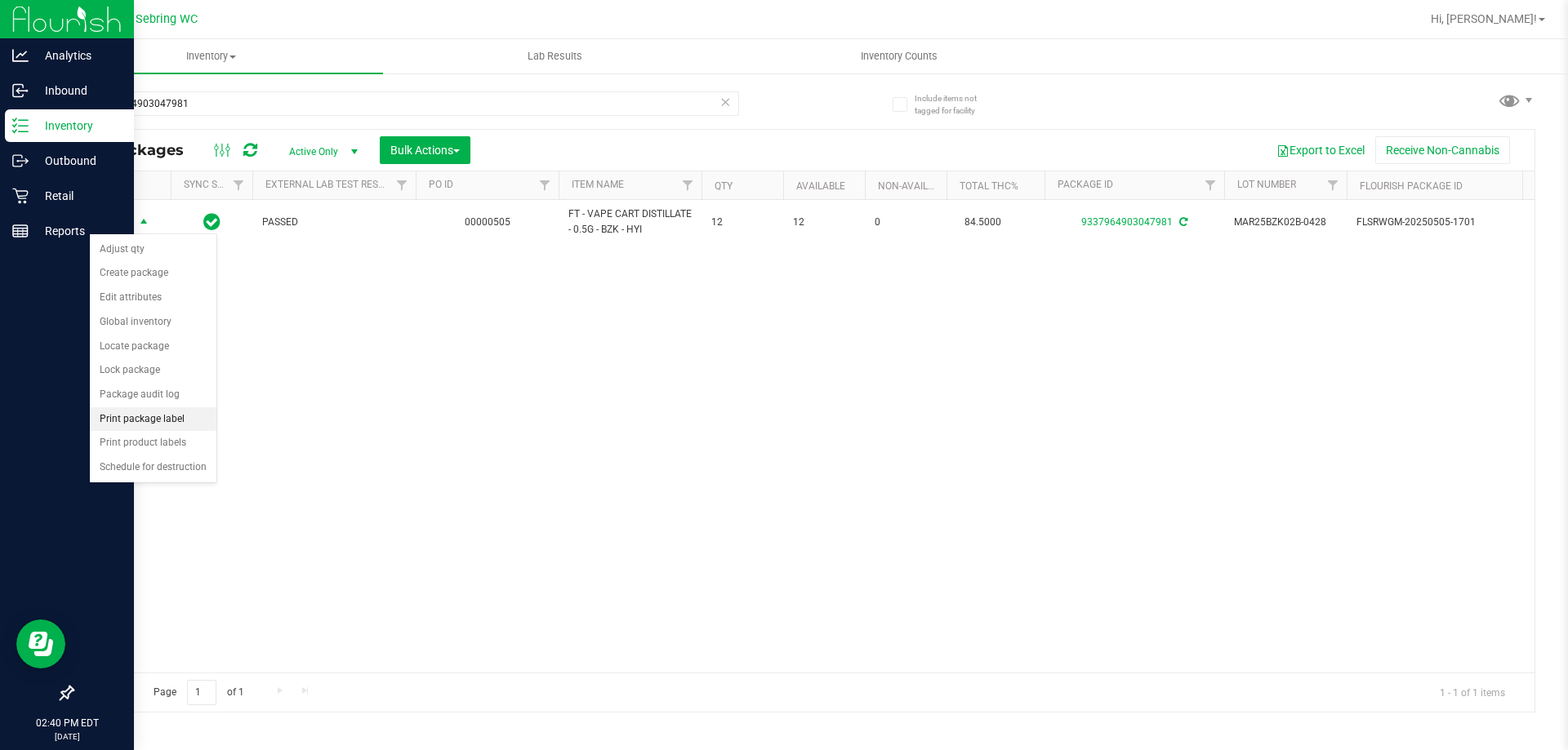
click at [142, 426] on li "Print package label" at bounding box center [153, 419] width 126 height 25
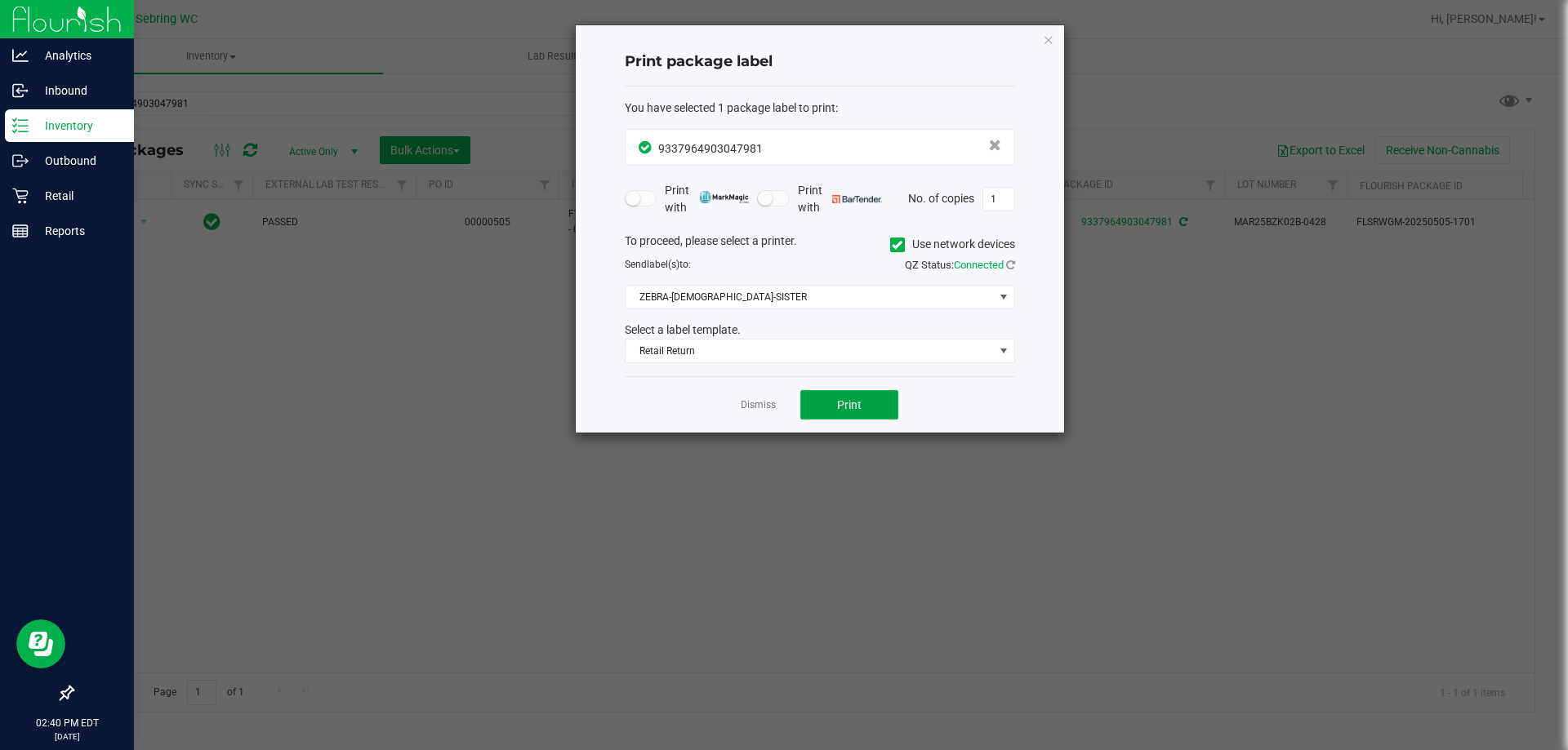
click at [824, 398] on button "Print" at bounding box center [849, 405] width 98 height 29
click at [757, 407] on link "Dismiss" at bounding box center [758, 405] width 35 height 14
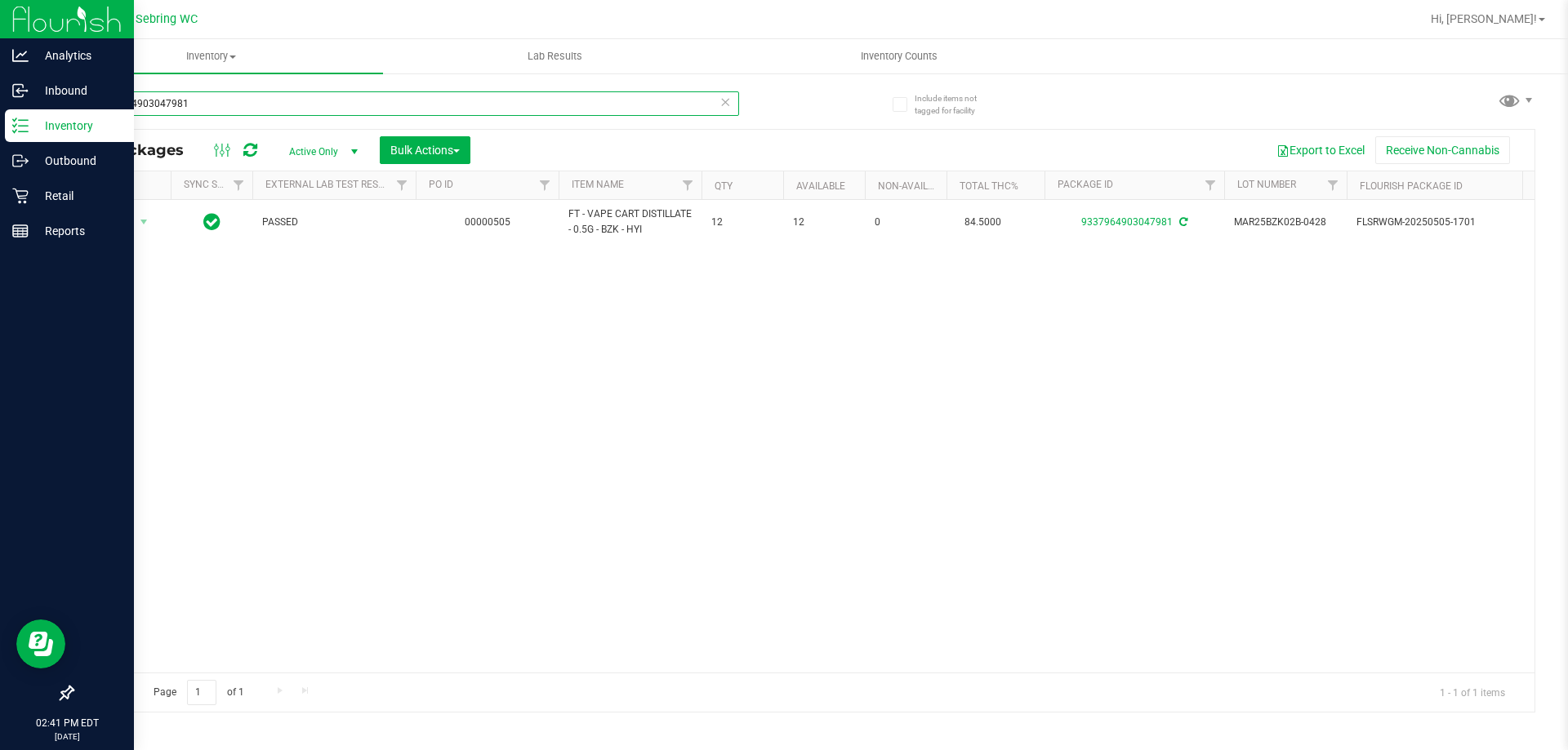
click at [621, 103] on input "9337964903047981" at bounding box center [406, 103] width 667 height 25
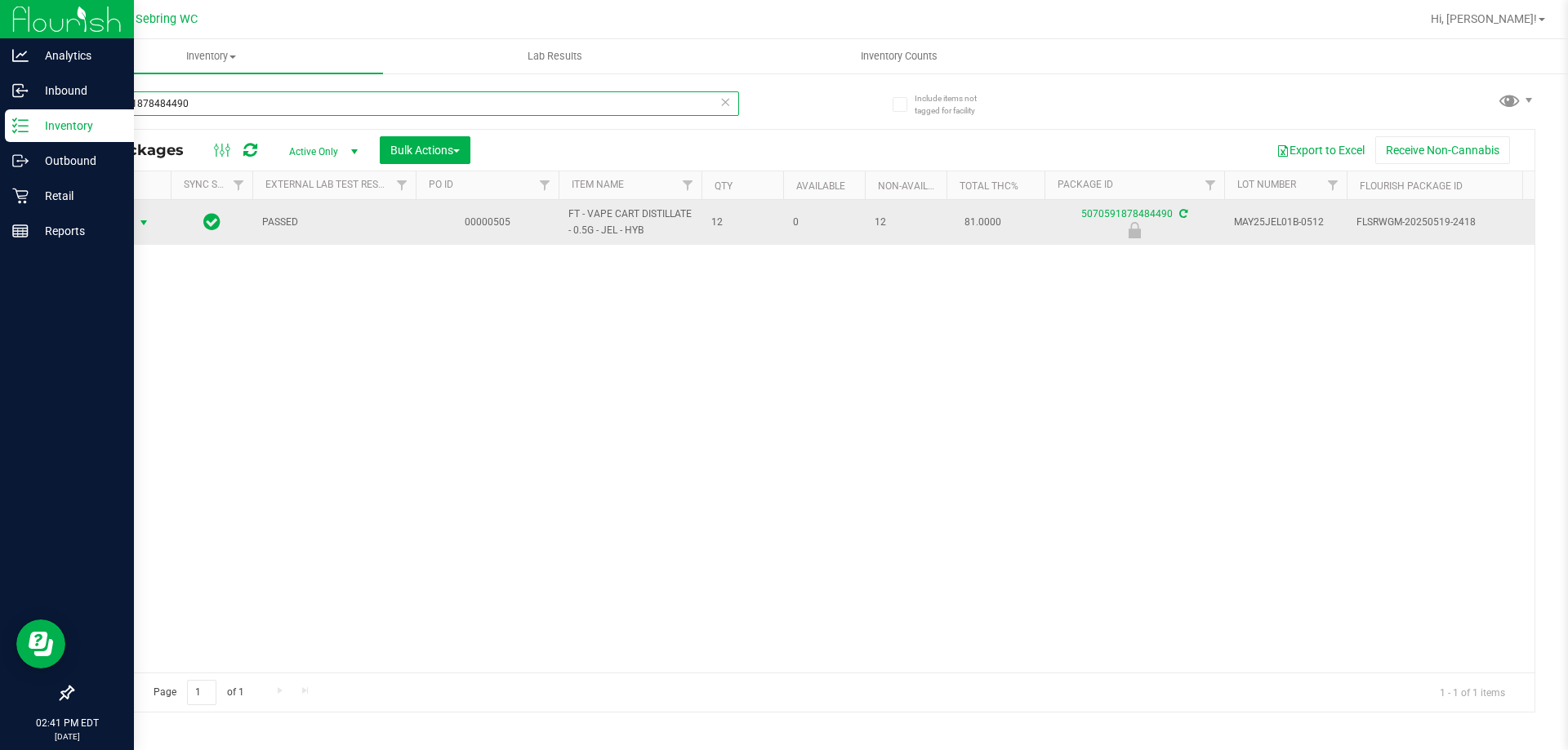
type input "5070591878484490"
click at [144, 218] on span "select" at bounding box center [143, 223] width 13 height 13
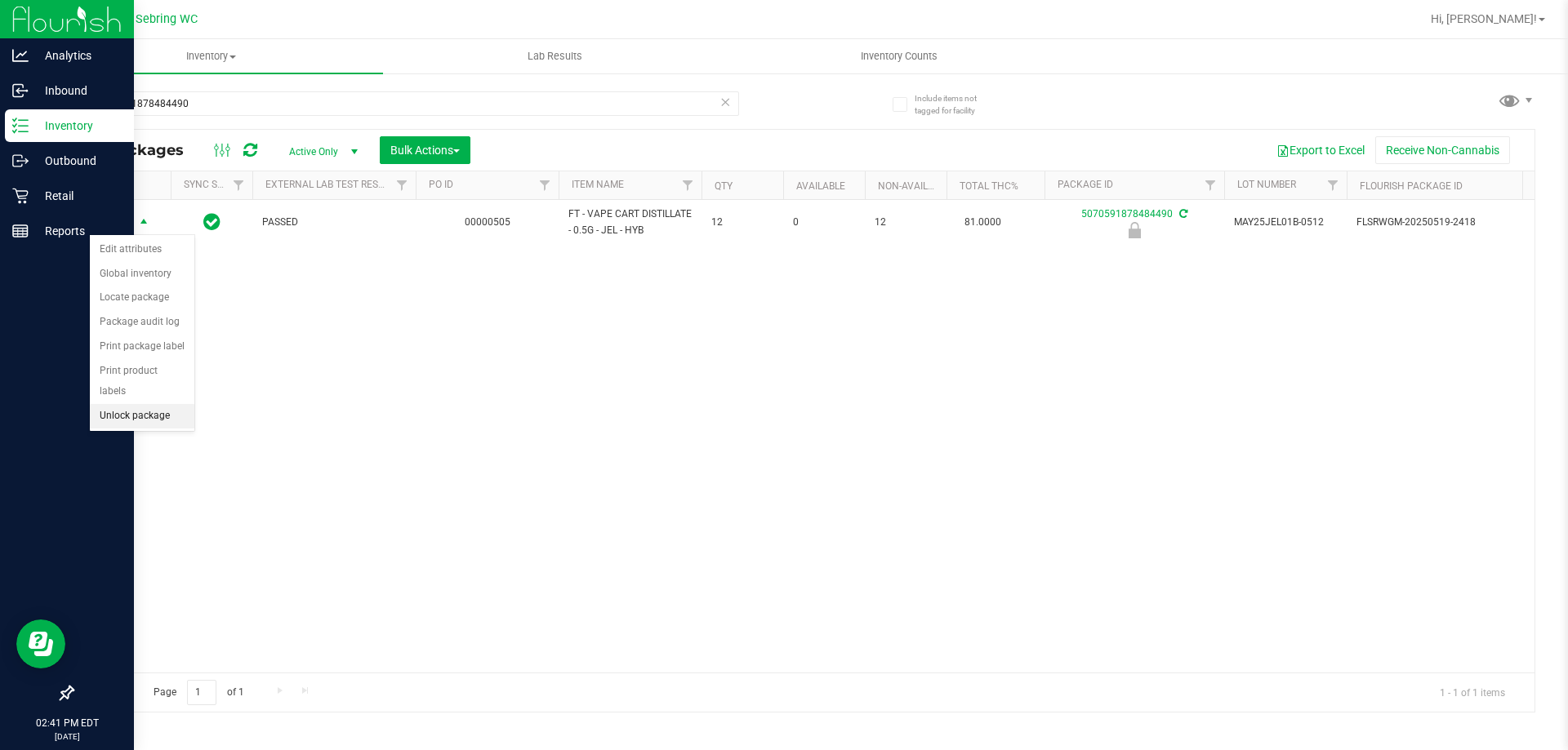
click at [140, 404] on li "Unlock package" at bounding box center [142, 416] width 104 height 25
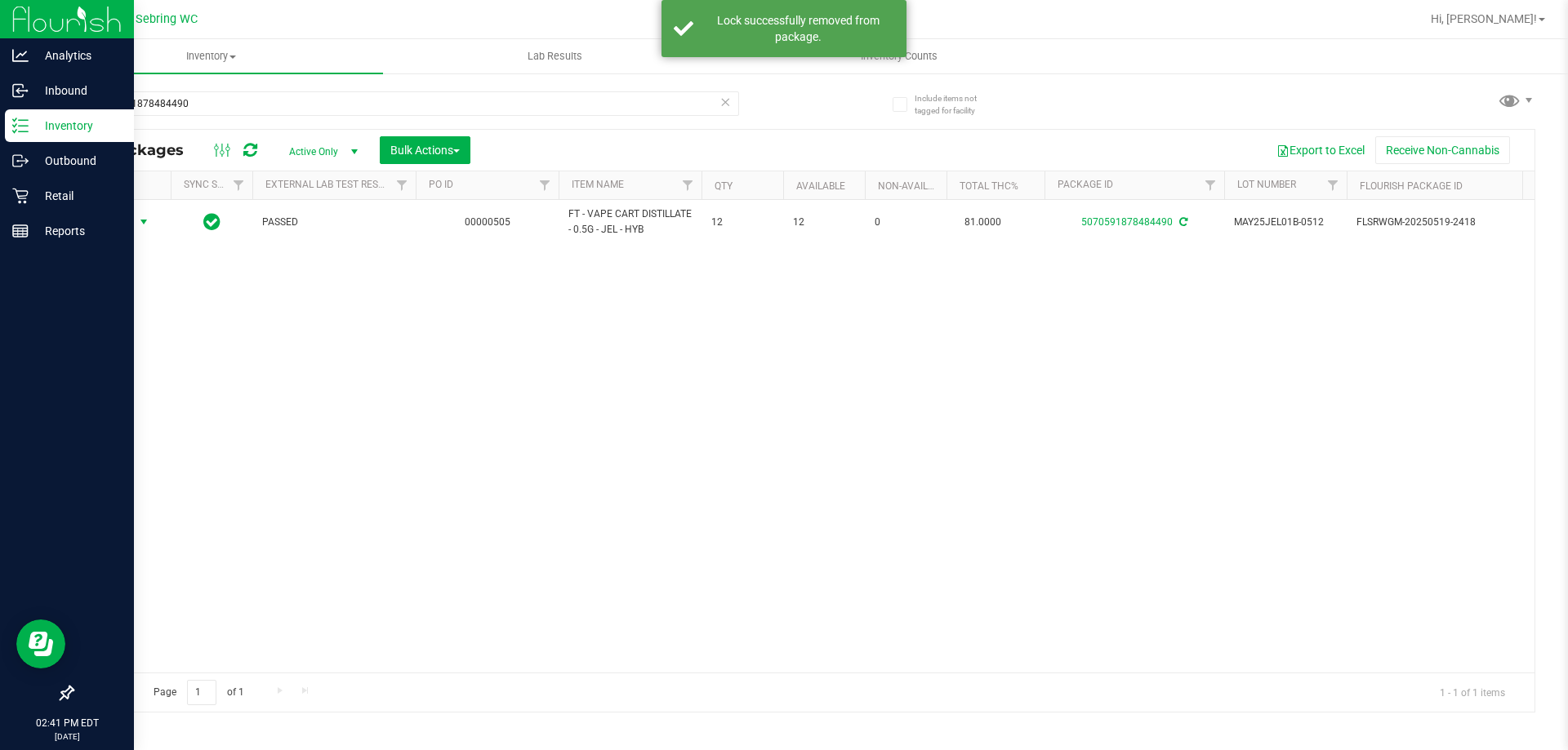
click at [145, 221] on span "select" at bounding box center [143, 222] width 13 height 13
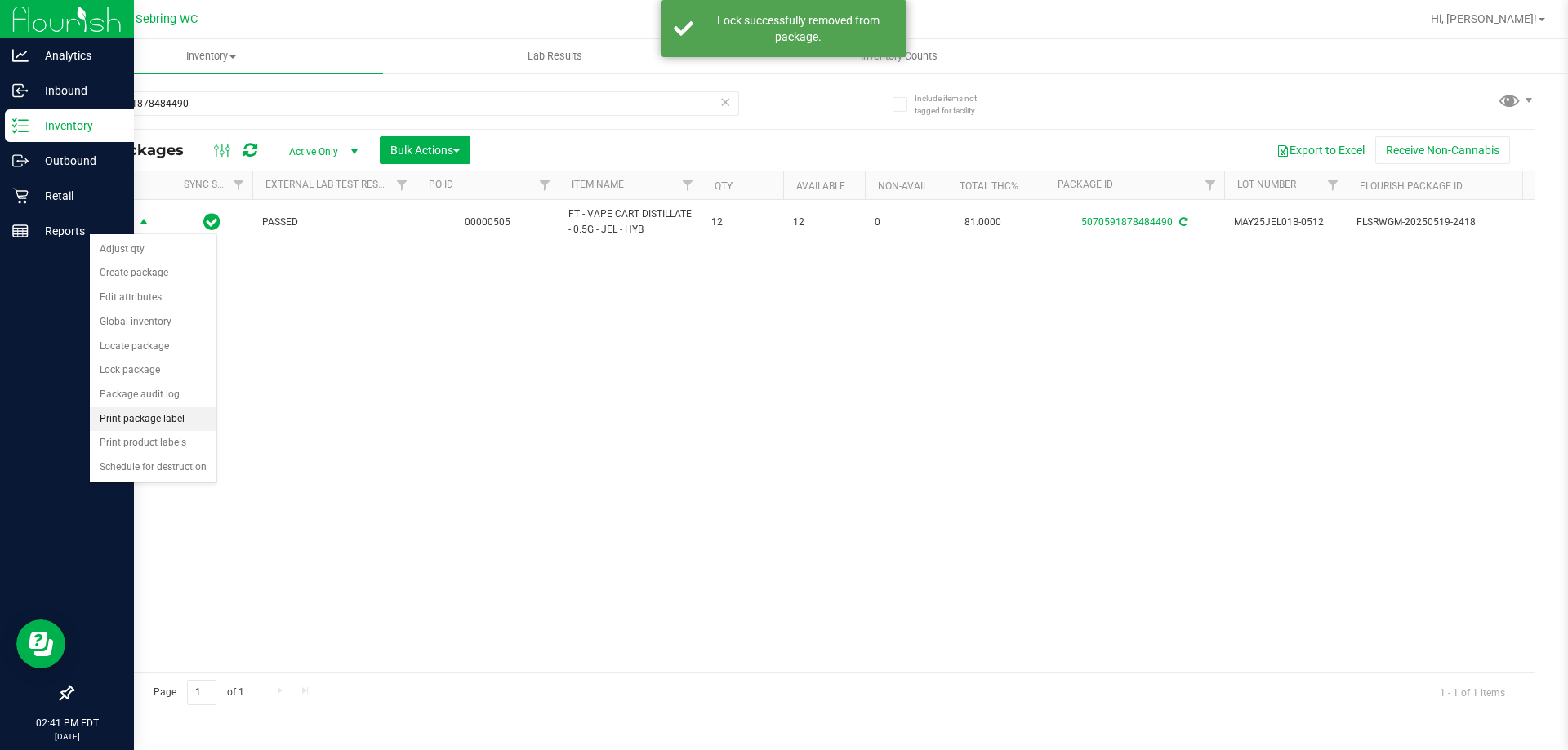
click at [155, 413] on li "Print package label" at bounding box center [153, 419] width 126 height 25
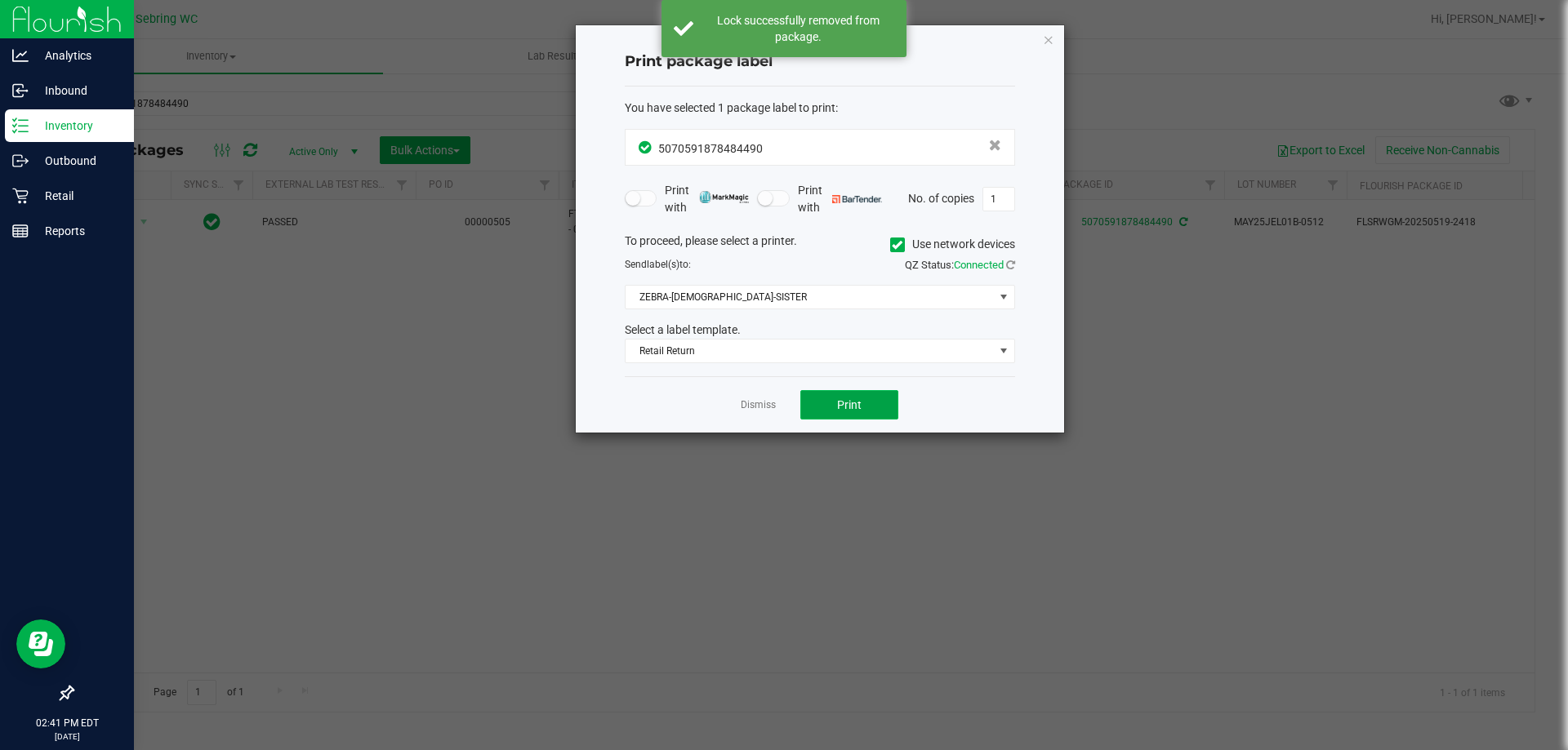
click at [853, 406] on span "Print" at bounding box center [849, 405] width 25 height 13
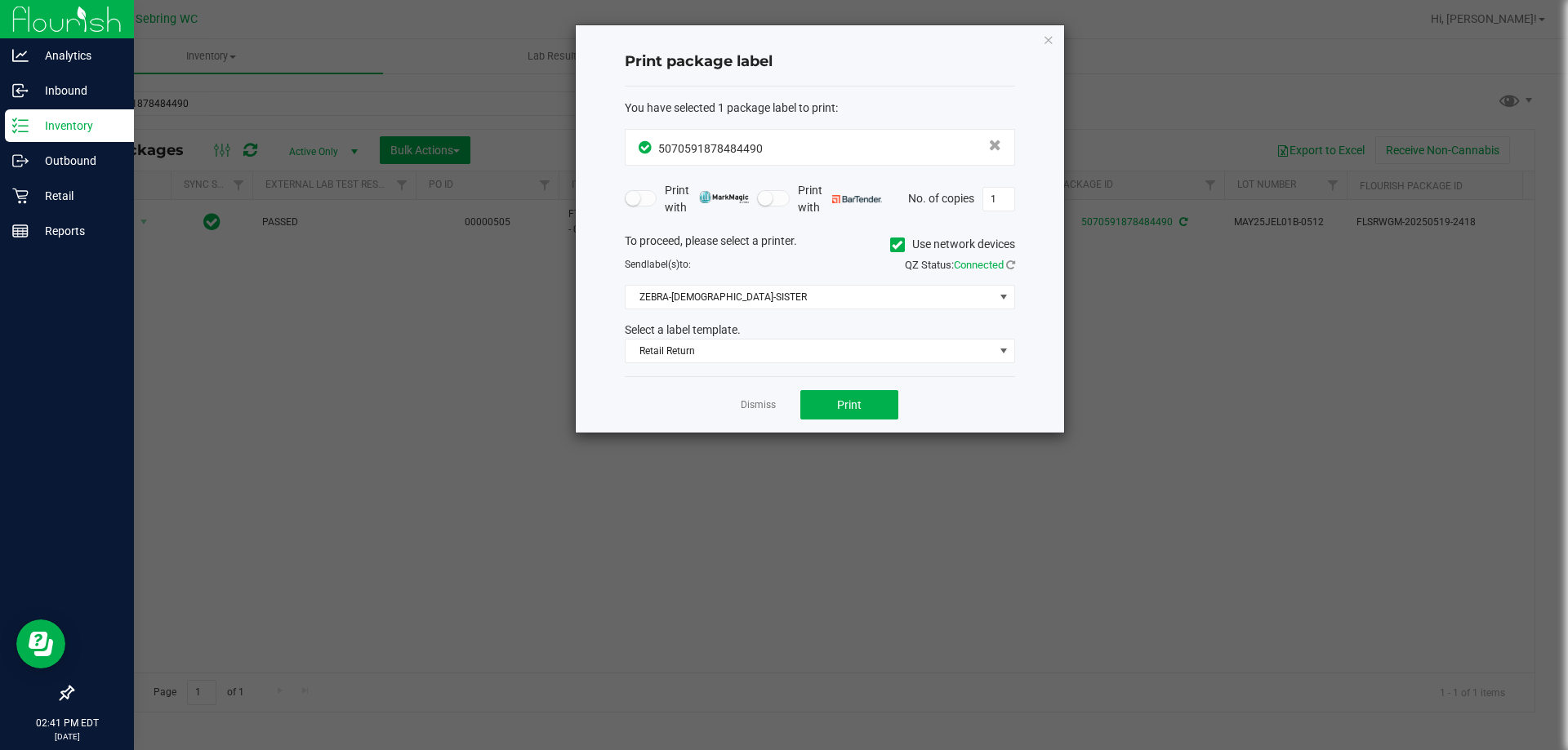
click at [756, 416] on div "Dismiss Print" at bounding box center [820, 405] width 390 height 57
click at [758, 403] on link "Dismiss" at bounding box center [758, 405] width 35 height 14
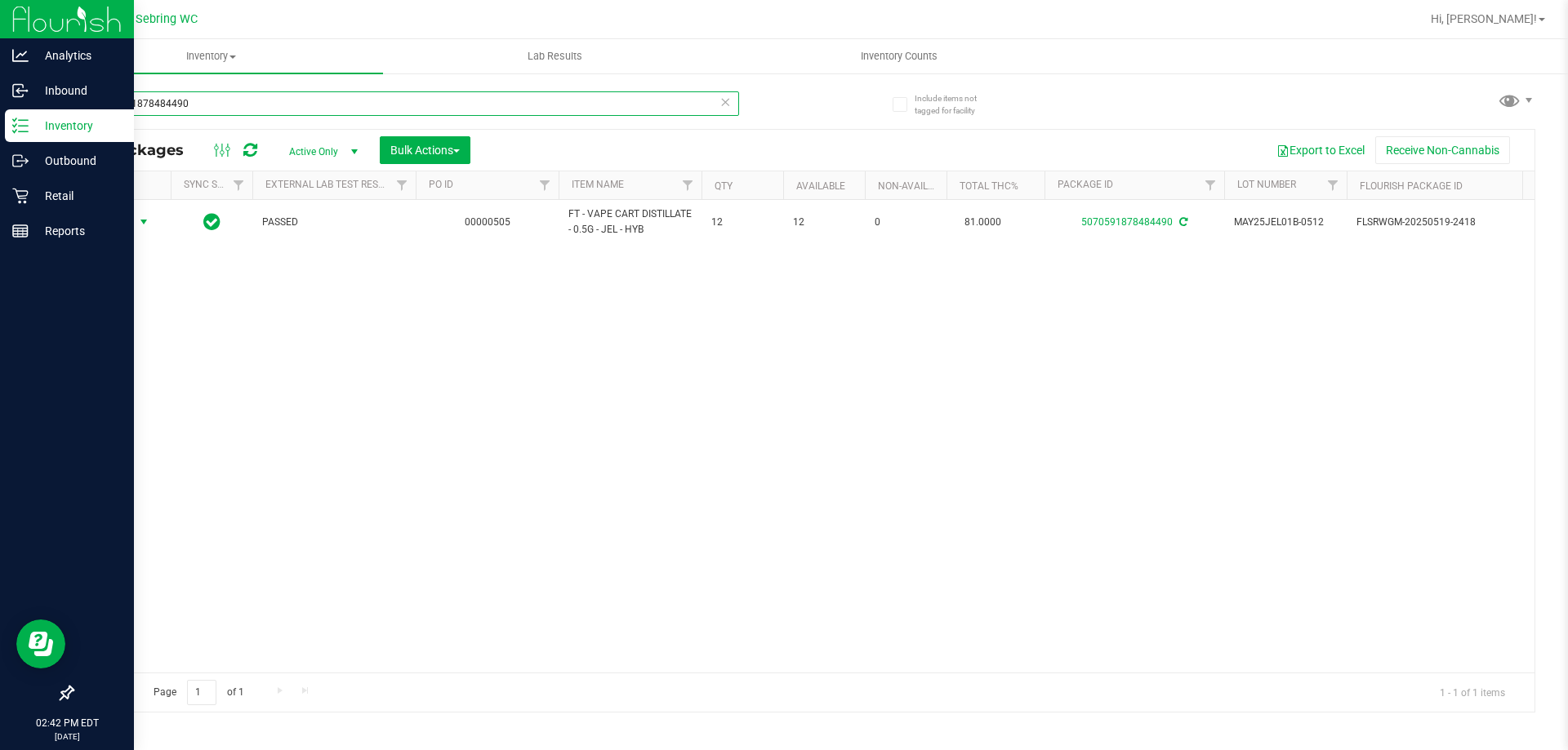
click at [203, 104] on input "5070591878484490" at bounding box center [406, 103] width 667 height 25
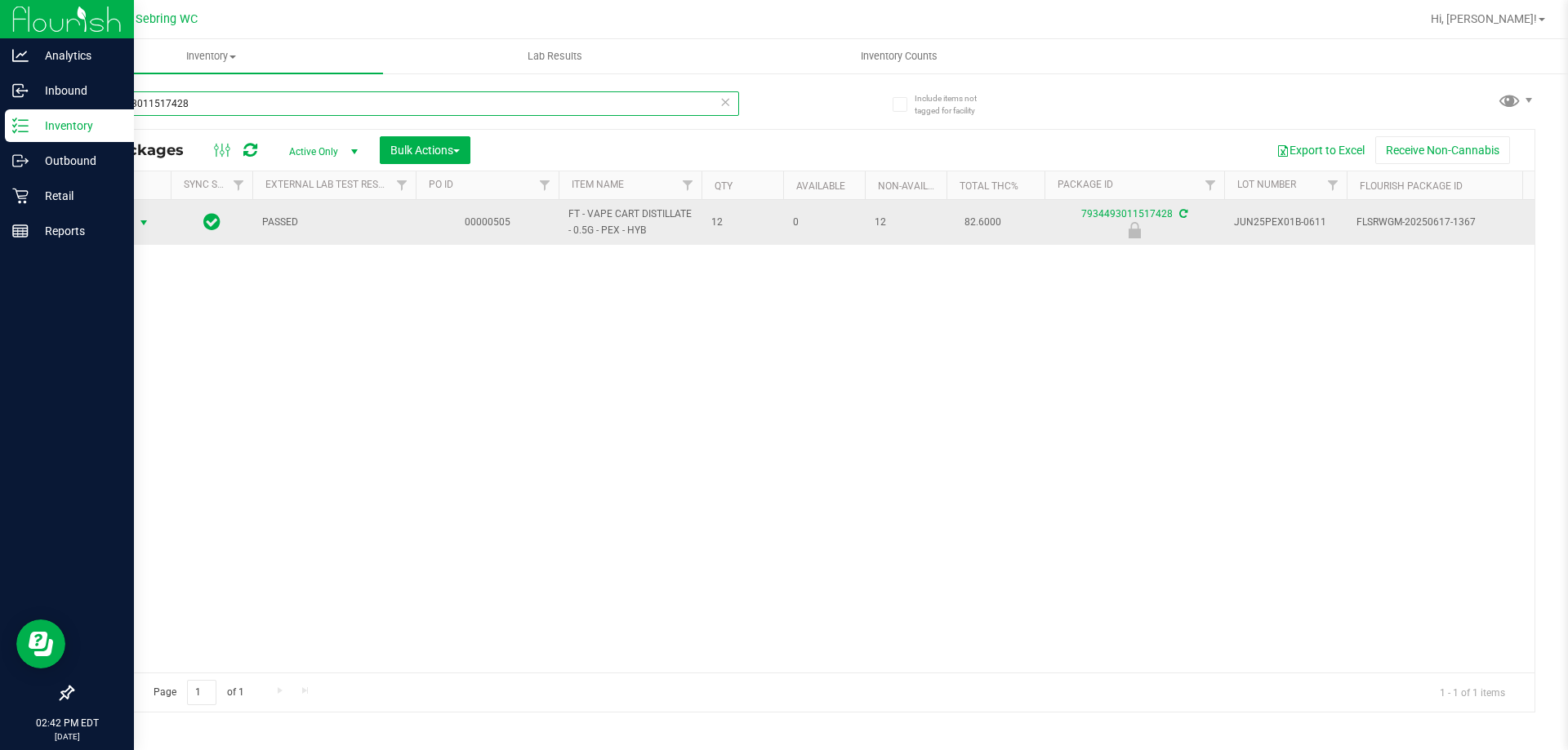
type input "7934493011517428"
click at [137, 229] on span "select" at bounding box center [144, 222] width 20 height 23
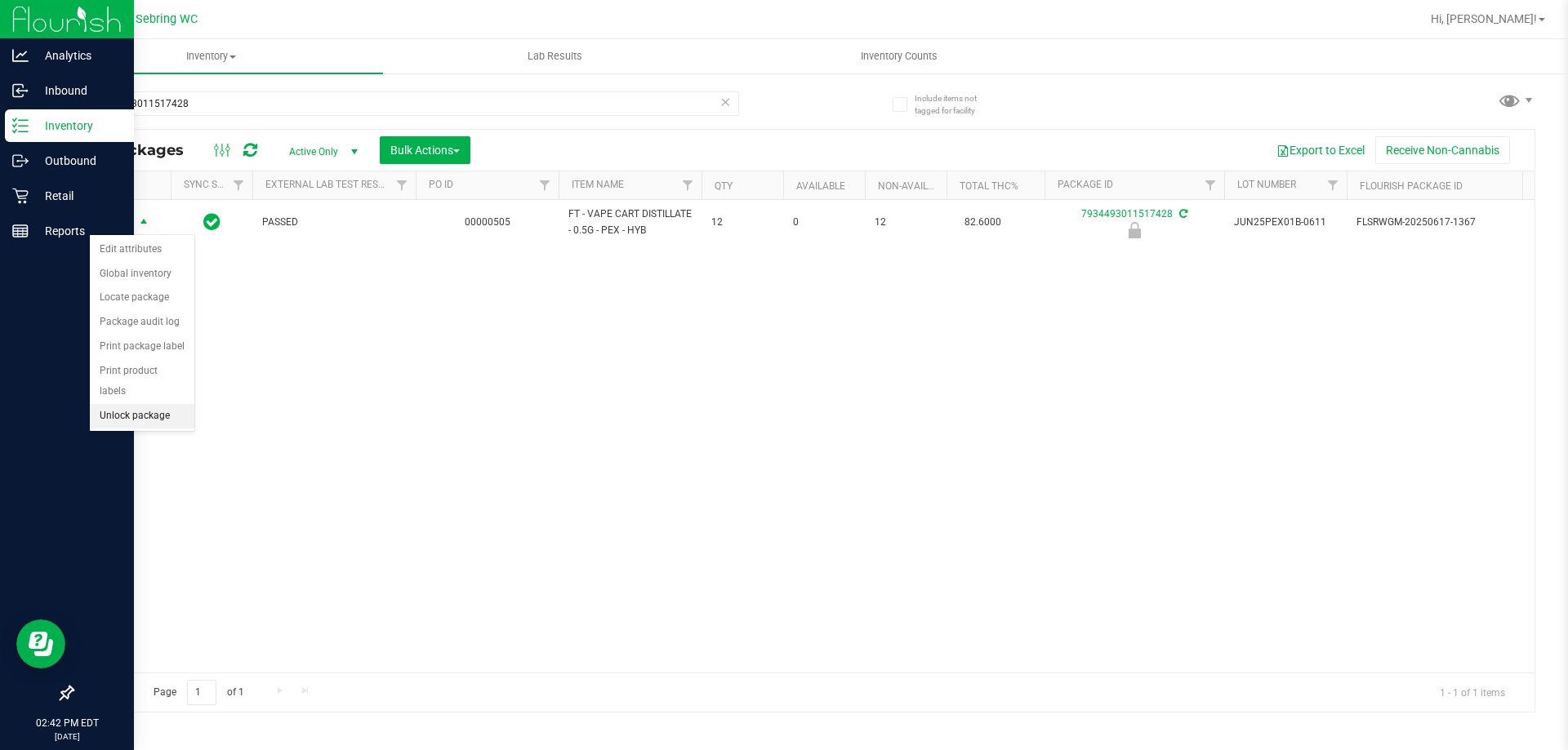
drag, startPoint x: 157, startPoint y: 390, endPoint x: 155, endPoint y: 379, distance: 11.2
click at [155, 404] on li "Unlock package" at bounding box center [142, 416] width 104 height 25
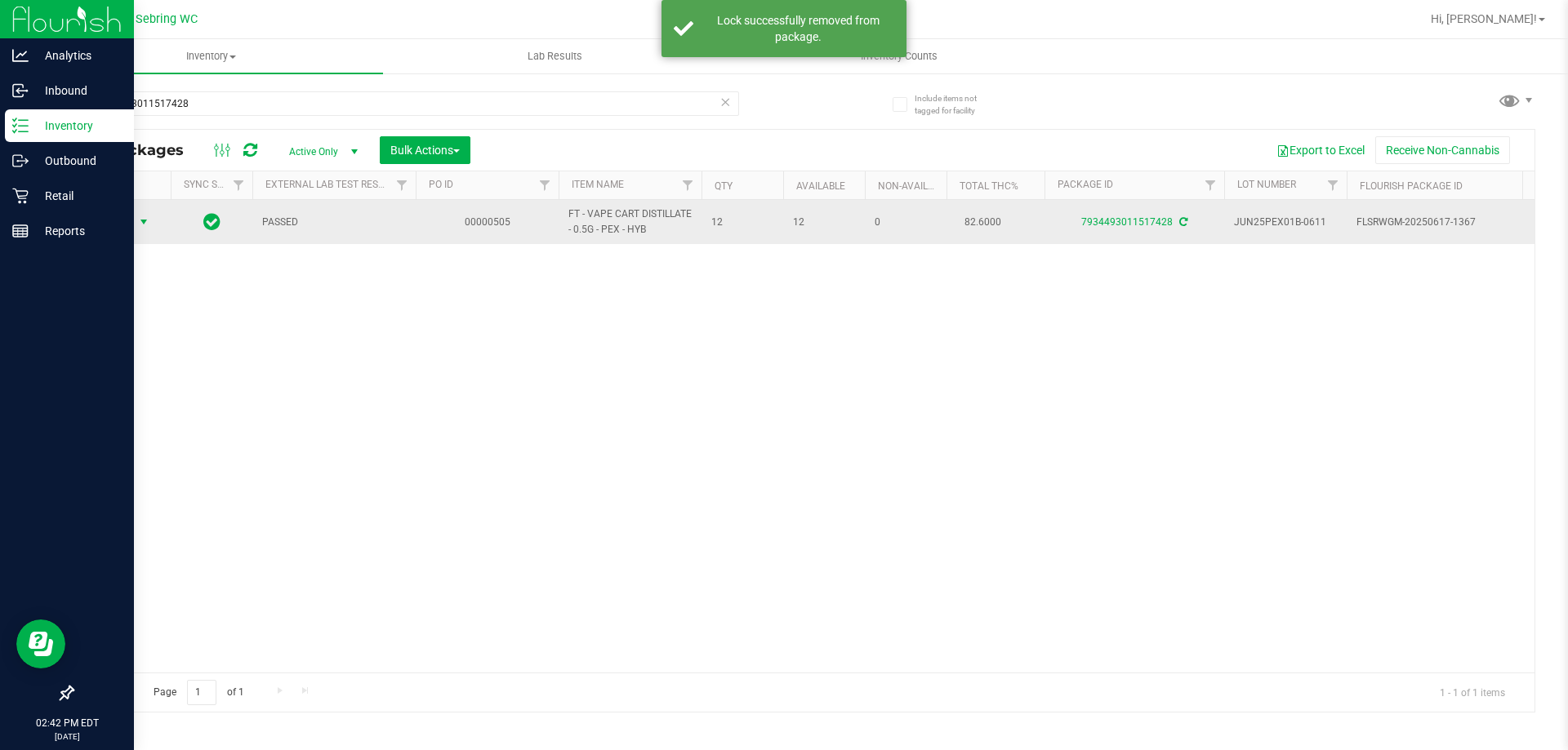
click at [128, 229] on span "Action" at bounding box center [111, 222] width 44 height 23
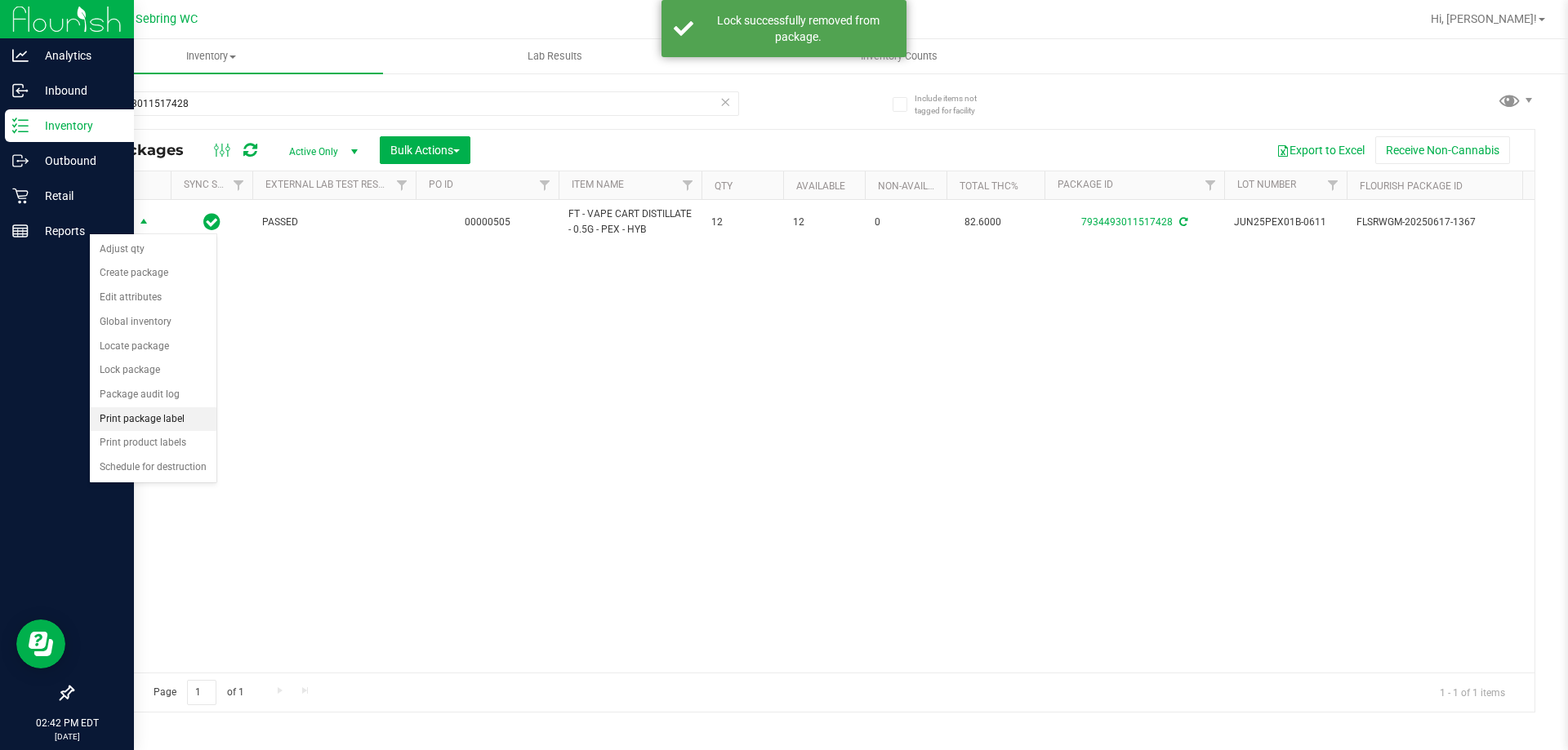
click at [140, 415] on li "Print package label" at bounding box center [153, 419] width 126 height 25
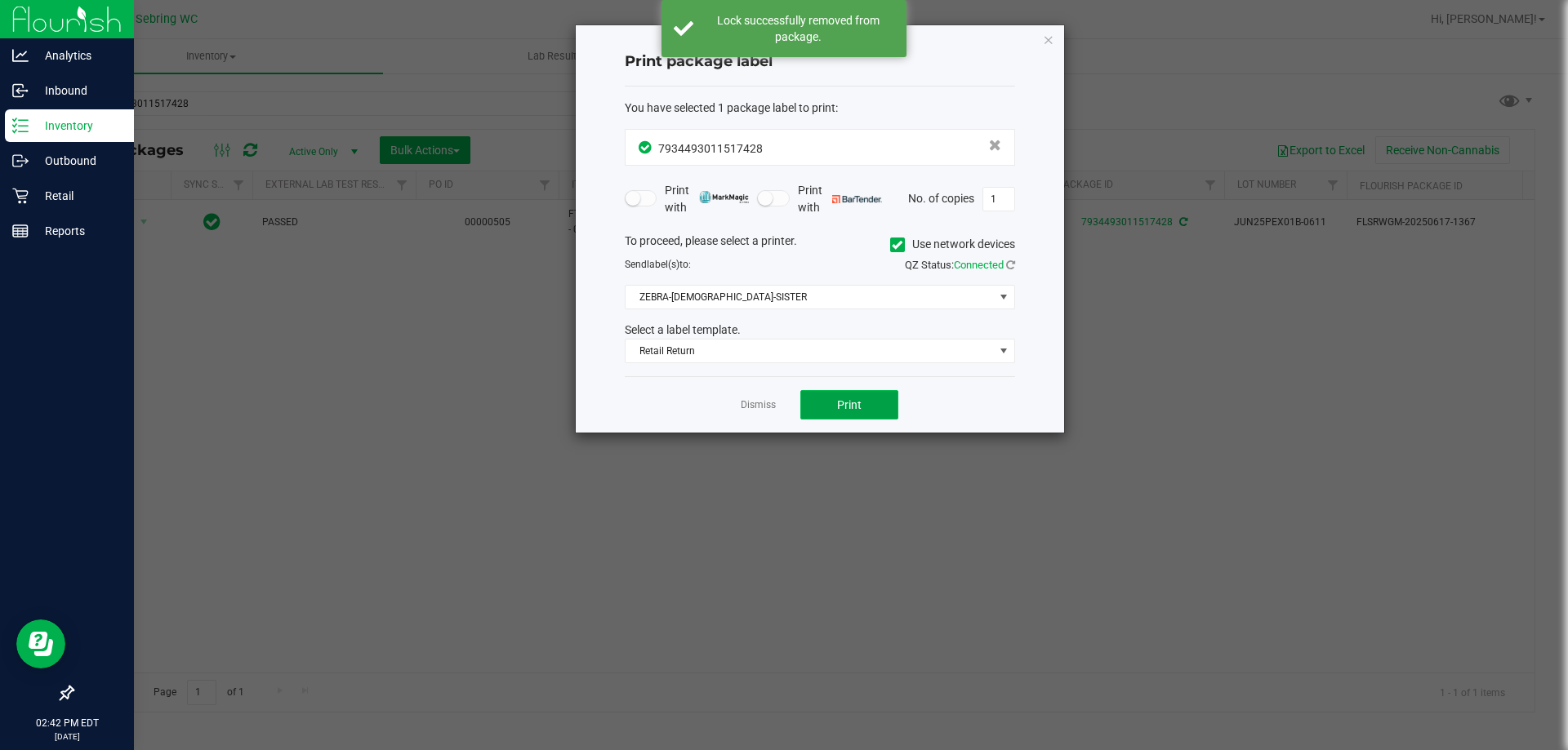
click at [864, 392] on button "Print" at bounding box center [849, 405] width 98 height 29
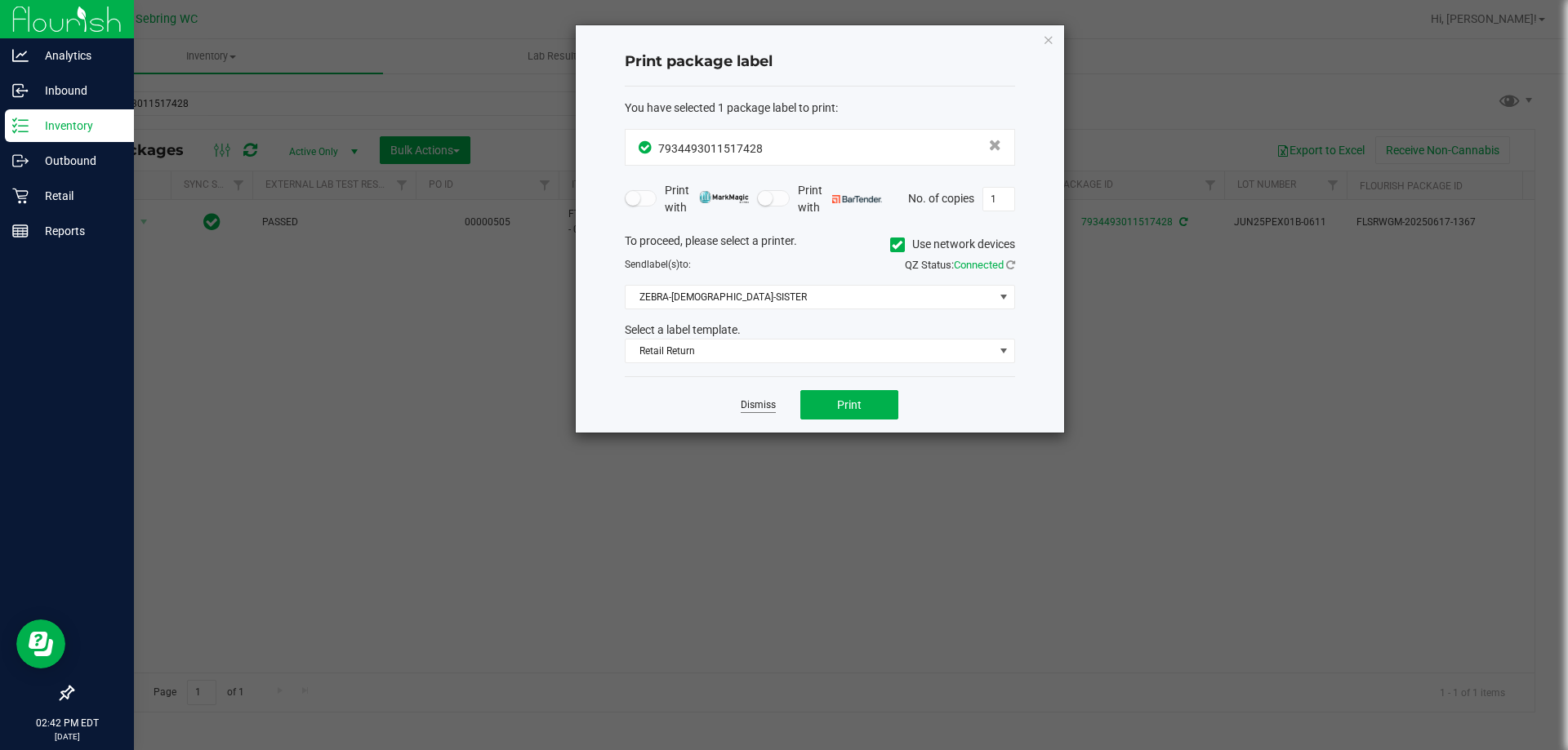
click at [763, 400] on link "Dismiss" at bounding box center [758, 405] width 35 height 14
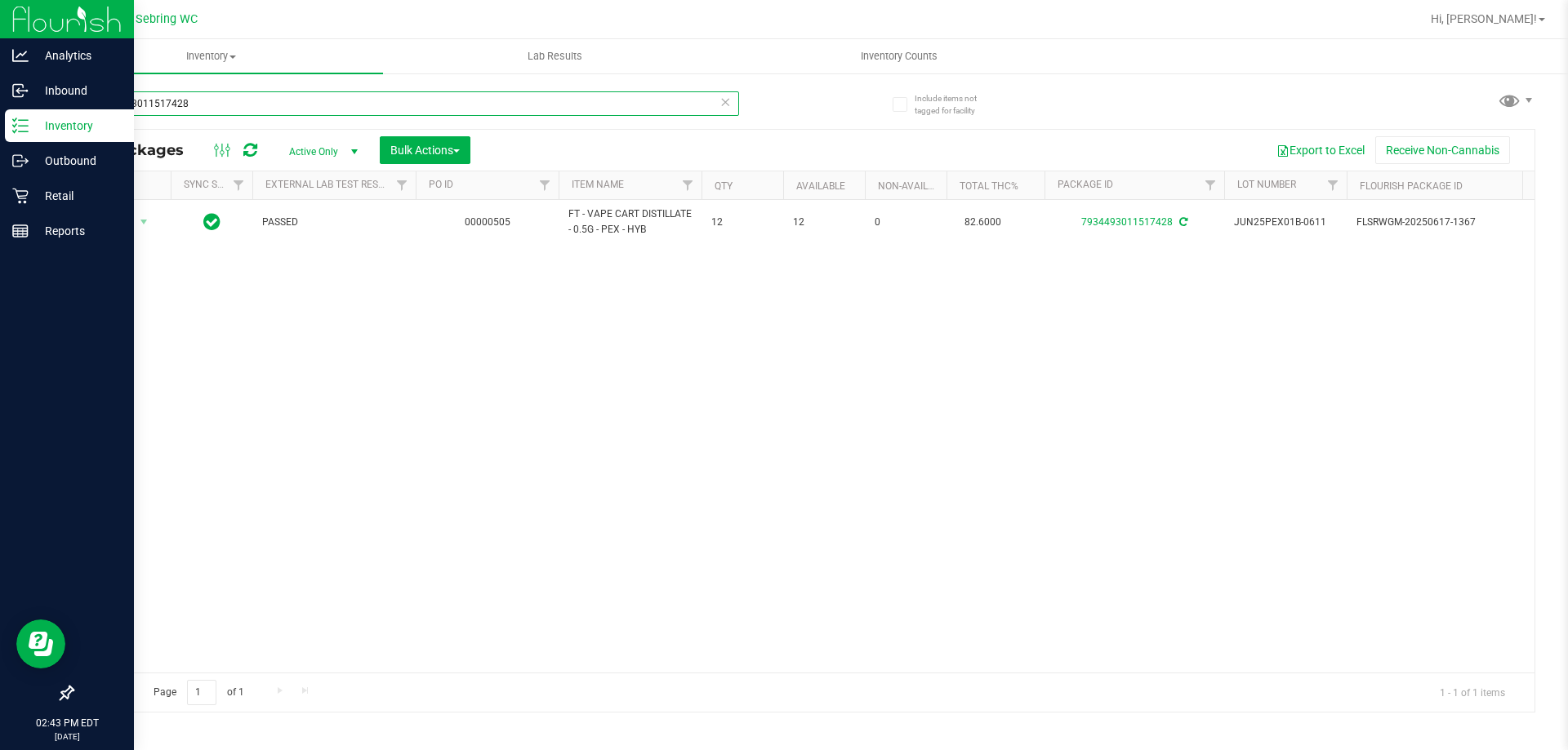
click at [475, 103] on input "7934493011517428" at bounding box center [406, 103] width 667 height 25
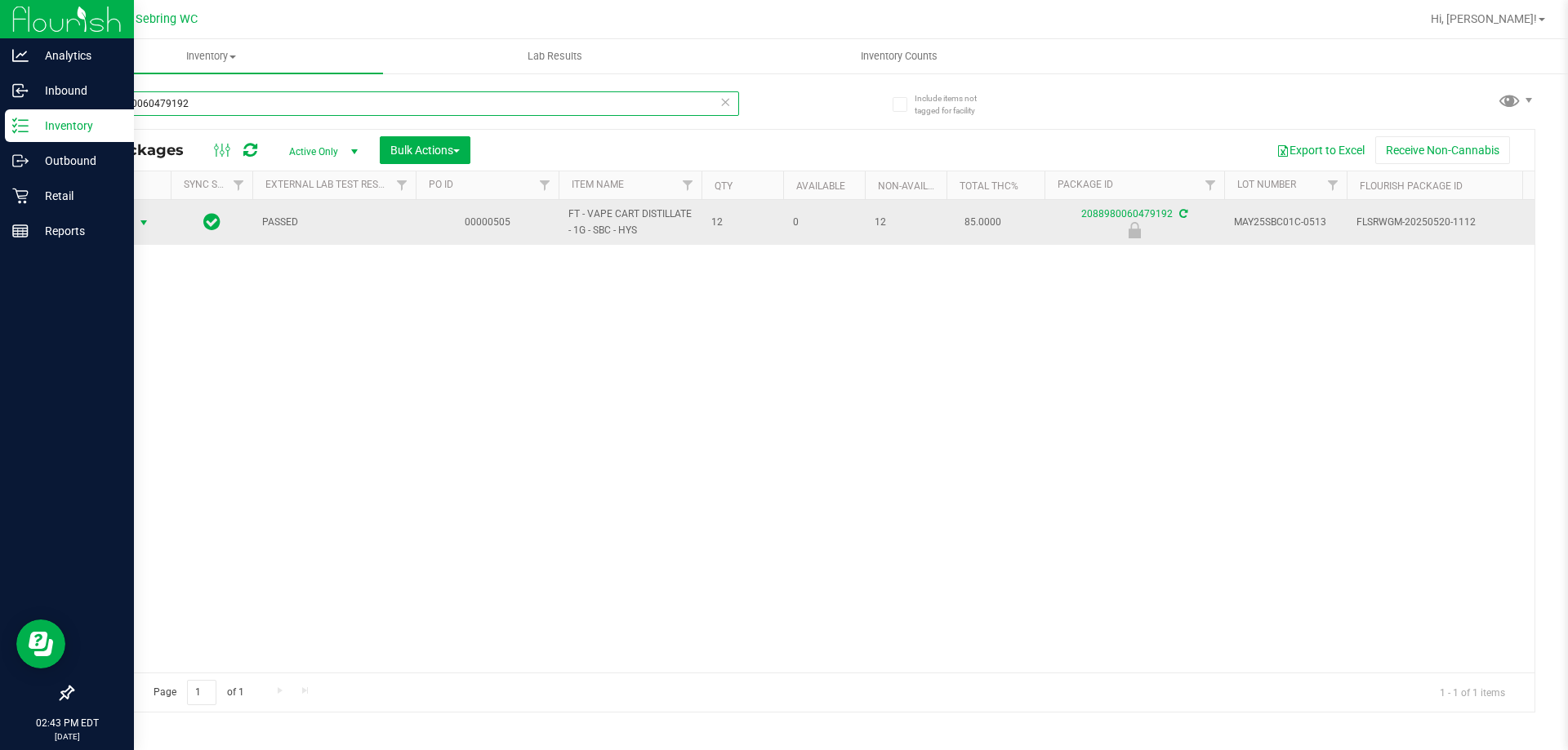
type input "2088980060479192"
click at [140, 222] on span "select" at bounding box center [143, 223] width 13 height 13
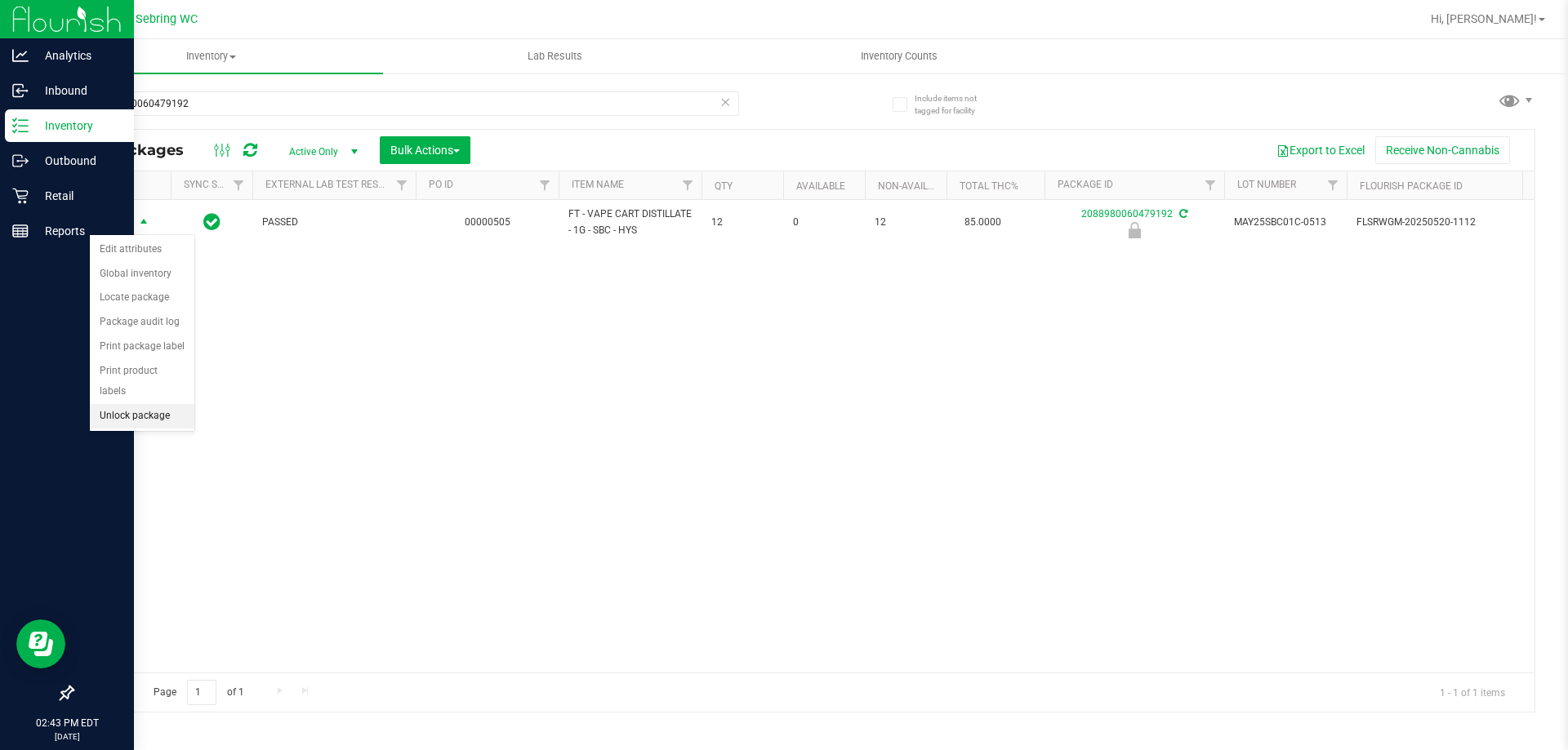
click at [135, 404] on li "Unlock package" at bounding box center [142, 416] width 104 height 25
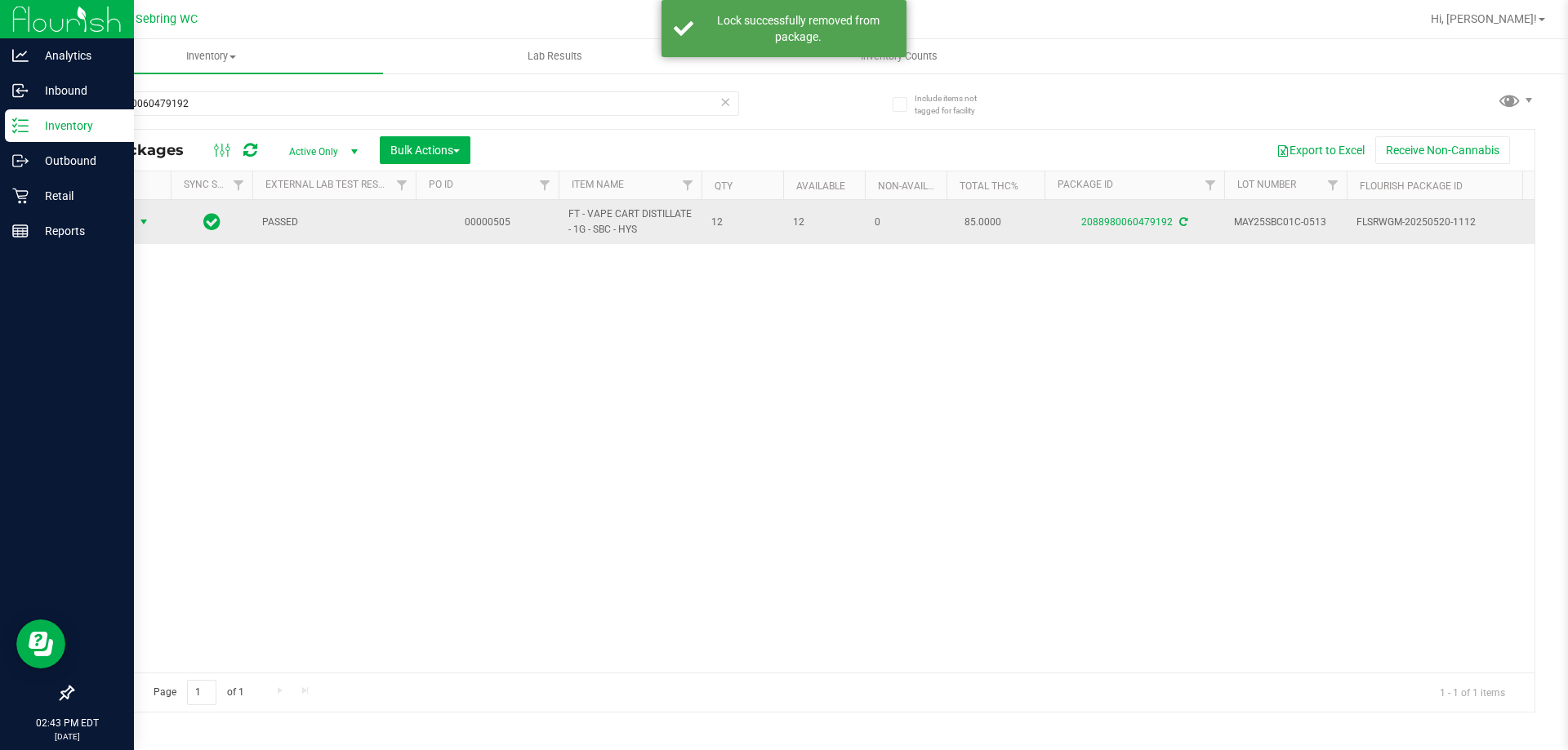
click at [150, 218] on span "select" at bounding box center [143, 222] width 13 height 13
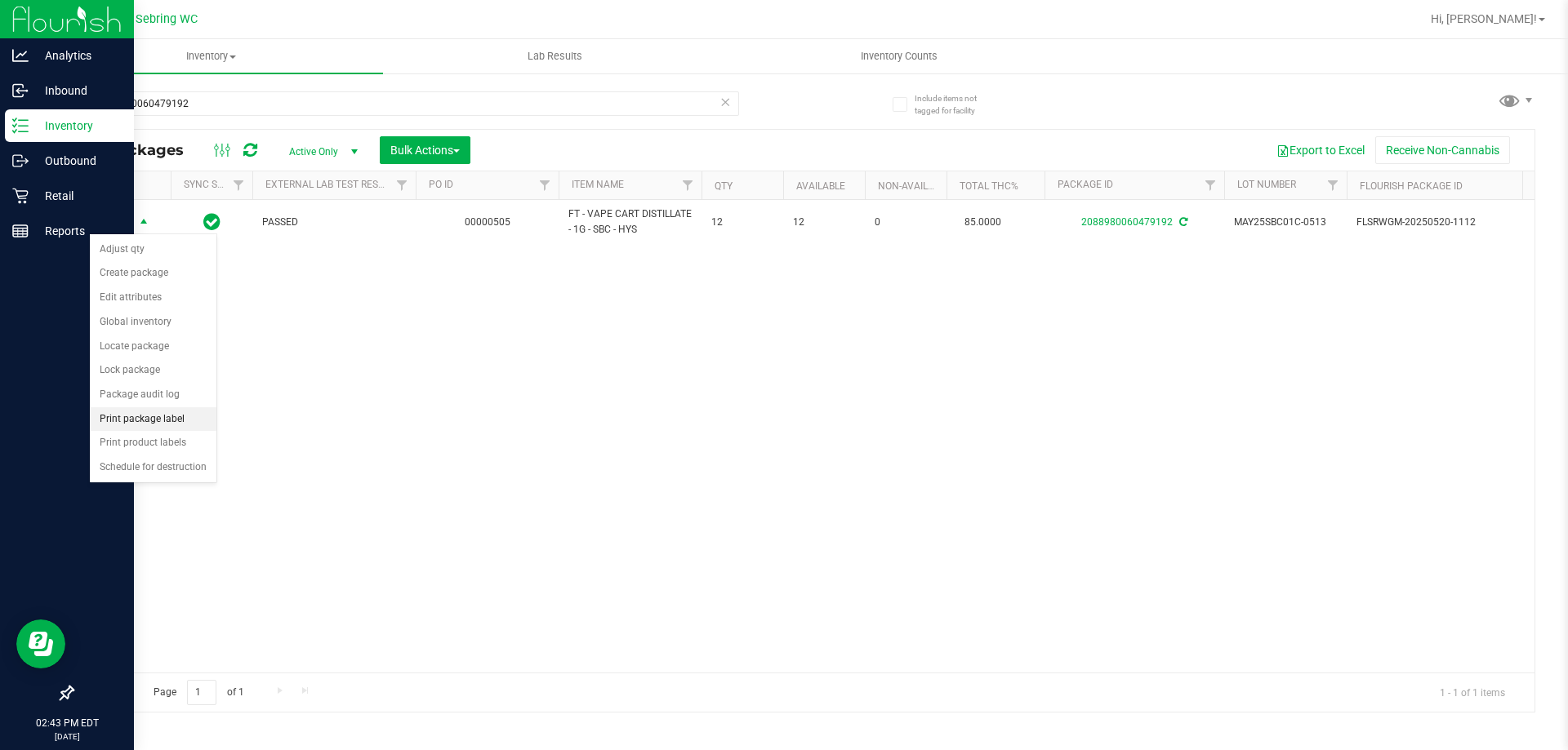
click at [162, 426] on li "Print package label" at bounding box center [153, 419] width 126 height 25
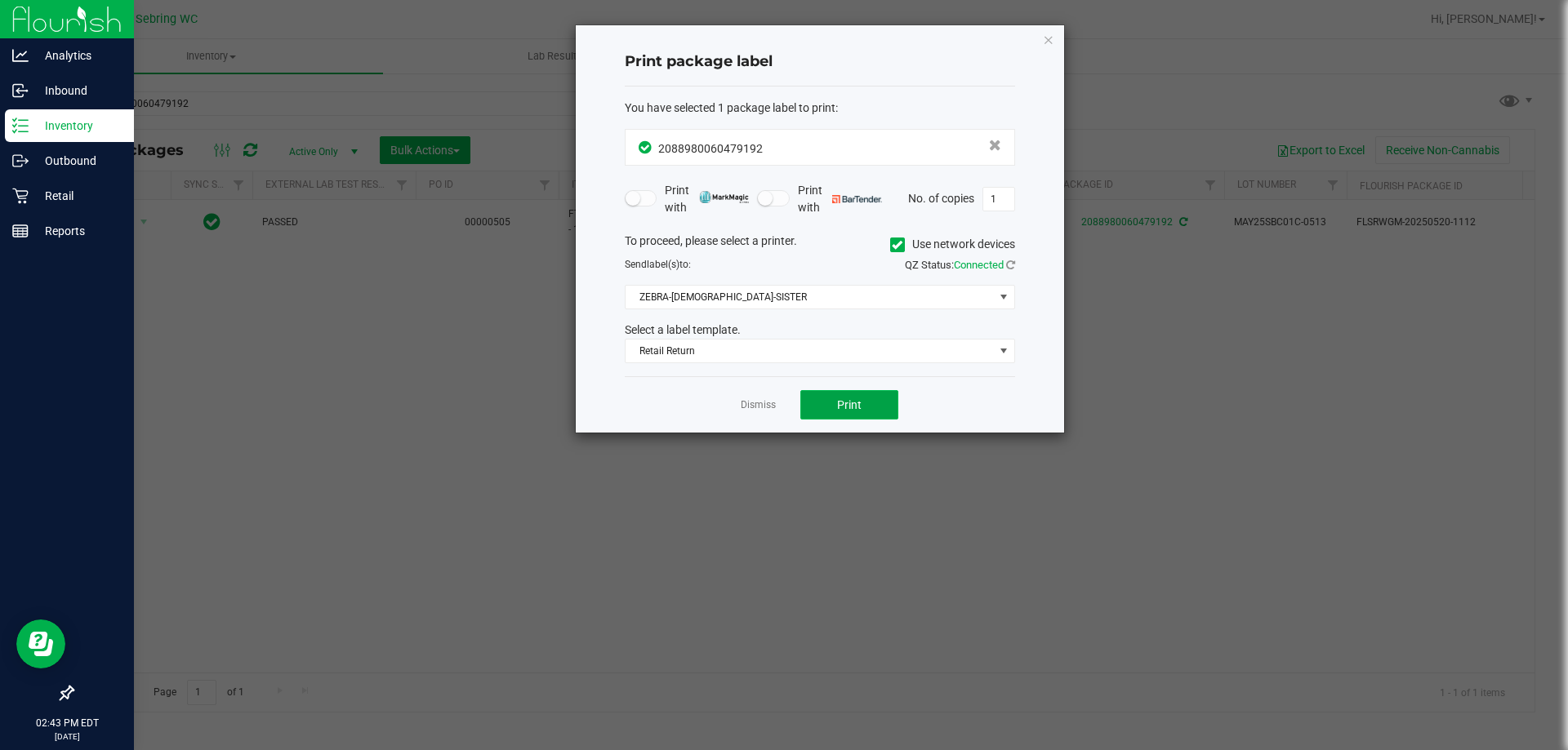
click at [826, 393] on button "Print" at bounding box center [849, 405] width 98 height 29
click at [768, 406] on link "Dismiss" at bounding box center [758, 405] width 35 height 14
